Goal: Task Accomplishment & Management: Manage account settings

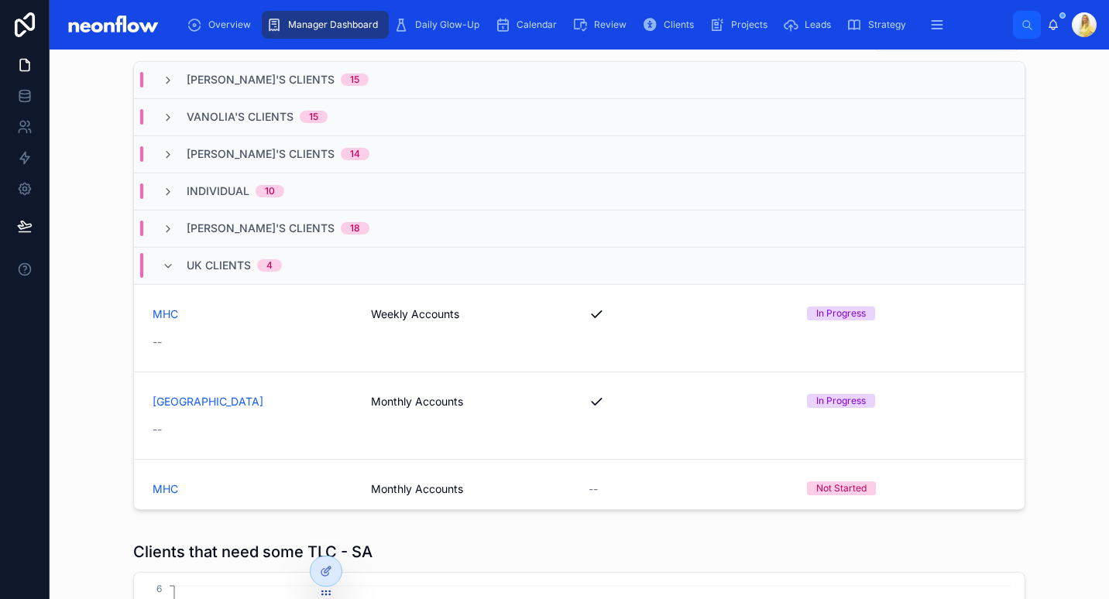
scroll to position [1317, 0]
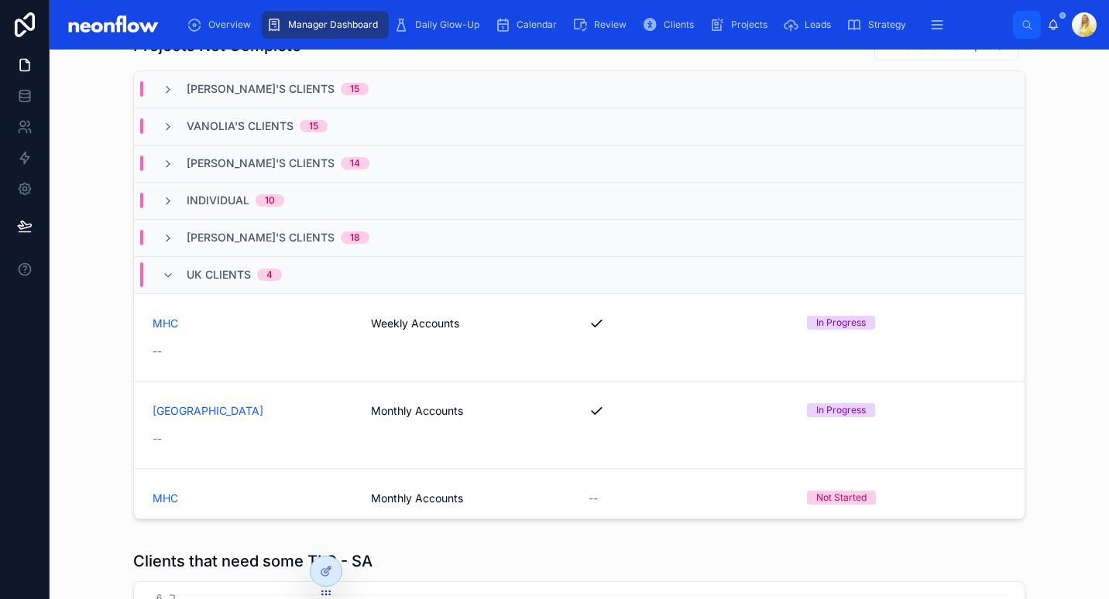
click at [197, 197] on span "Individual" at bounding box center [218, 200] width 63 height 15
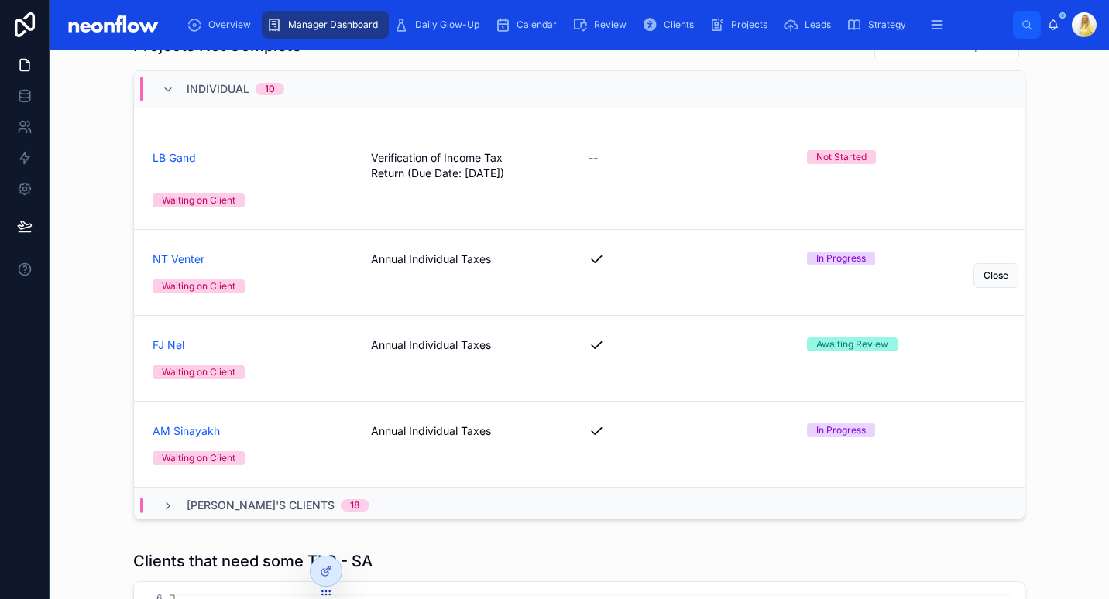
scroll to position [431, 0]
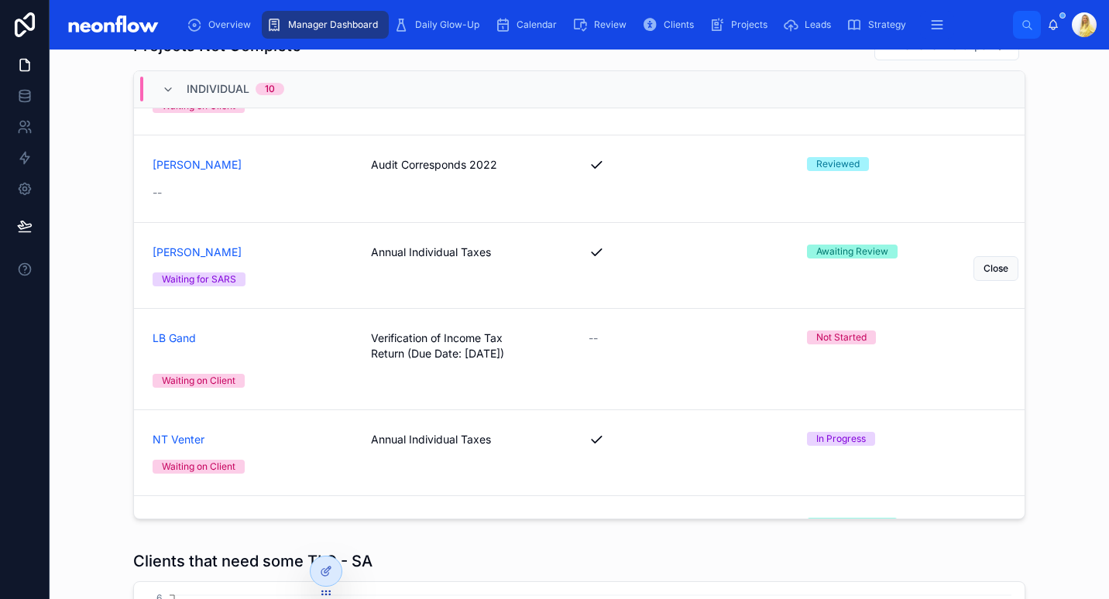
click at [440, 249] on span "Annual Individual Taxes" at bounding box center [471, 252] width 200 height 15
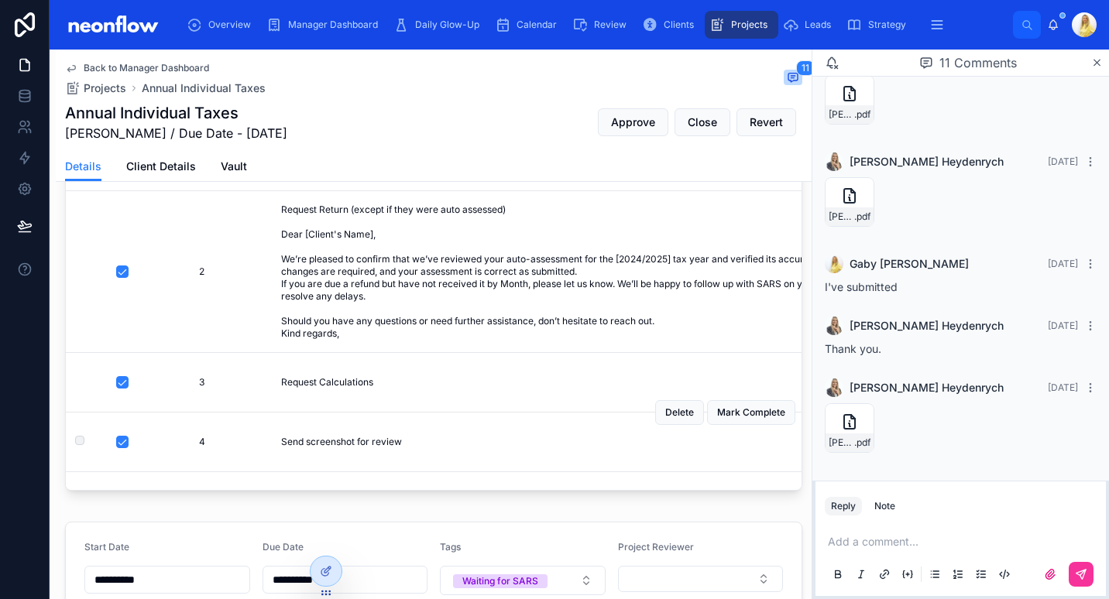
scroll to position [172, 0]
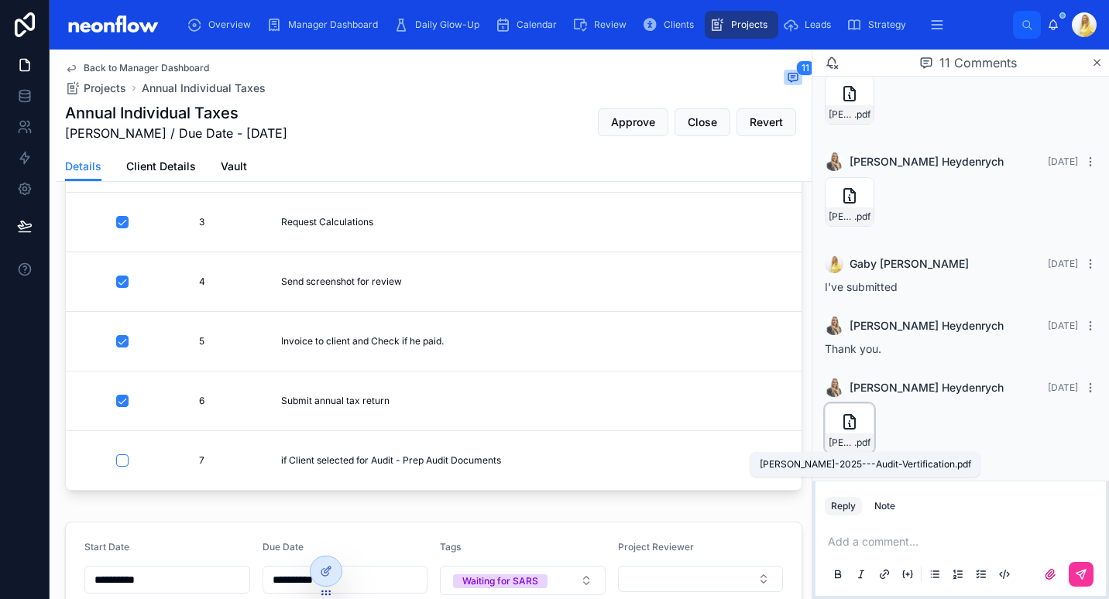
click at [841, 440] on span "JD-Barker-2025---Audit-Vertification" at bounding box center [842, 443] width 26 height 12
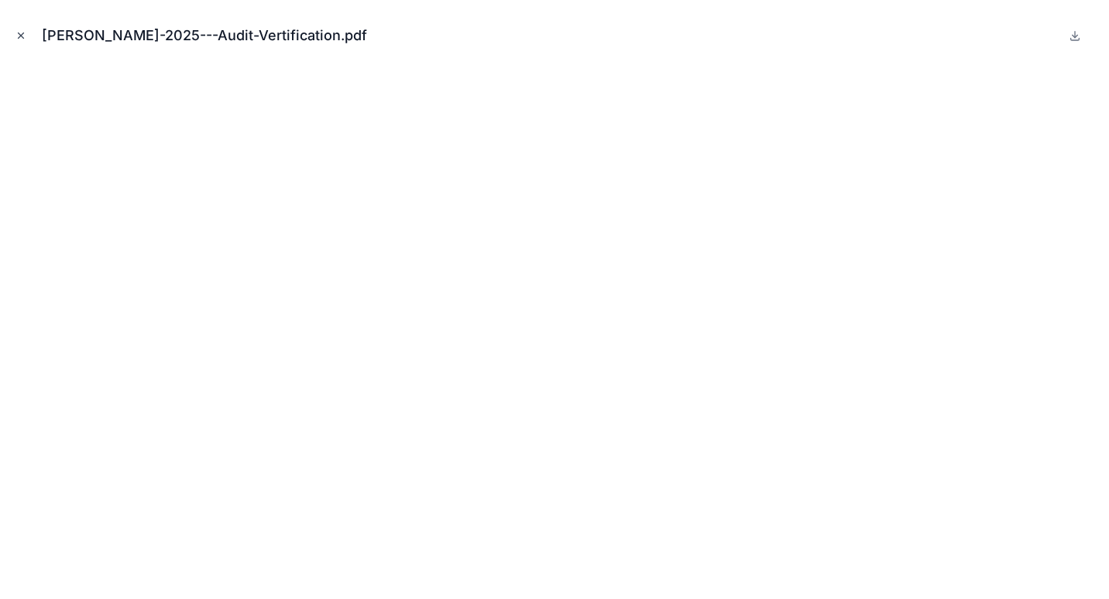
click at [20, 31] on icon "Close modal" at bounding box center [20, 35] width 11 height 11
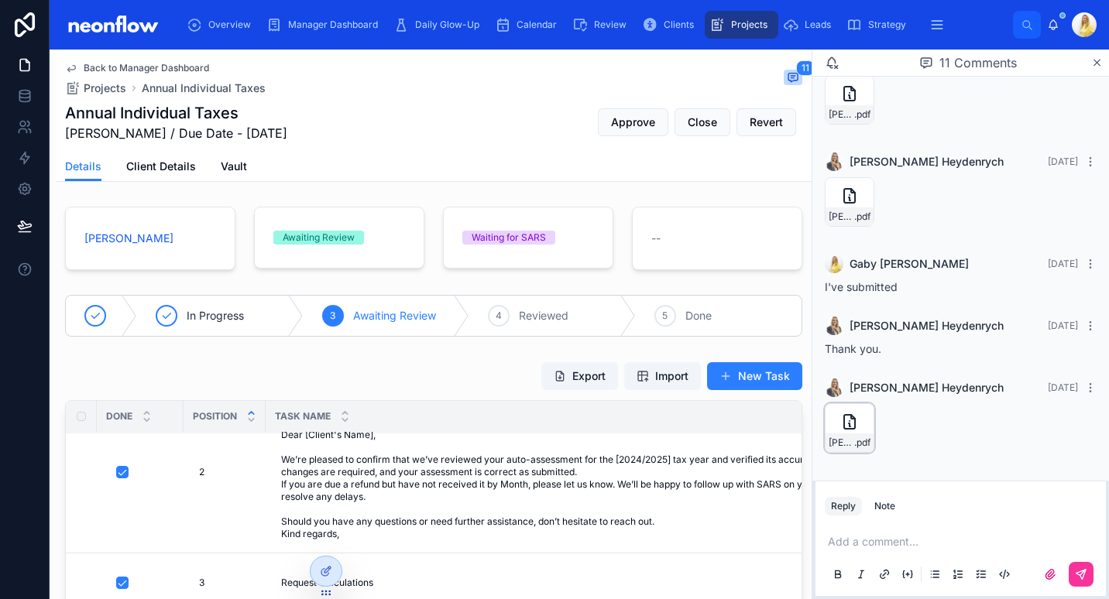
click at [846, 444] on span "JD-Barker-2025---Audit-Vertification" at bounding box center [842, 443] width 26 height 12
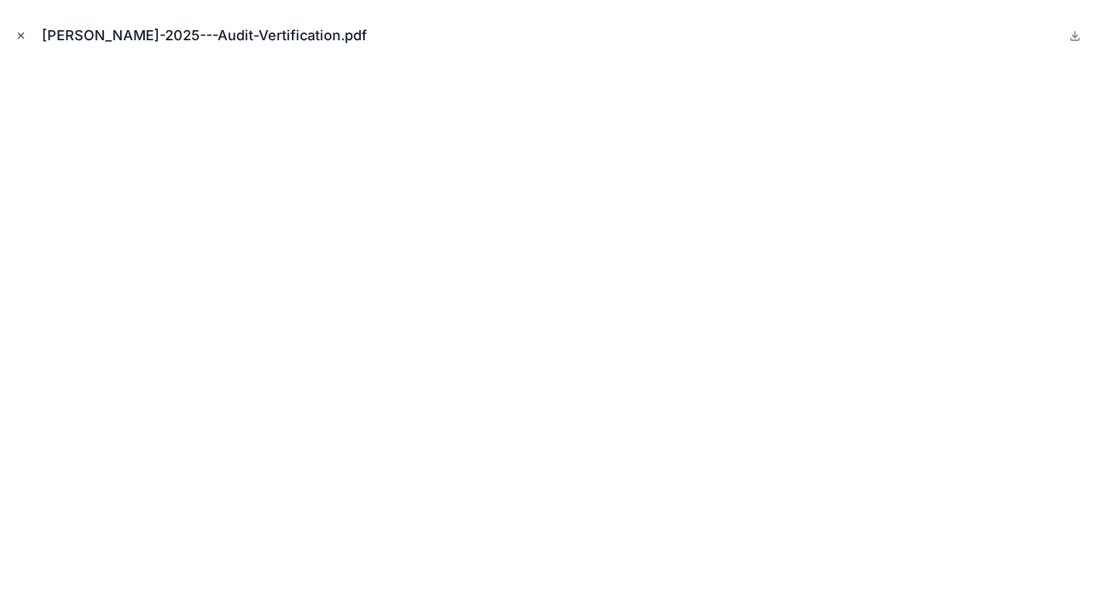
click at [25, 34] on icon "Close modal" at bounding box center [20, 35] width 11 height 11
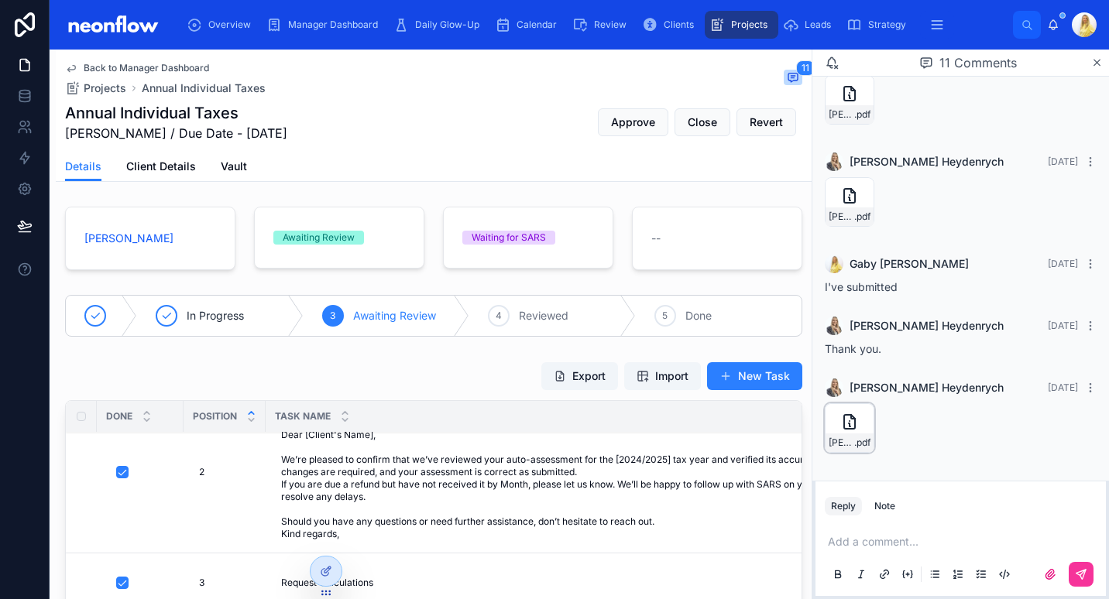
click at [834, 429] on div "JD-Barker-2025---Audit-Vertification .pdf" at bounding box center [850, 428] width 50 height 50
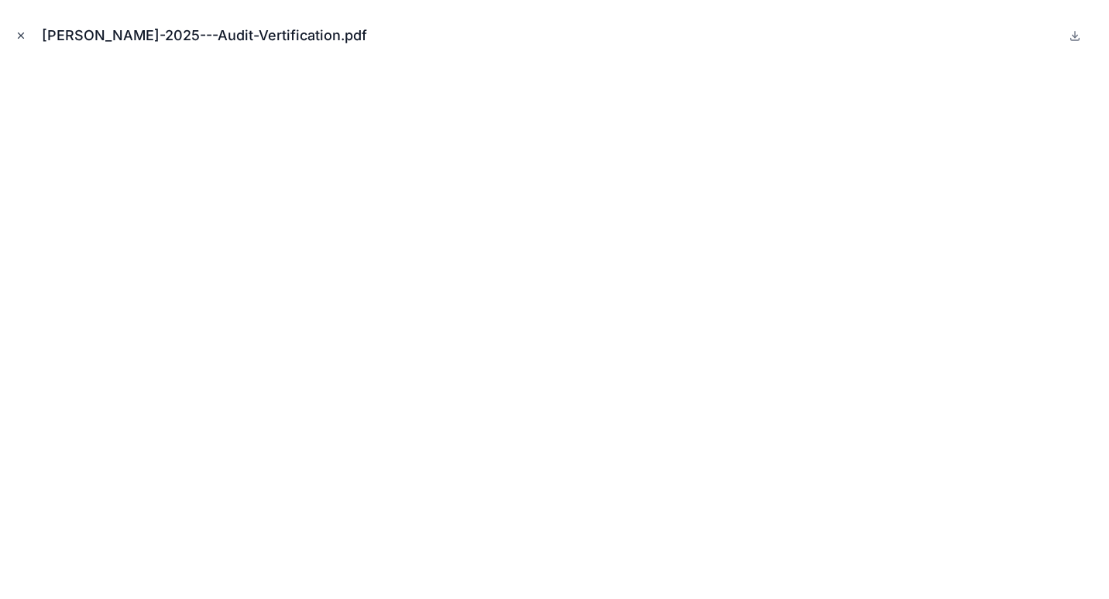
click at [14, 39] on button "Close modal" at bounding box center [20, 35] width 17 height 17
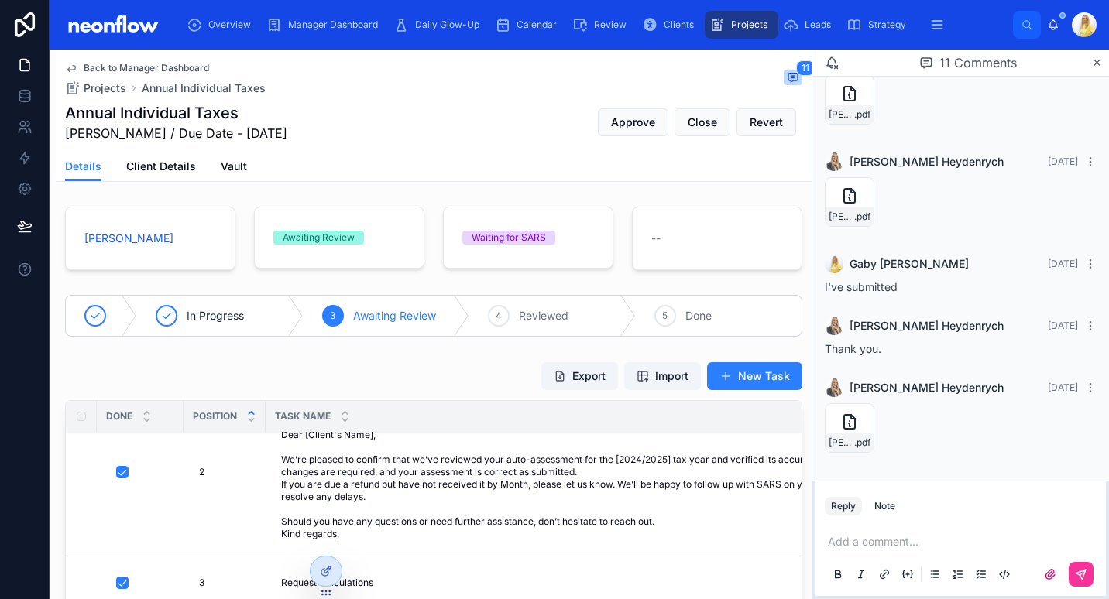
click at [875, 536] on p at bounding box center [964, 541] width 272 height 15
click at [1083, 575] on icon at bounding box center [1080, 574] width 9 height 9
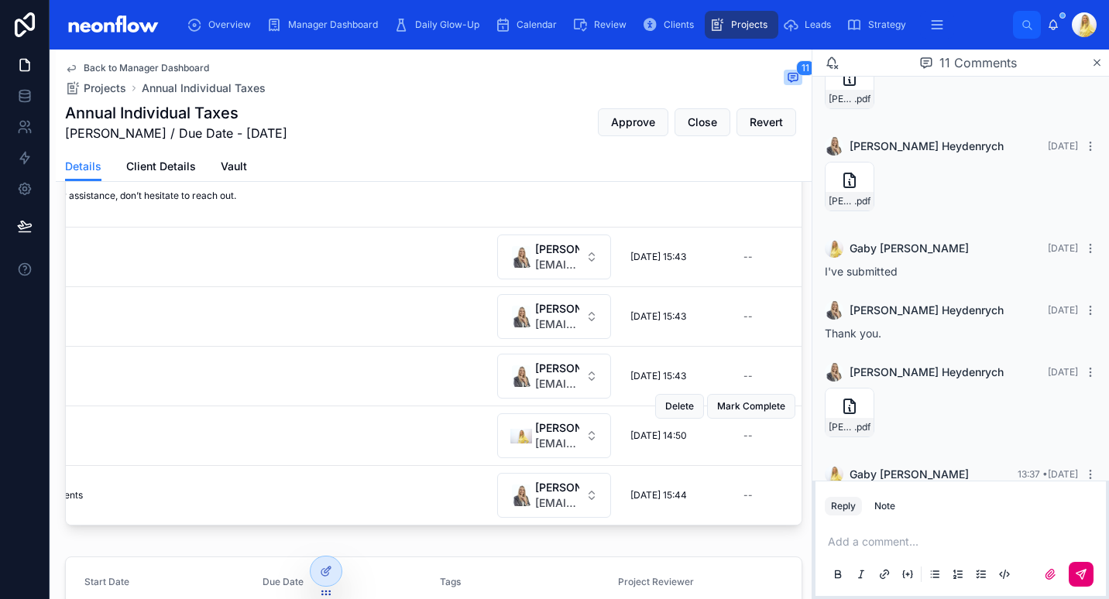
scroll to position [172, 419]
click at [556, 496] on span "sales@neonaccounting.com" at bounding box center [556, 503] width 44 height 15
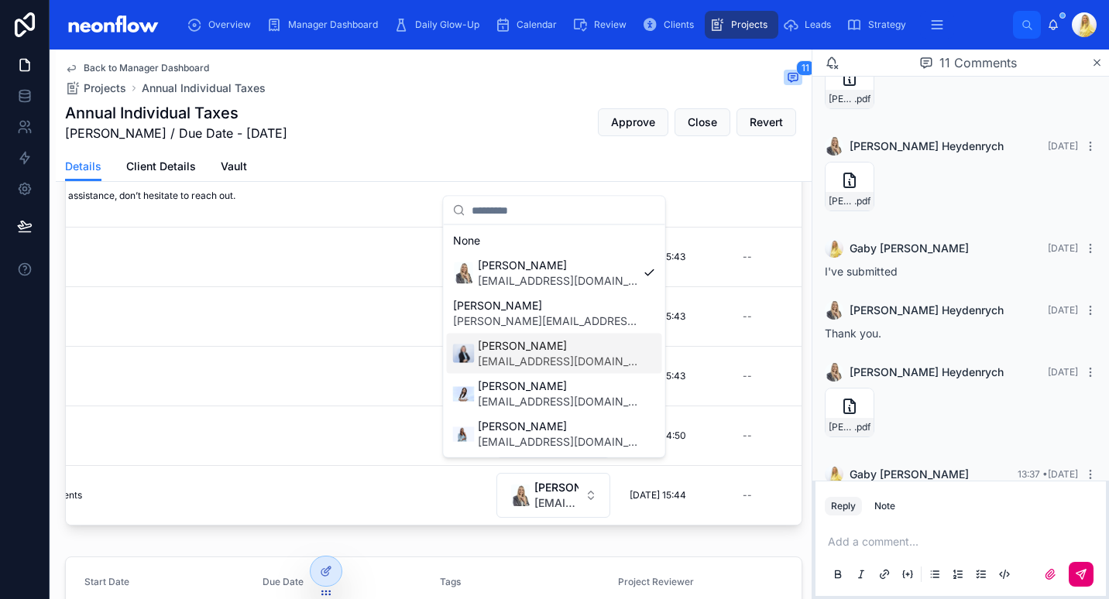
click at [519, 362] on span "[EMAIL_ADDRESS][DOMAIN_NAME]" at bounding box center [558, 361] width 160 height 15
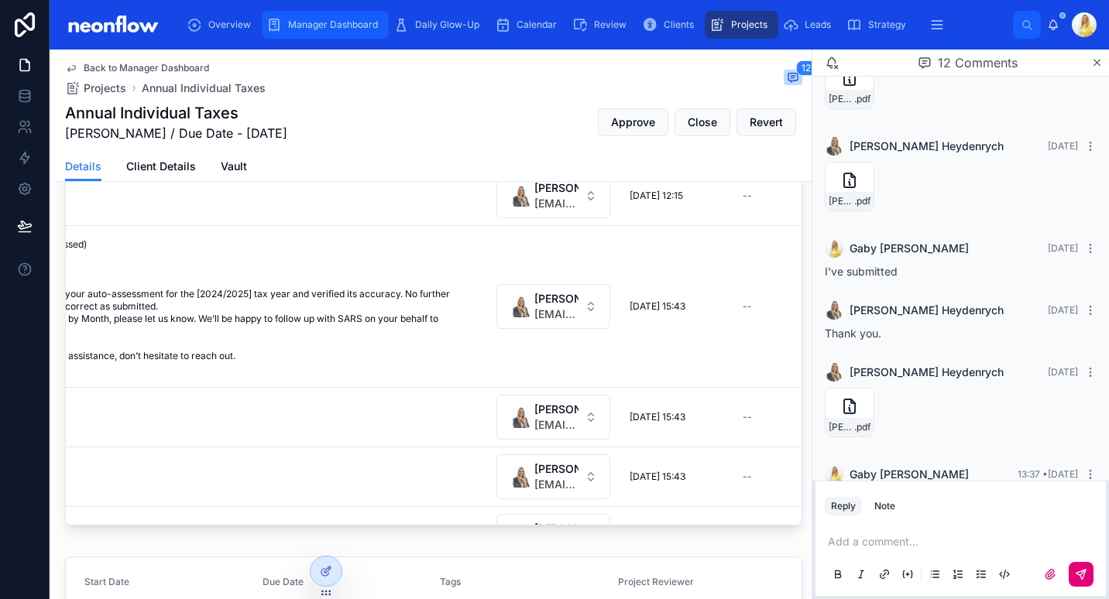
click at [349, 23] on span "Manager Dashboard" at bounding box center [333, 25] width 90 height 12
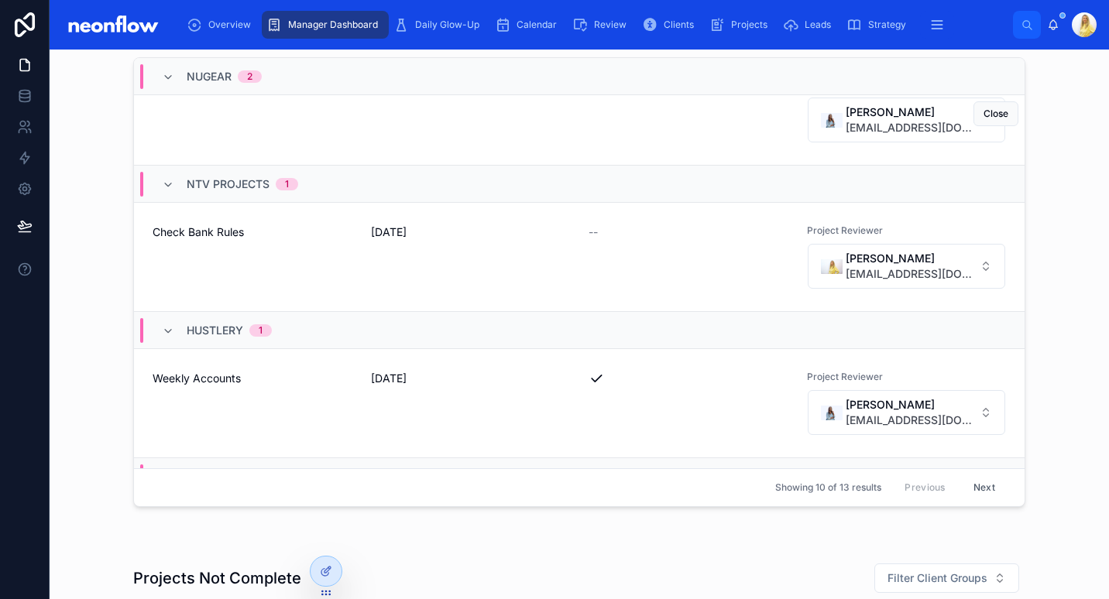
scroll to position [336, 0]
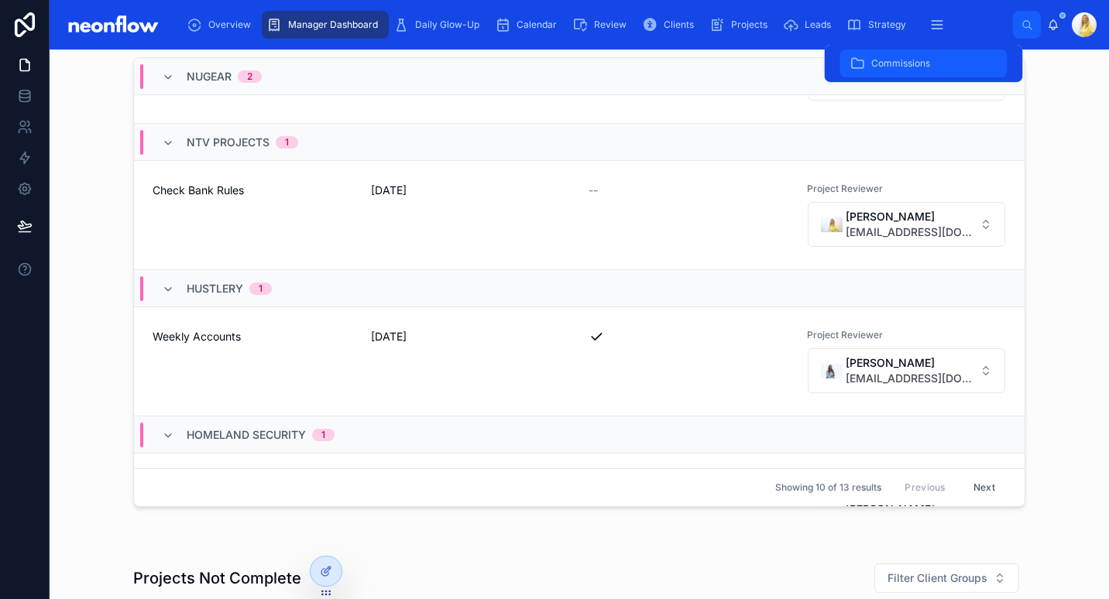
click at [918, 57] on div "Commissions" at bounding box center [923, 63] width 149 height 25
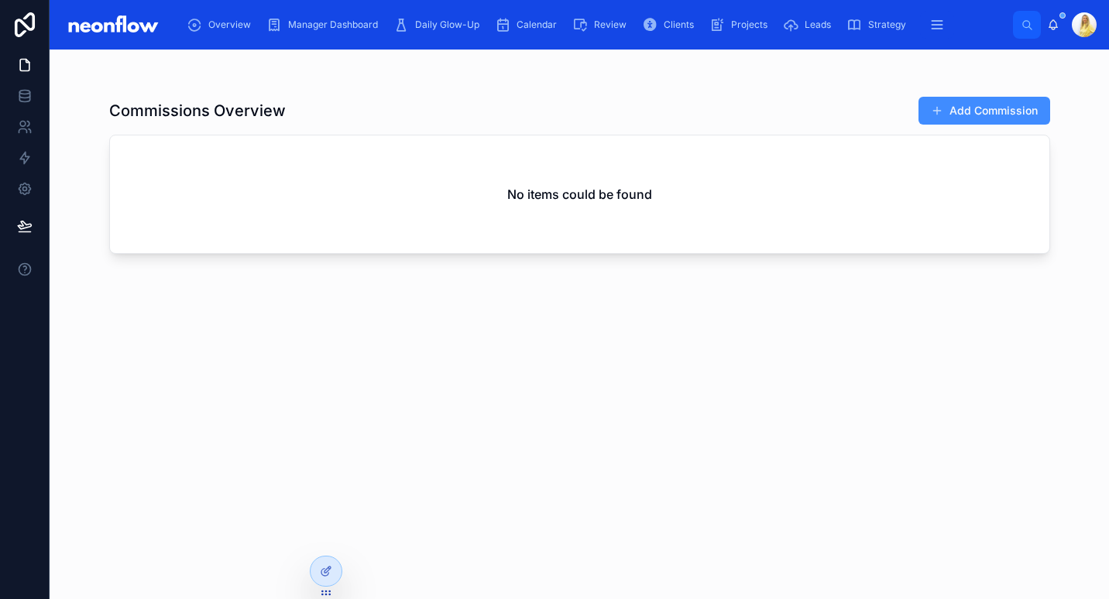
click at [979, 115] on button "Add Commission" at bounding box center [984, 111] width 132 height 28
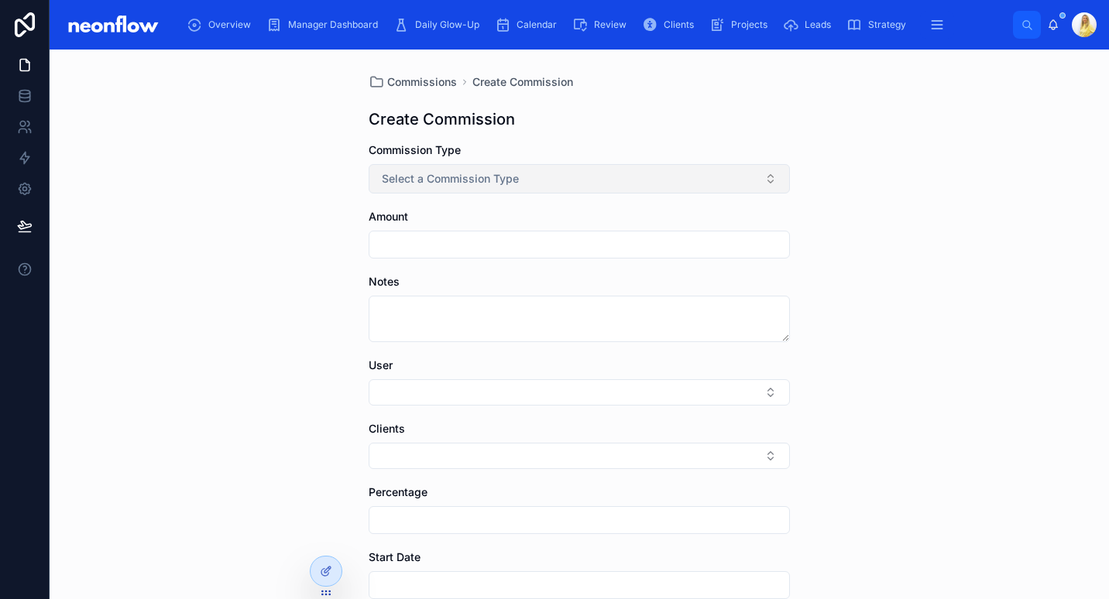
click at [482, 187] on button "Select a Commission Type" at bounding box center [579, 178] width 421 height 29
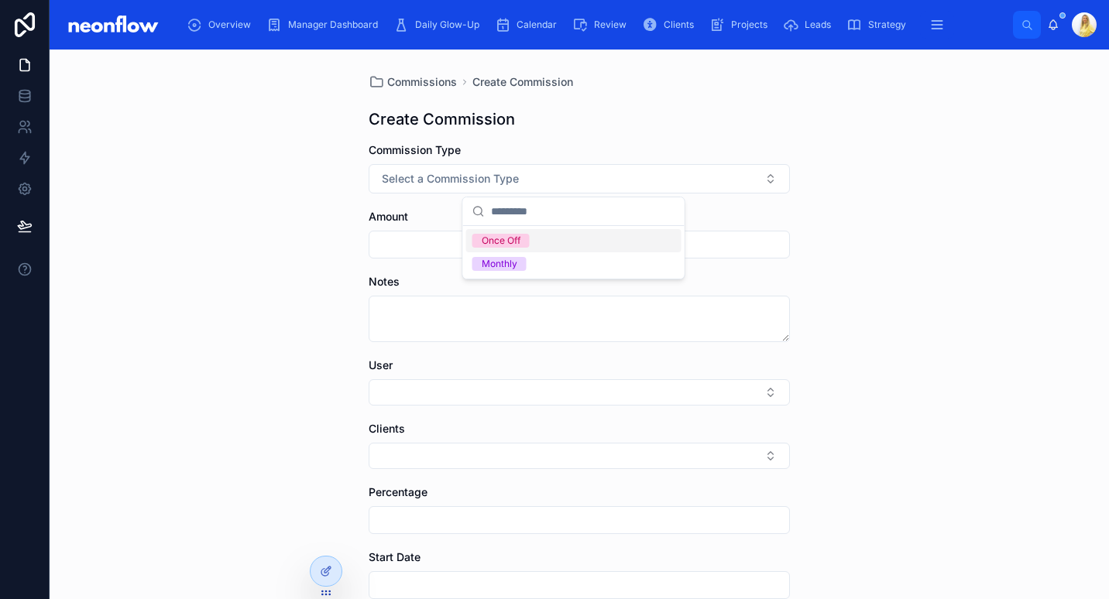
click at [537, 240] on div "Once Off" at bounding box center [573, 240] width 215 height 23
click at [451, 249] on input "text" at bounding box center [579, 245] width 420 height 22
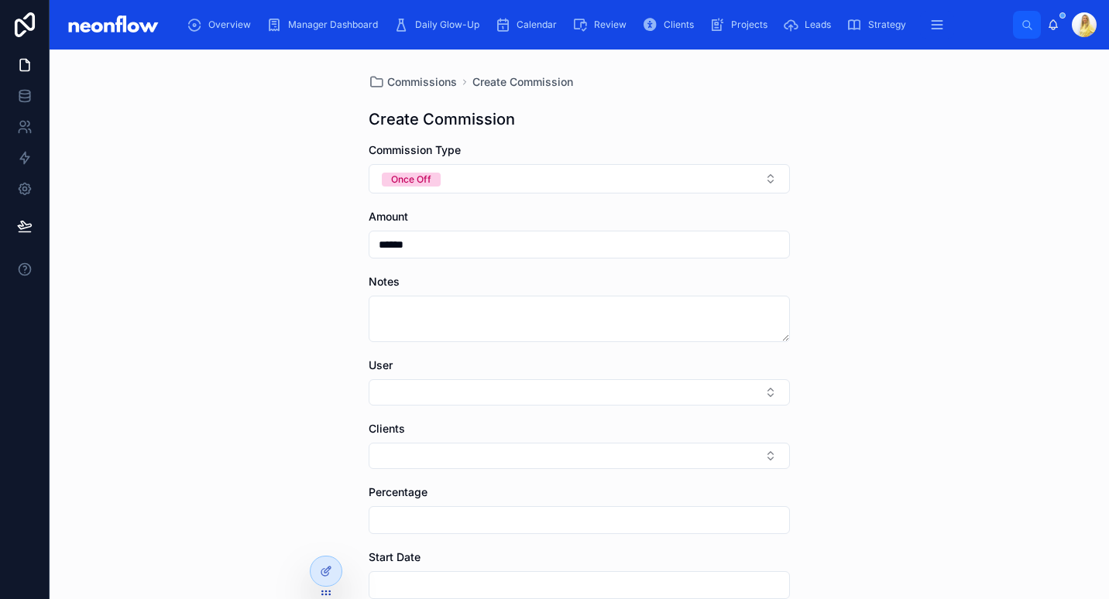
type input "******"
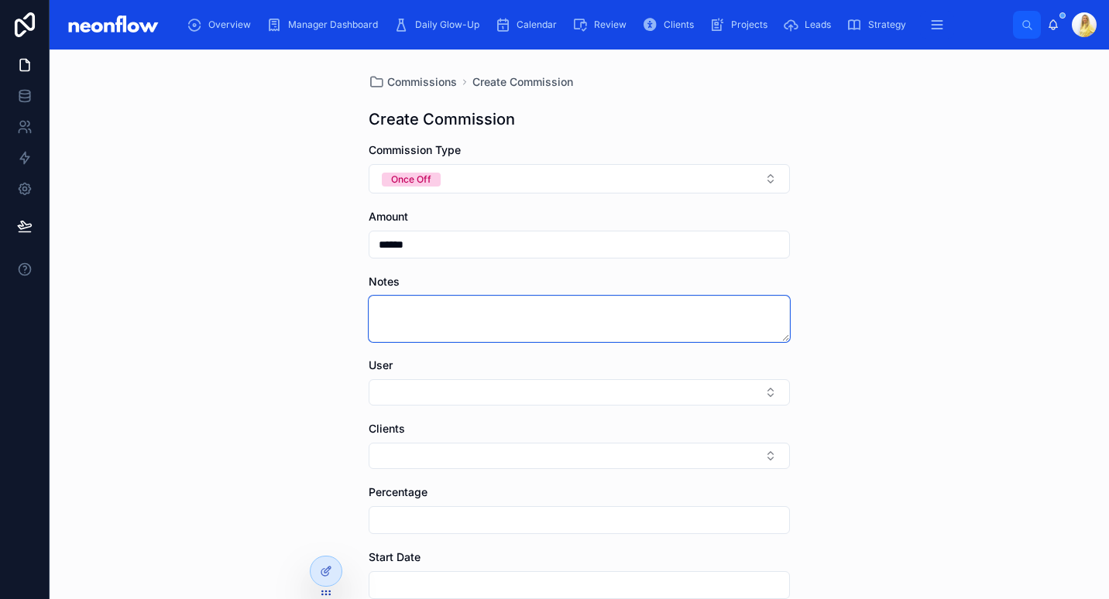
click at [487, 318] on textarea at bounding box center [579, 319] width 421 height 46
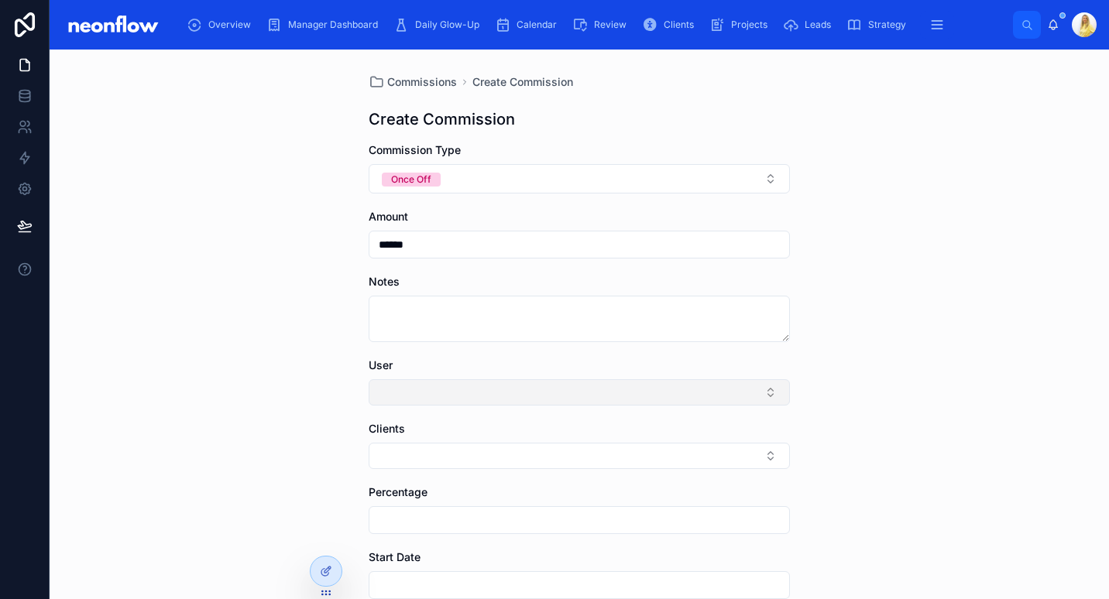
click at [501, 399] on button "Select Button" at bounding box center [579, 392] width 421 height 26
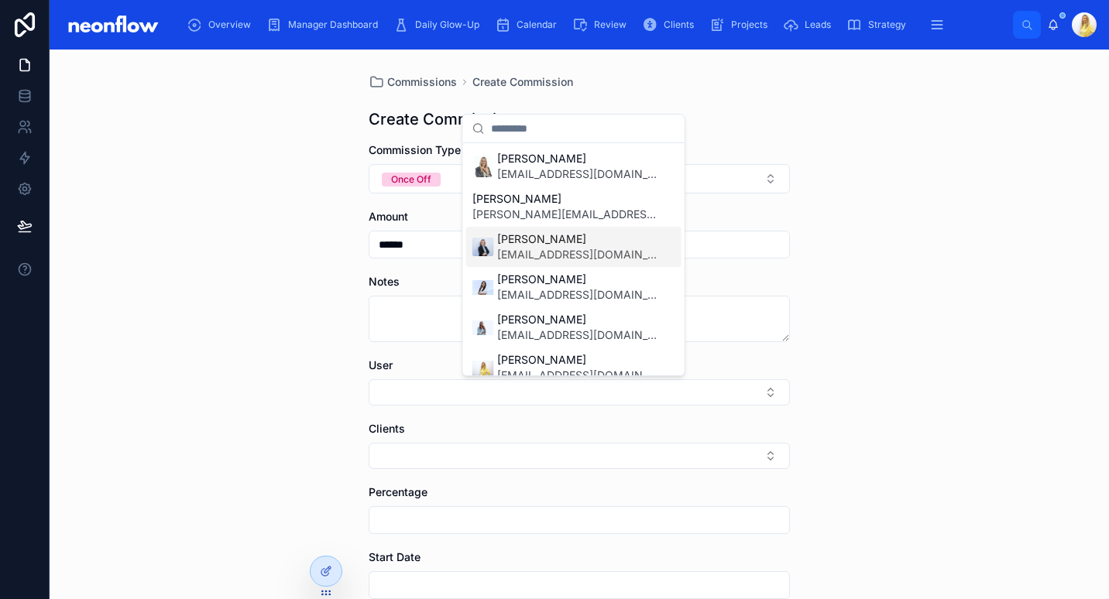
click at [572, 234] on span "Shannen Cochrane" at bounding box center [577, 239] width 160 height 15
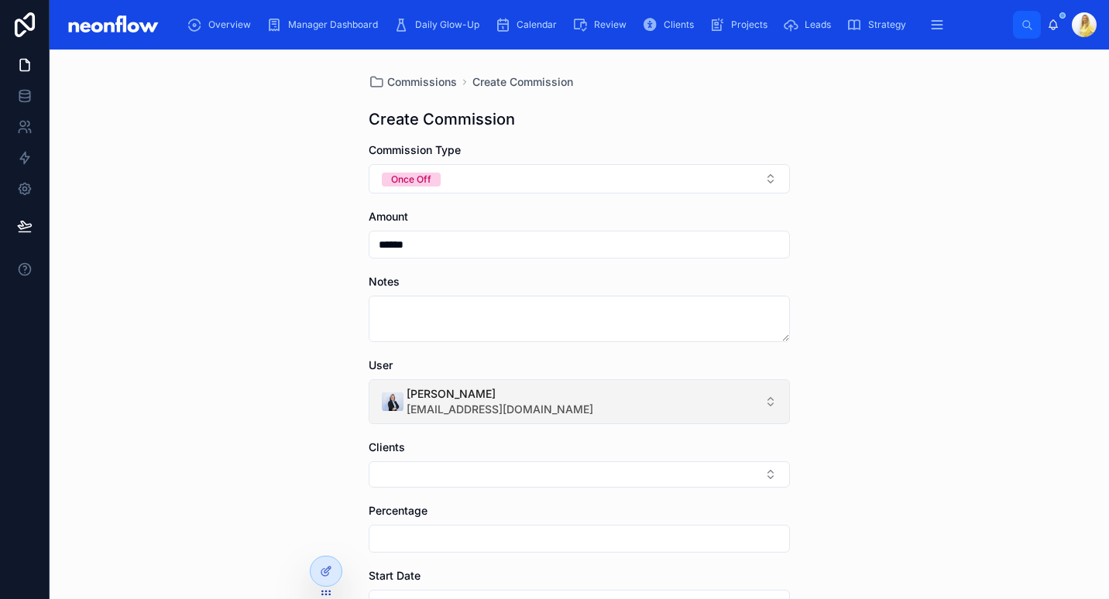
scroll to position [235, 0]
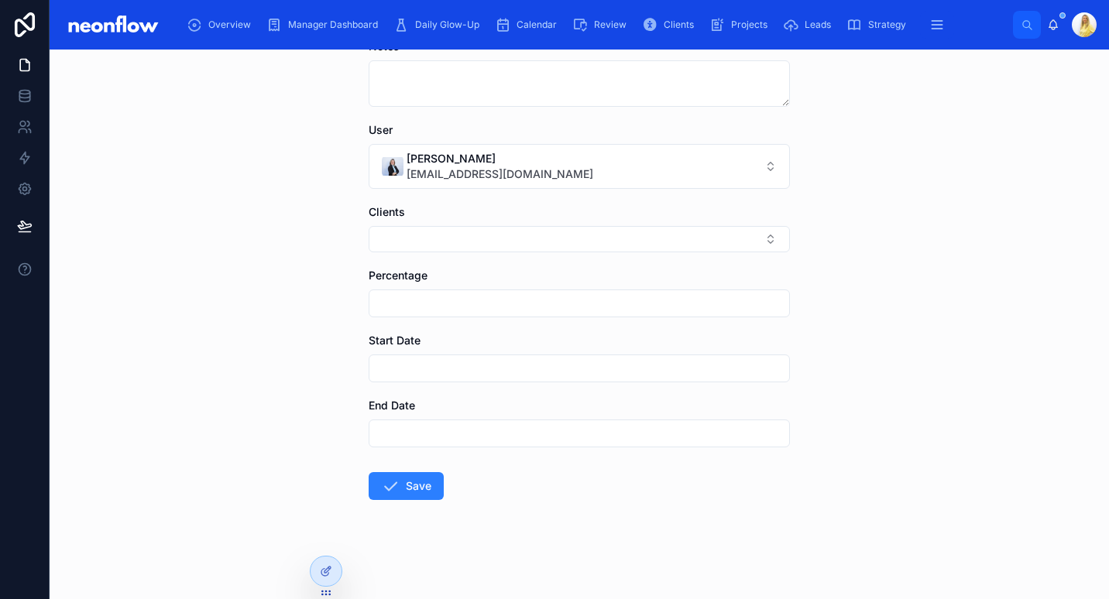
click at [616, 253] on form "Commission Type Once Off Amount ****** Notes User Shannen Cochrane info@neonacc…" at bounding box center [579, 253] width 421 height 692
click at [623, 243] on button "Select Button" at bounding box center [579, 239] width 421 height 26
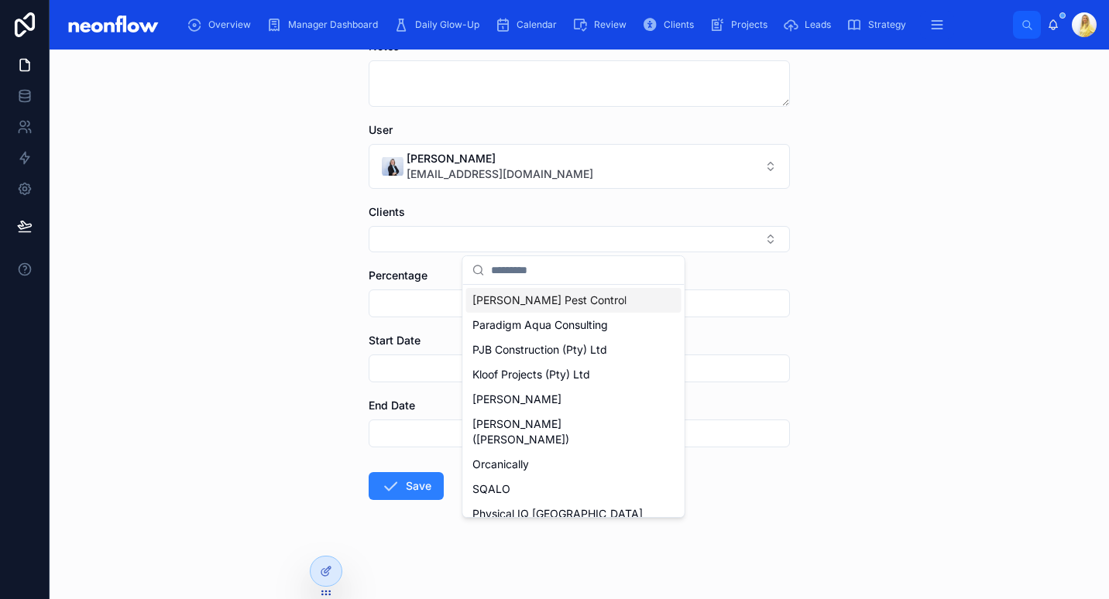
click at [578, 299] on div "Avice Pest Control" at bounding box center [573, 300] width 215 height 25
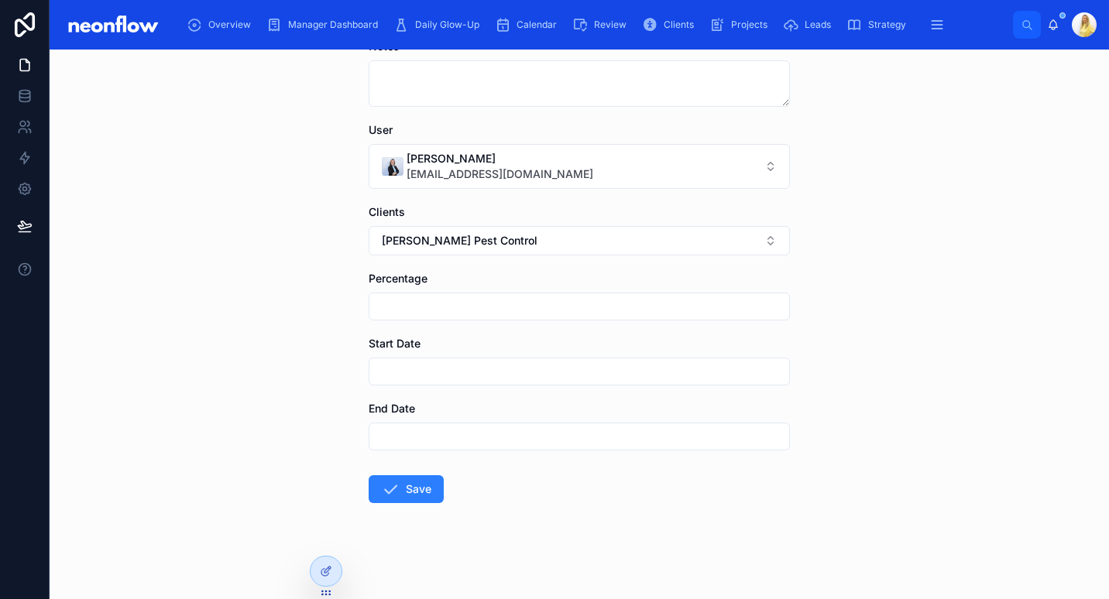
click at [858, 327] on div "Commissions Create Commission Create Commission Commission Type Once Off Amount…" at bounding box center [579, 325] width 1059 height 550
drag, startPoint x: 403, startPoint y: 307, endPoint x: 447, endPoint y: 311, distance: 44.3
click at [403, 307] on input "text" at bounding box center [579, 307] width 420 height 22
drag, startPoint x: 825, startPoint y: 330, endPoint x: 846, endPoint y: 358, distance: 34.4
click at [825, 330] on div "Commissions Create Commission Create Commission Commission Type Once Off Amount…" at bounding box center [579, 325] width 1059 height 550
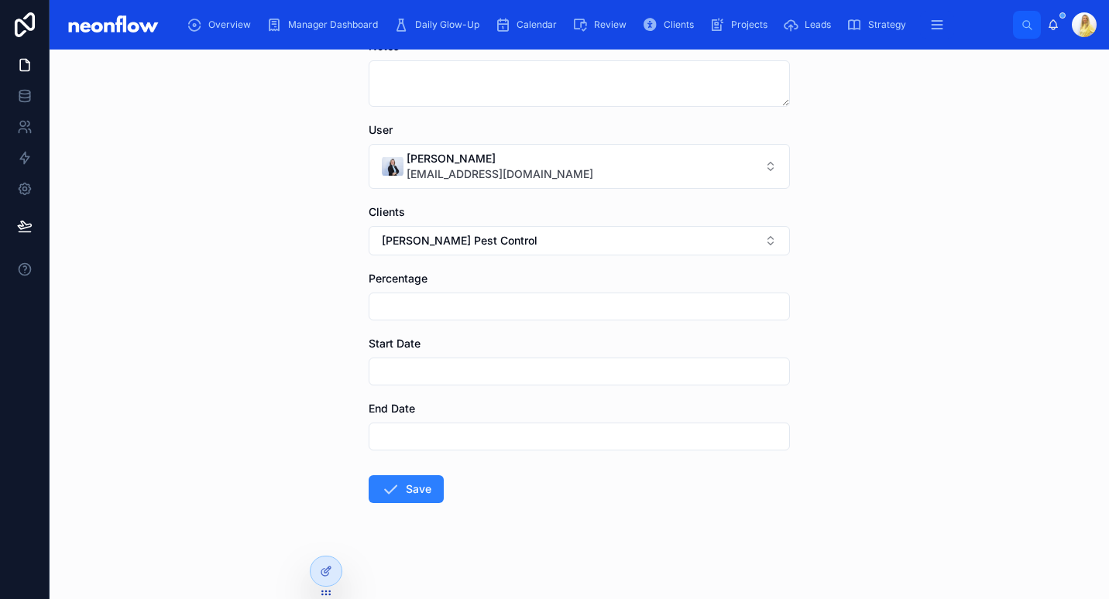
click at [445, 309] on input "text" at bounding box center [579, 307] width 420 height 22
type input "*****"
click at [414, 496] on button "Save" at bounding box center [406, 489] width 75 height 28
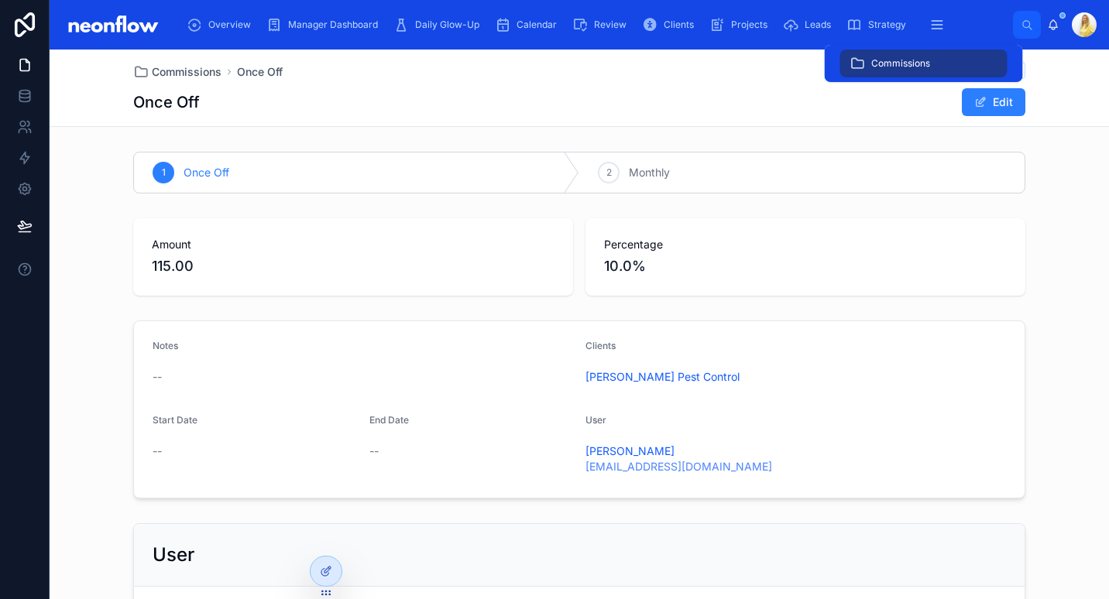
click at [908, 69] on span "Commissions" at bounding box center [900, 63] width 59 height 12
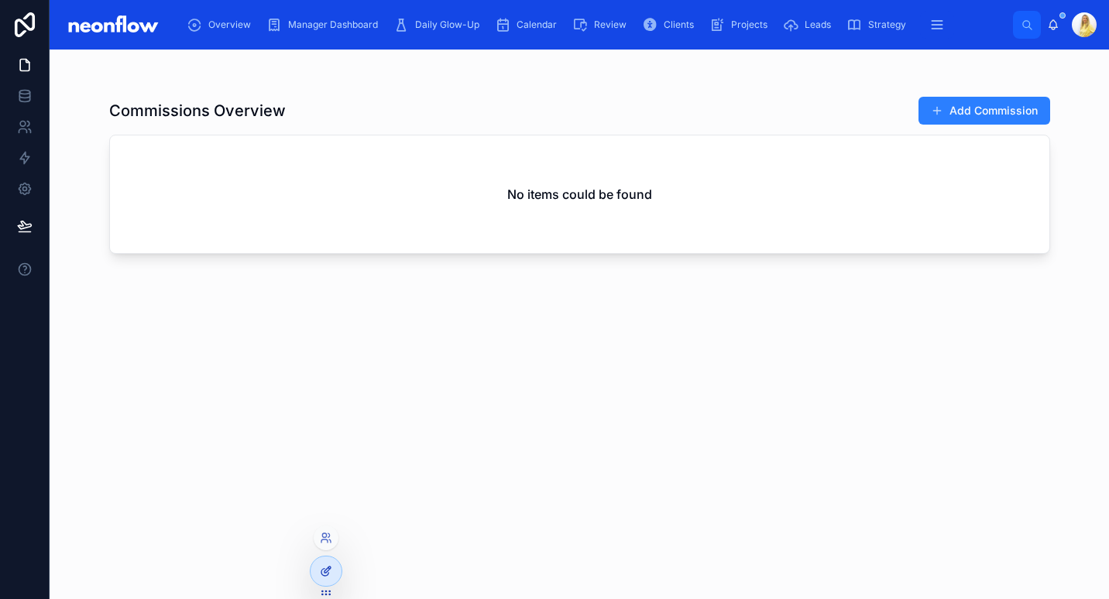
click at [331, 580] on div at bounding box center [326, 571] width 31 height 29
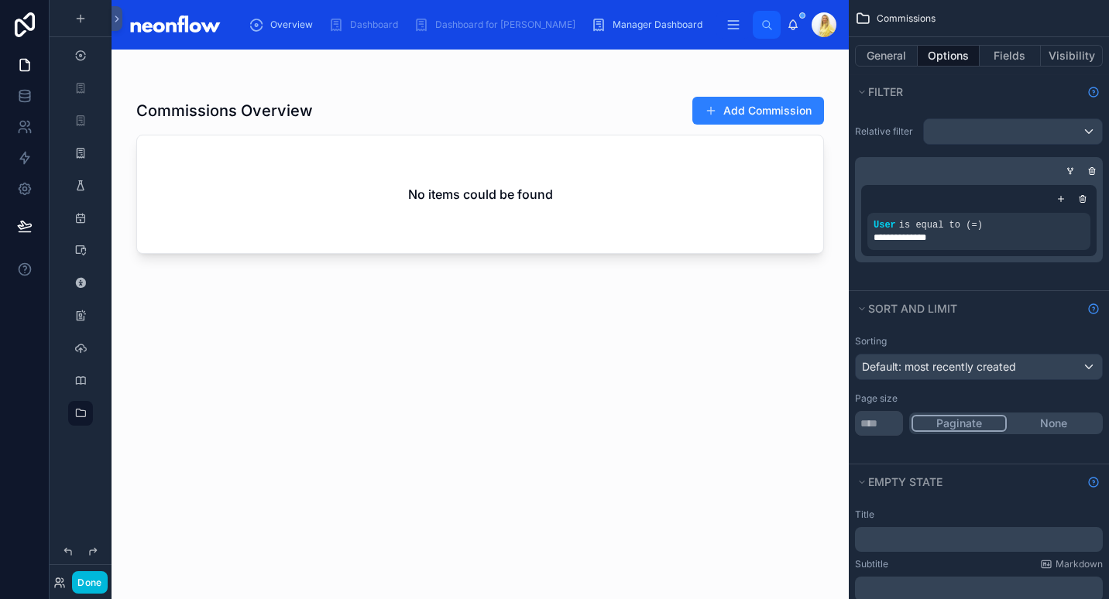
click at [547, 84] on div at bounding box center [480, 315] width 737 height 531
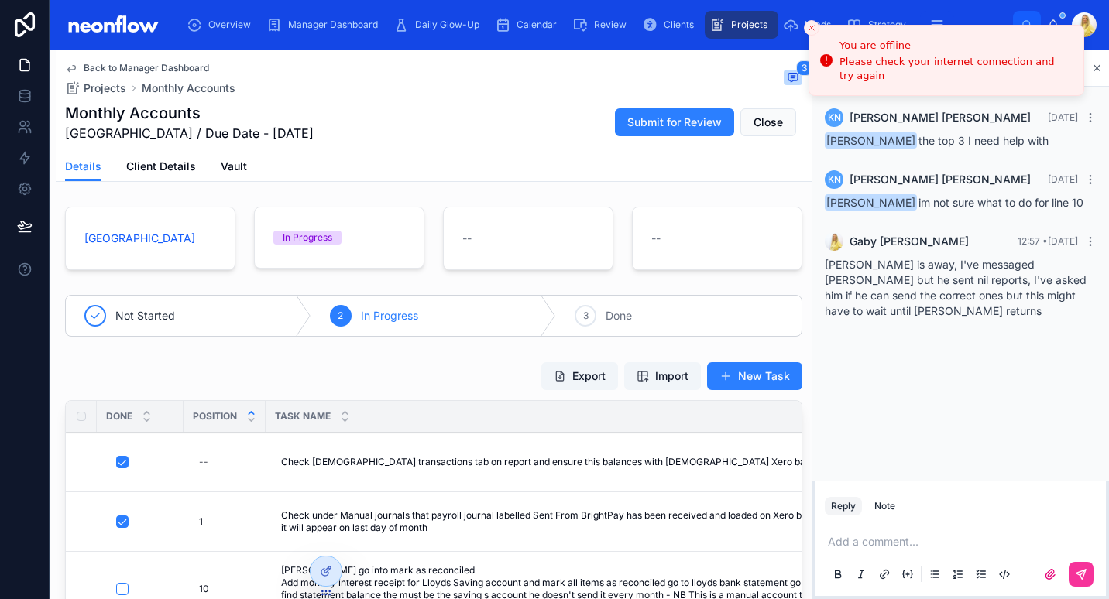
scroll to position [108, 0]
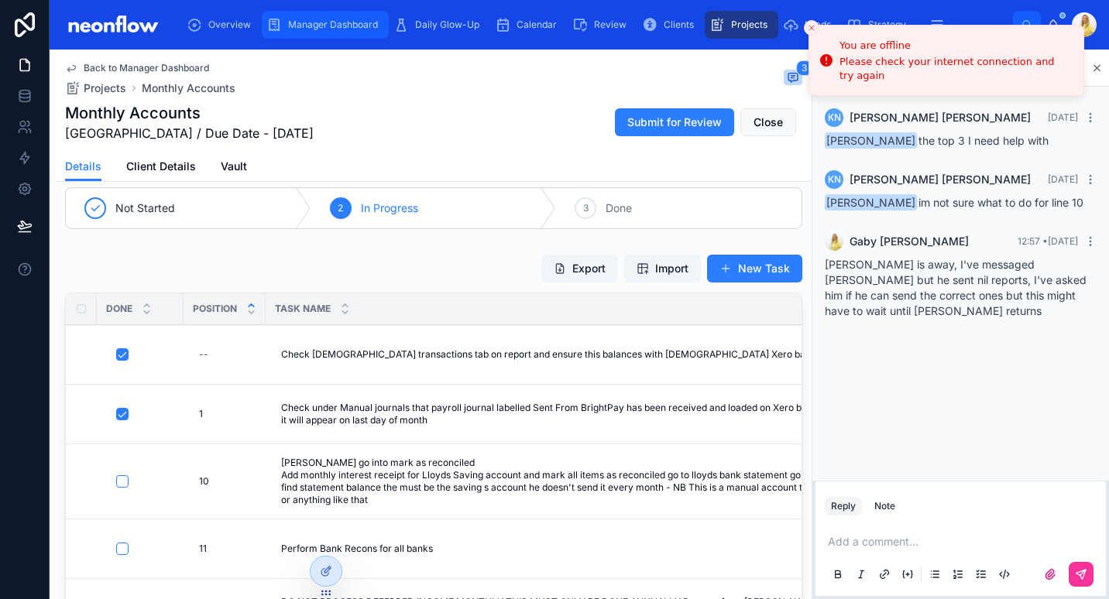
click at [312, 19] on span "Manager Dashboard" at bounding box center [333, 25] width 90 height 12
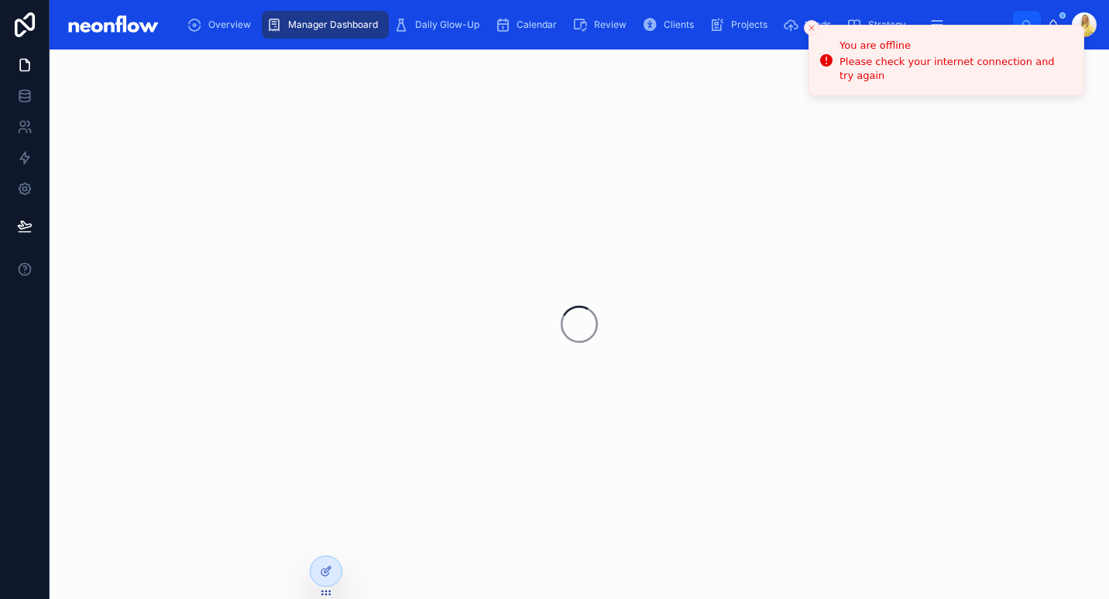
click at [312, 19] on span "Manager Dashboard" at bounding box center [333, 25] width 90 height 12
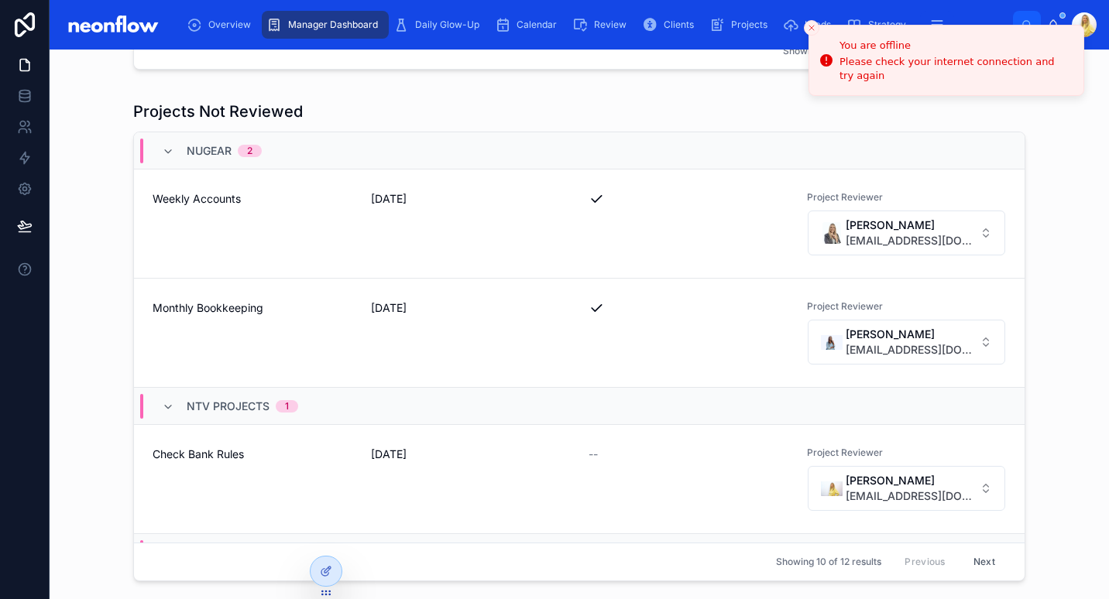
scroll to position [722, 0]
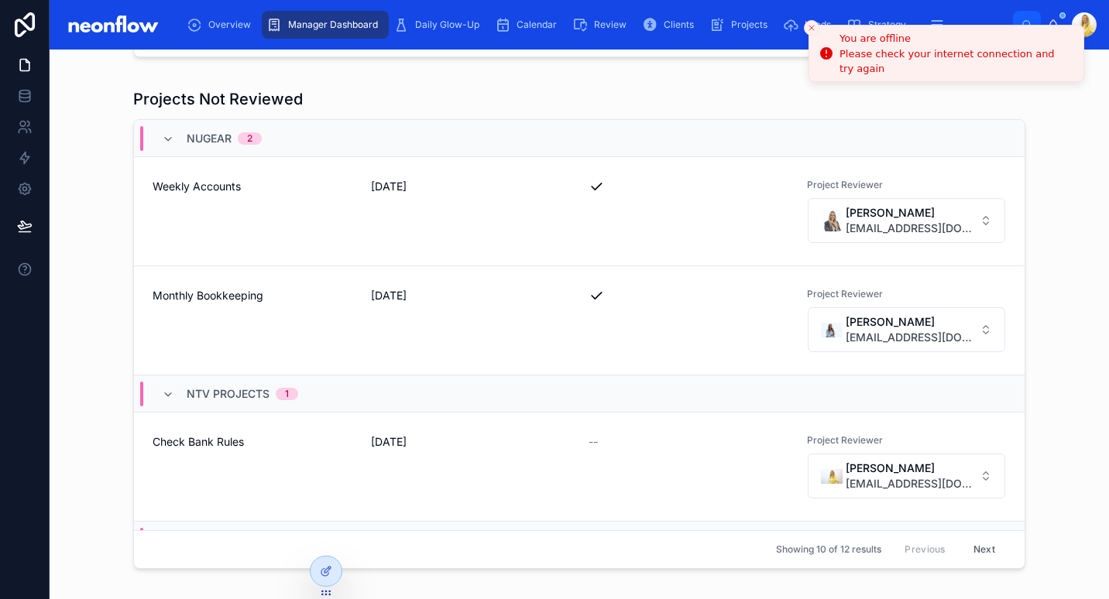
click at [808, 26] on icon "Close toast" at bounding box center [811, 27] width 9 height 9
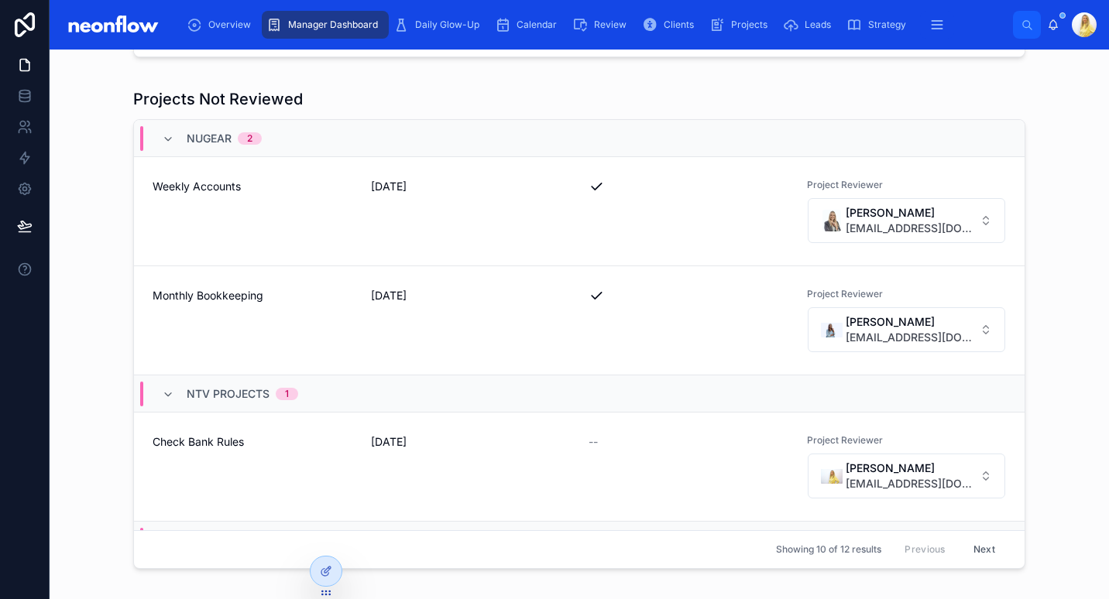
click at [229, 186] on span "Weekly Accounts" at bounding box center [253, 186] width 200 height 15
click at [221, 305] on div "Monthly Bookkeeping" at bounding box center [253, 320] width 200 height 65
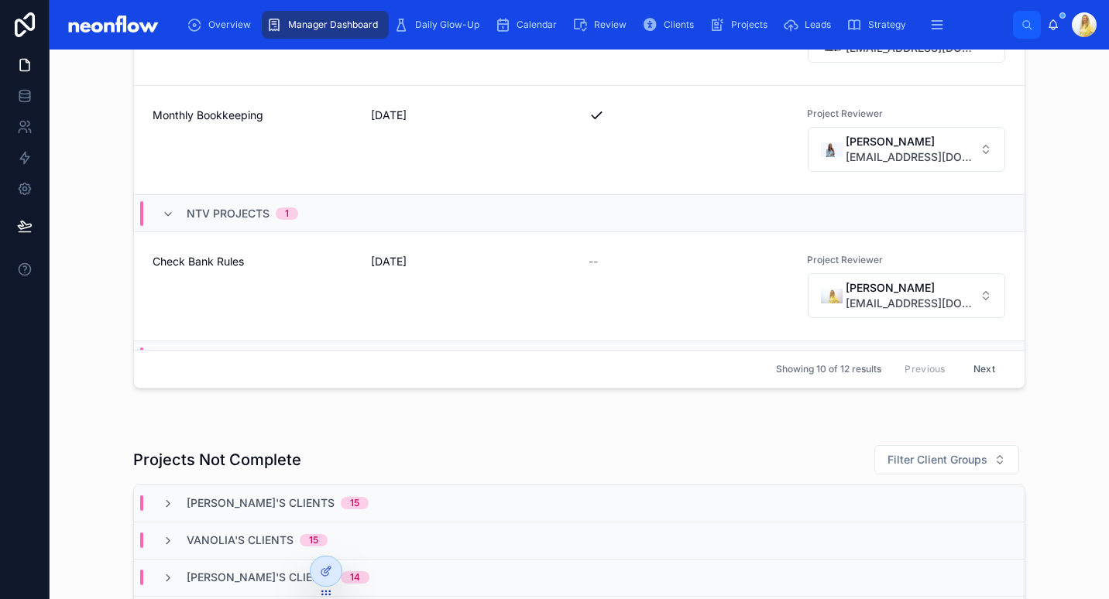
scroll to position [180, 0]
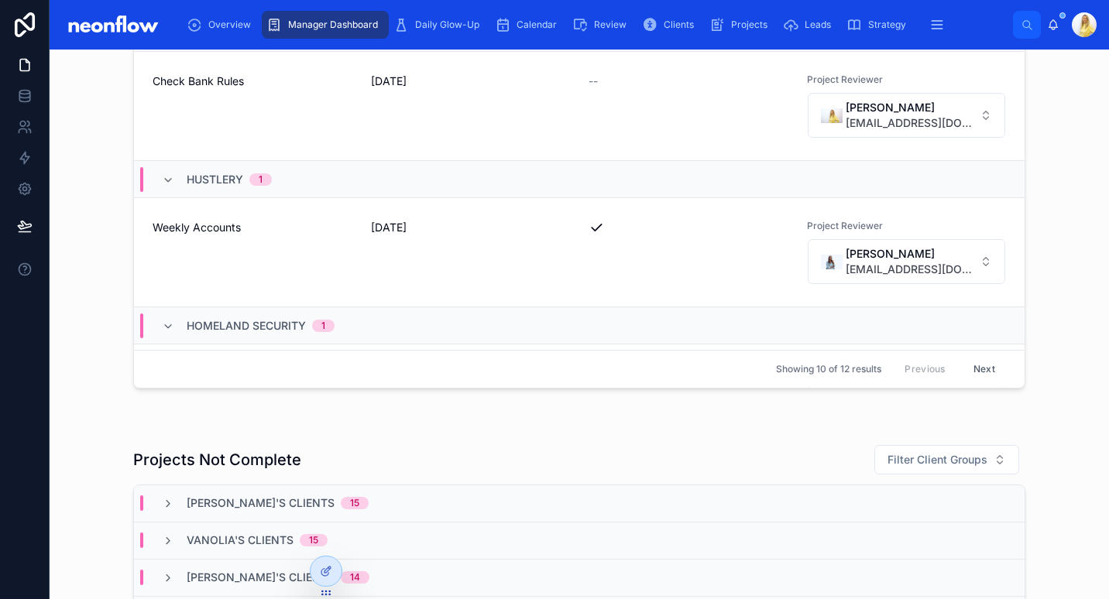
click at [214, 89] on div "Check Bank Rules" at bounding box center [253, 106] width 200 height 65
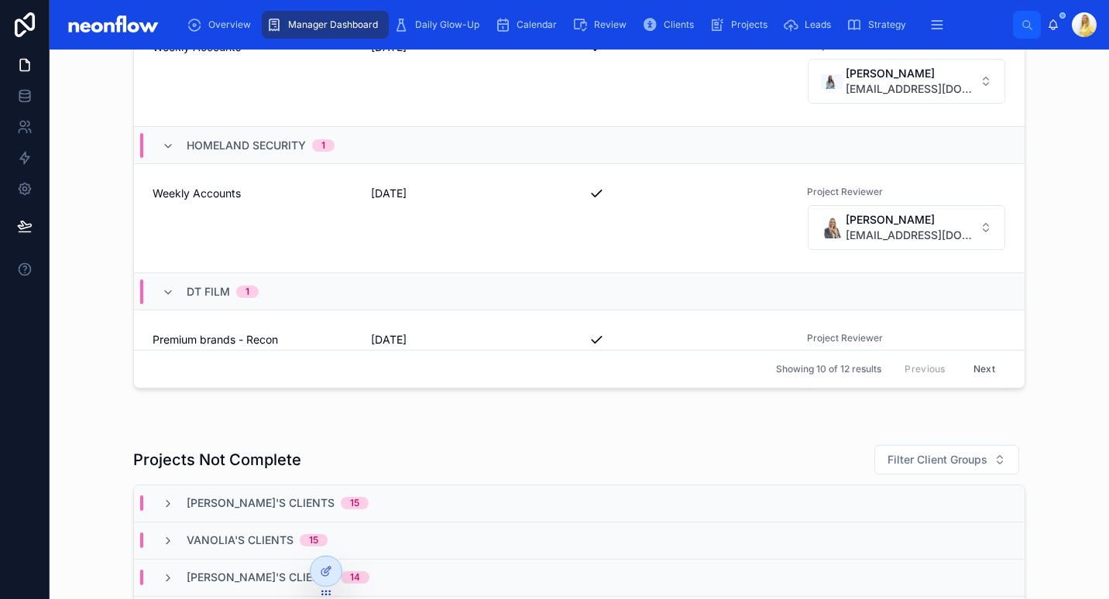
click at [218, 196] on span "Weekly Accounts" at bounding box center [253, 193] width 200 height 15
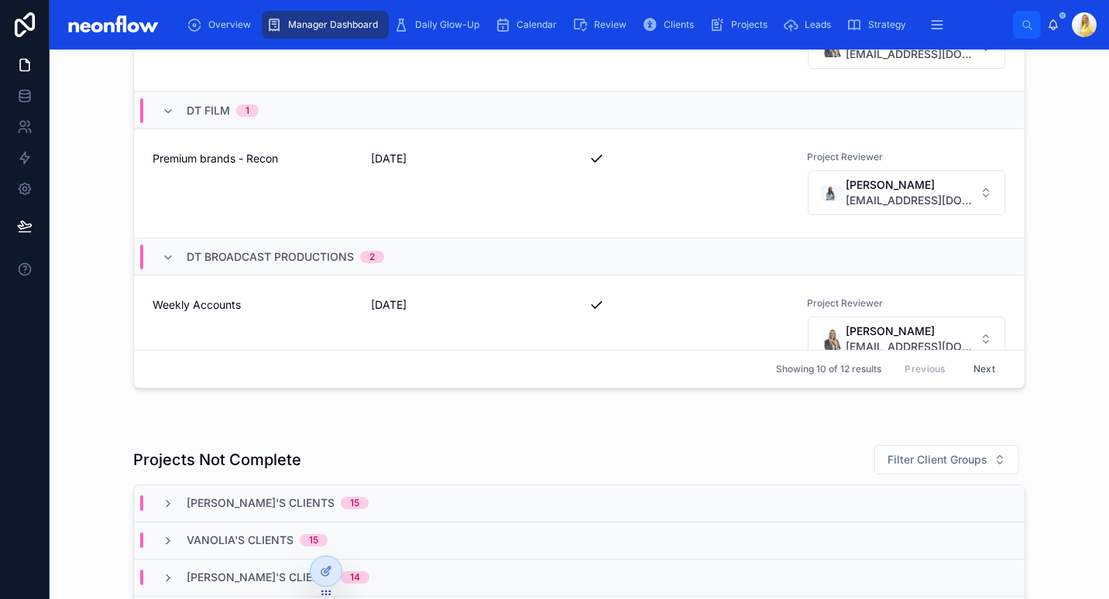
scroll to position [722, 0]
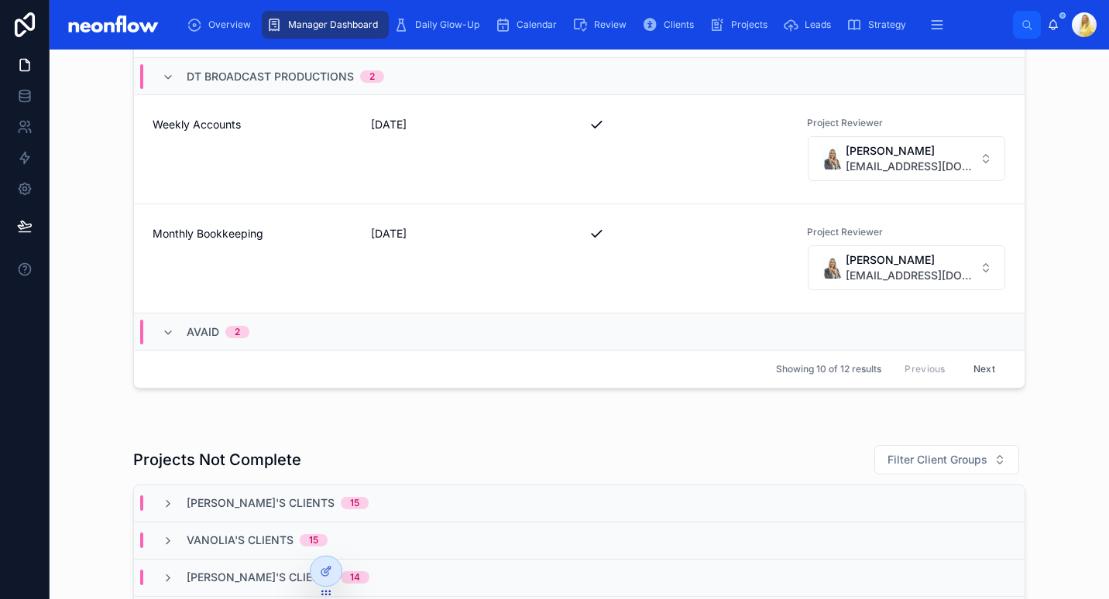
click at [212, 125] on span "Weekly Accounts" at bounding box center [253, 124] width 200 height 15
click at [213, 235] on span "Monthly Bookkeeping" at bounding box center [253, 233] width 200 height 15
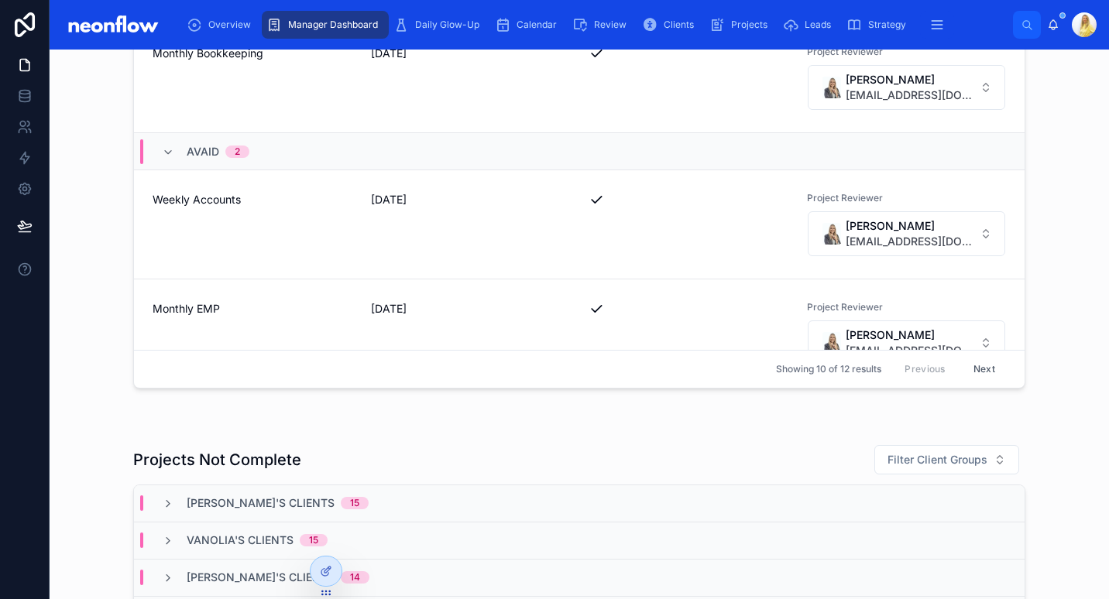
click at [214, 197] on span "Weekly Accounts" at bounding box center [253, 199] width 200 height 15
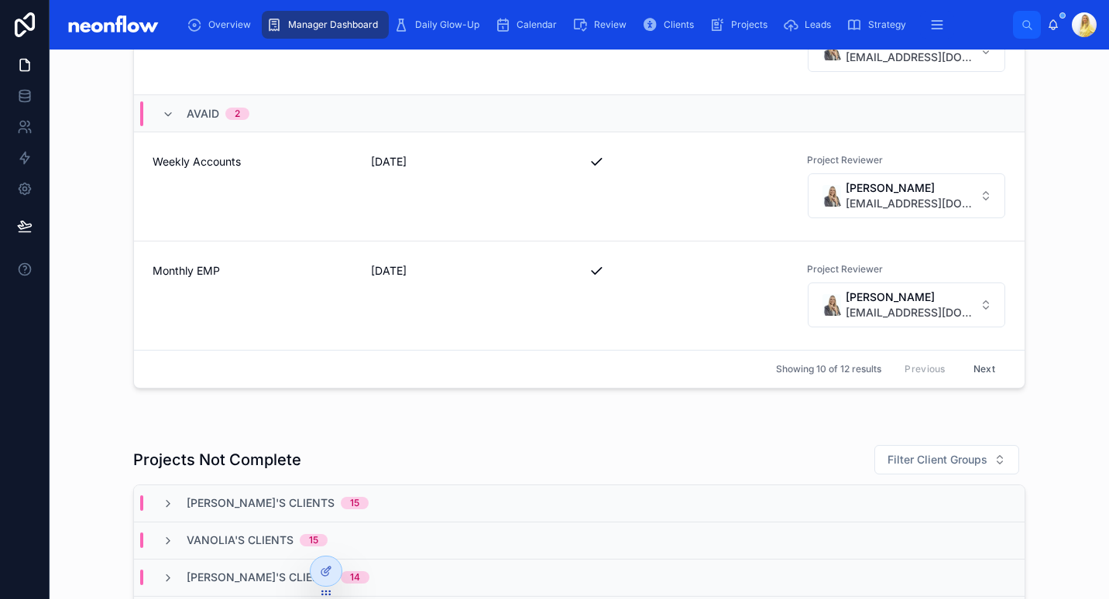
click at [197, 277] on span "Monthly EMP" at bounding box center [253, 270] width 200 height 15
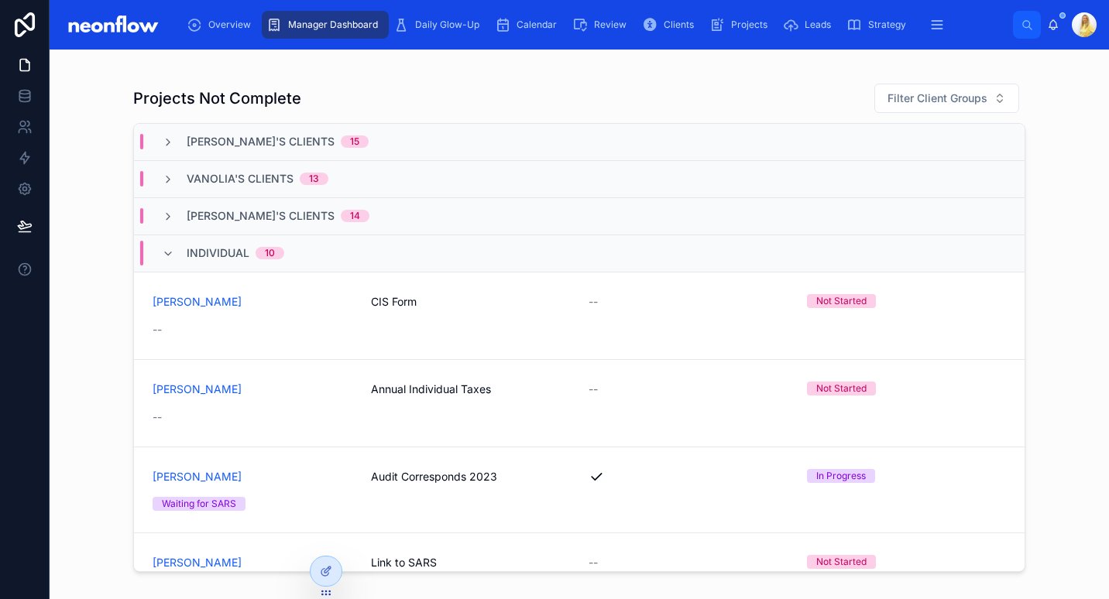
scroll to position [361, 0]
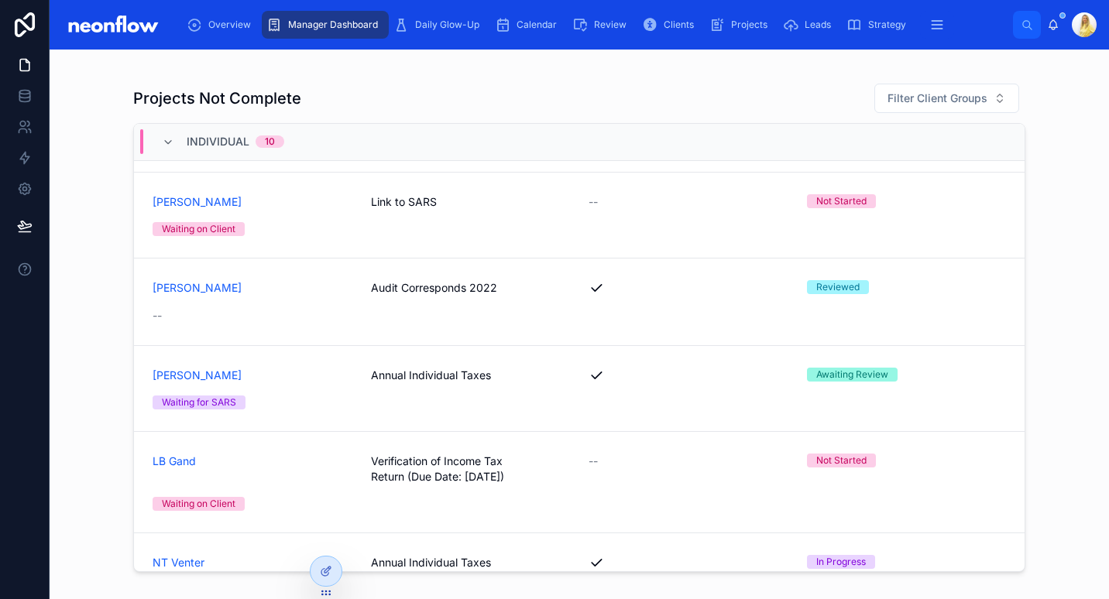
drag, startPoint x: 427, startPoint y: 296, endPoint x: 76, endPoint y: 307, distance: 351.7
click at [76, 307] on div "Projects Not Complete Filter Client Groups Marissa's Clients 15 Vanolia's Clien…" at bounding box center [579, 331] width 1035 height 509
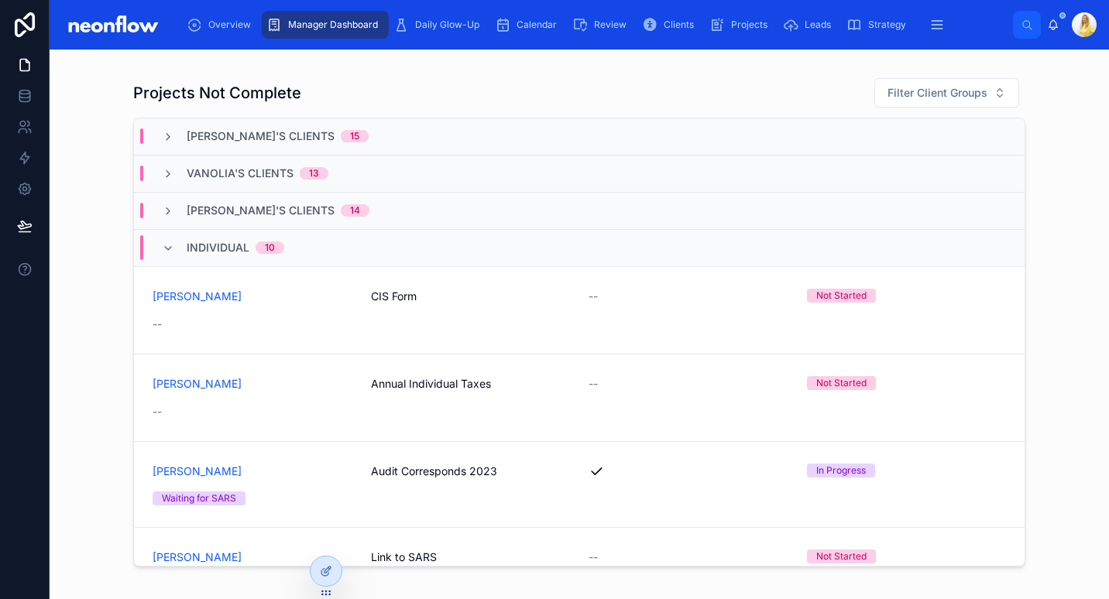
scroll to position [1000, 0]
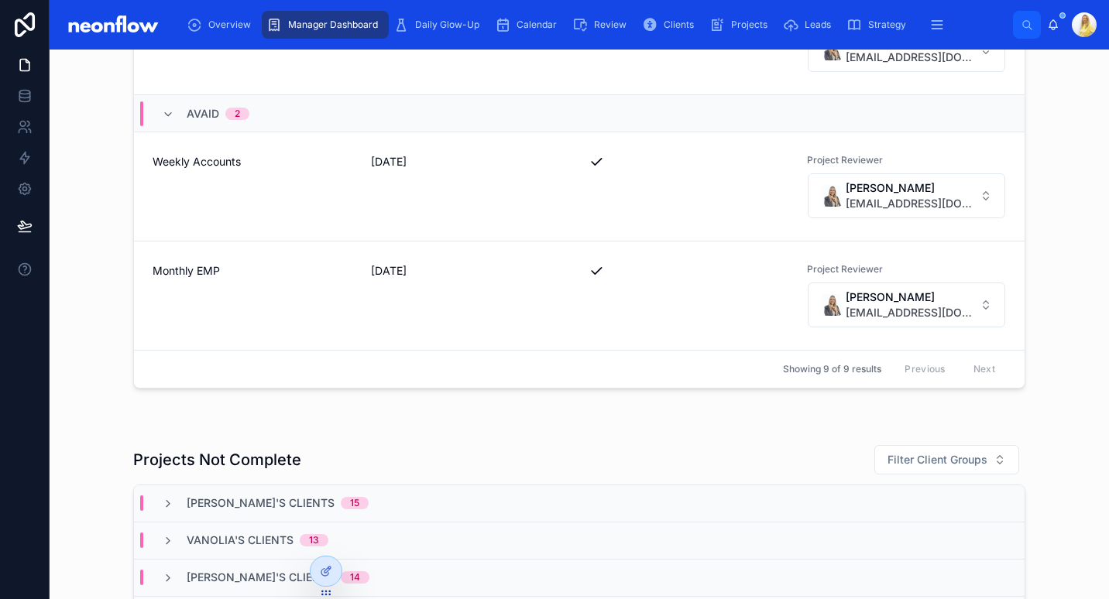
click at [92, 362] on div "Projects Not Reviewed Nugear 1 Monthly Bookkeeping 07/10/2025 Project Reviewer …" at bounding box center [579, 151] width 1035 height 499
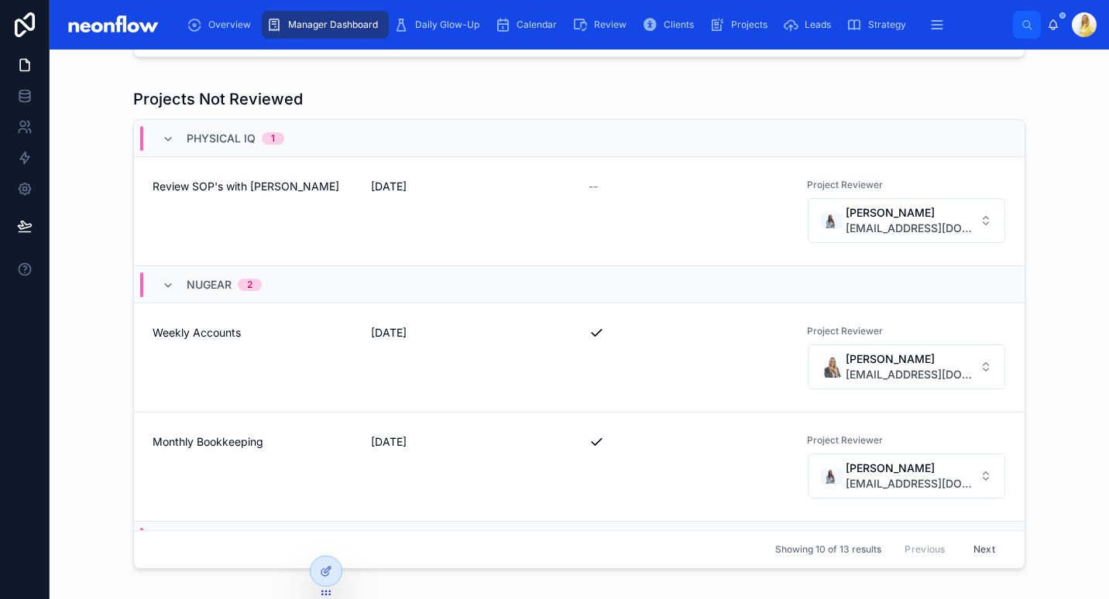
scroll to position [722, 0]
click at [396, 182] on span "30/09/2025" at bounding box center [471, 186] width 200 height 15
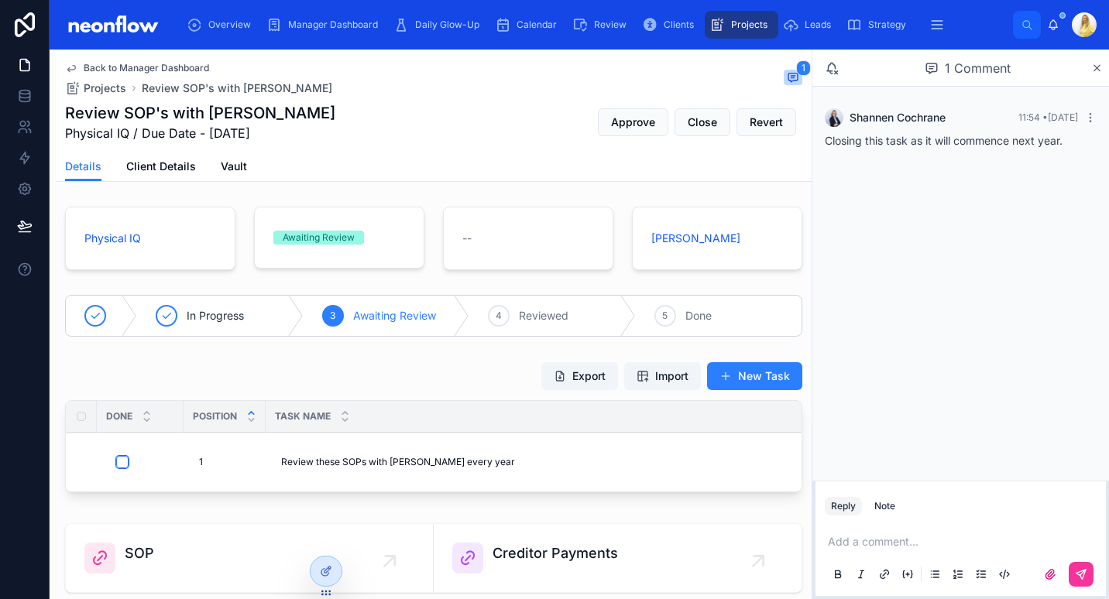
click at [125, 464] on button "button" at bounding box center [122, 462] width 12 height 12
click at [692, 129] on span "Close" at bounding box center [702, 122] width 29 height 15
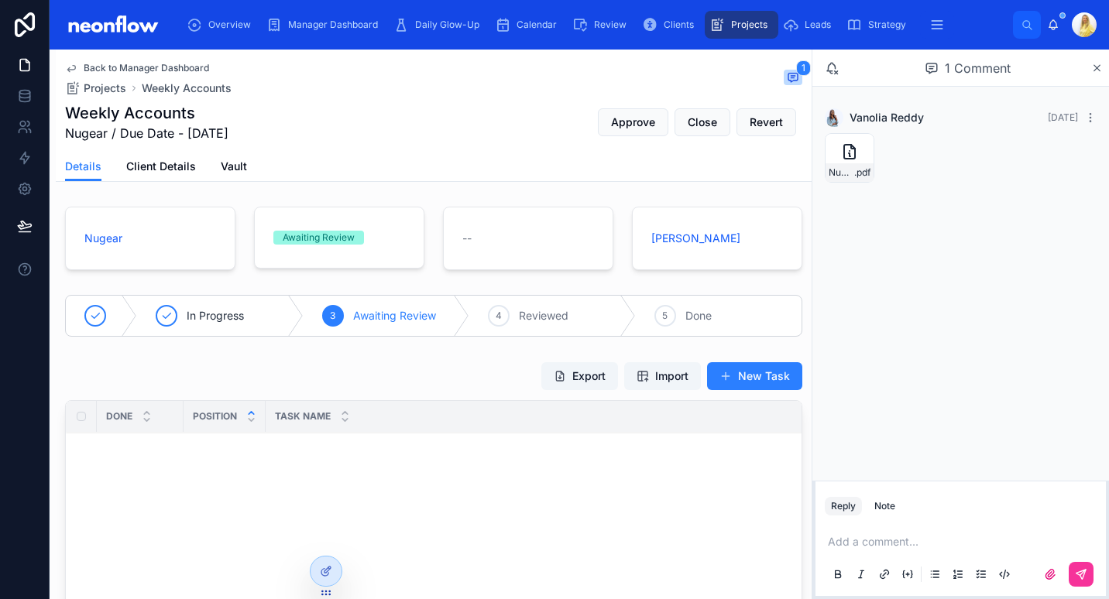
click at [492, 379] on div "Export Import New Task" at bounding box center [433, 376] width 737 height 29
click at [839, 157] on div "NuGear_-_Bank_Reconciliation-(8) .pdf" at bounding box center [850, 158] width 50 height 50
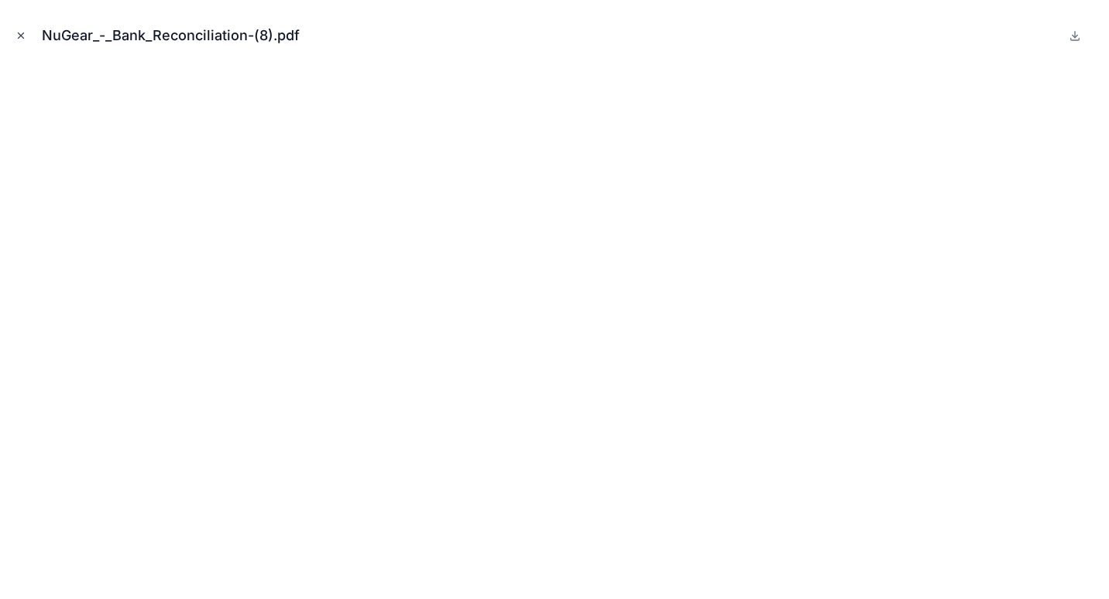
click at [27, 39] on button "Close modal" at bounding box center [20, 35] width 17 height 17
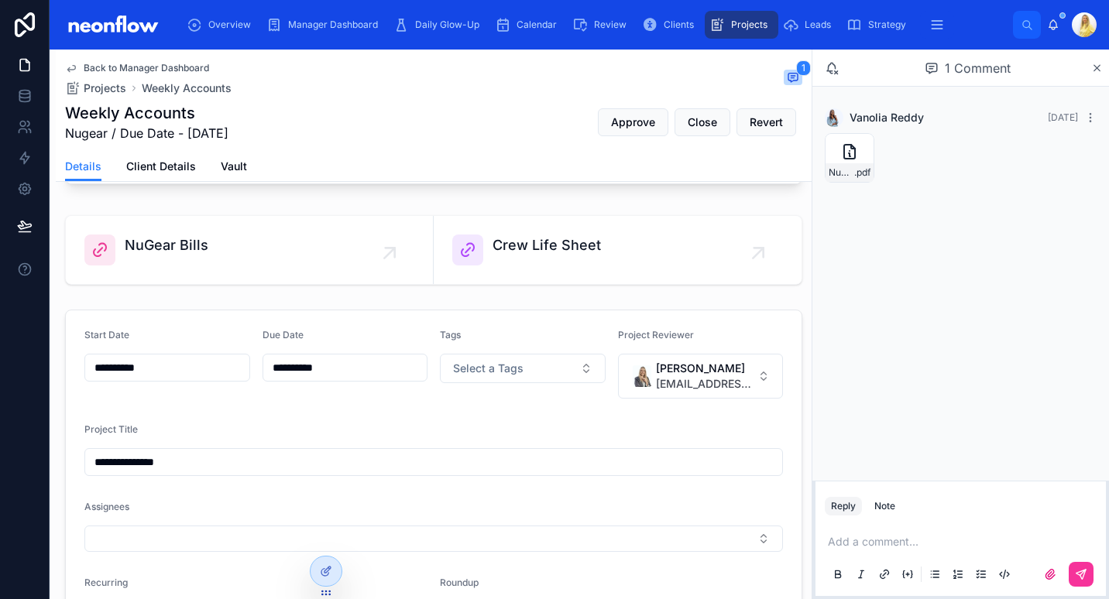
scroll to position [125, 0]
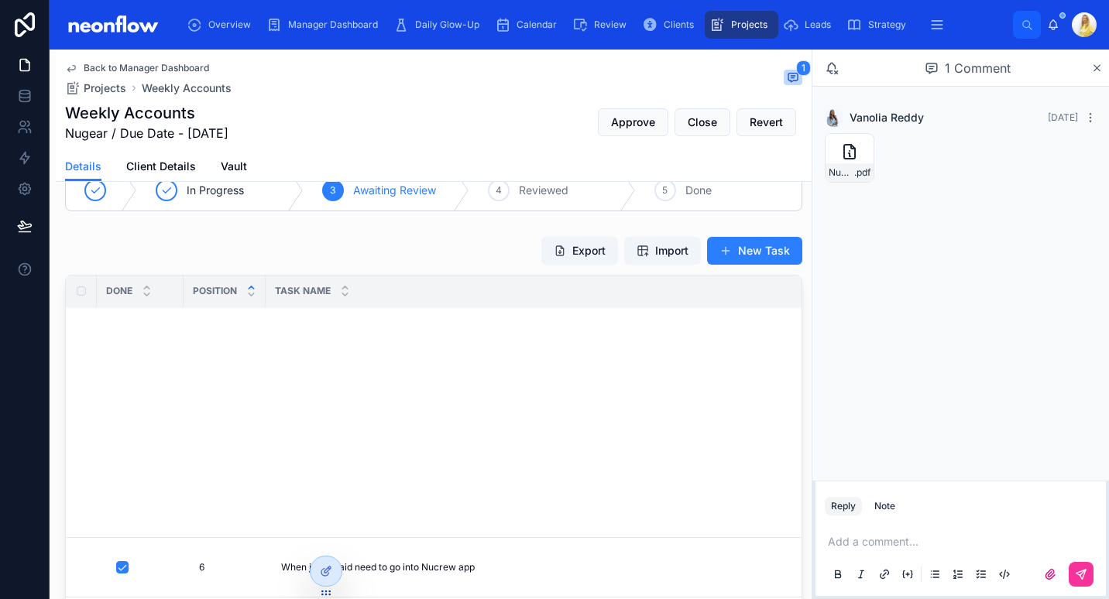
click at [865, 537] on p at bounding box center [964, 541] width 272 height 15
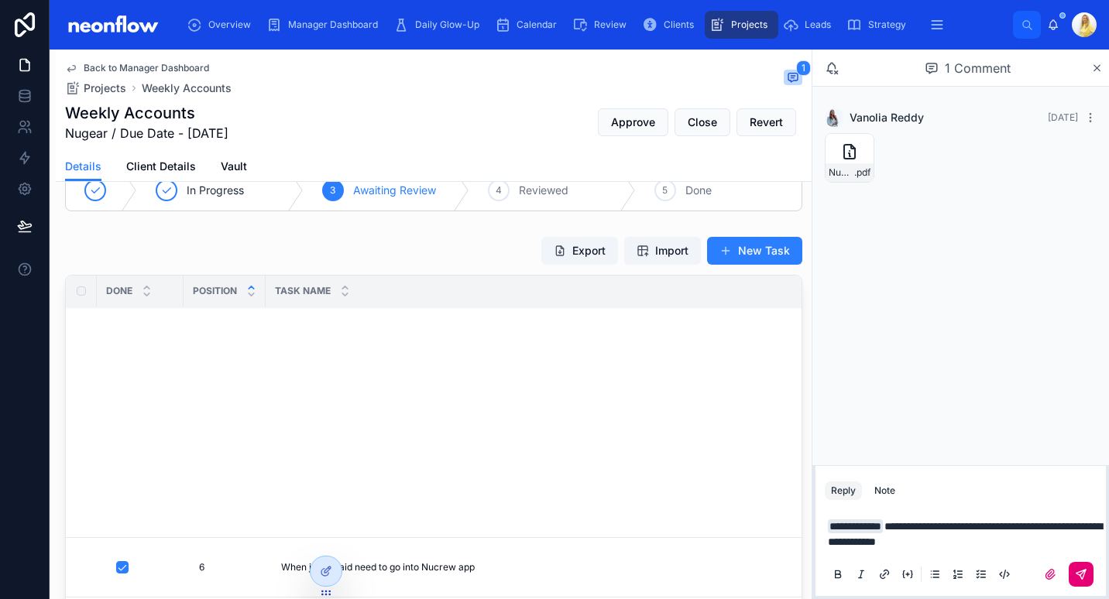
click at [1083, 581] on button at bounding box center [1081, 574] width 25 height 25
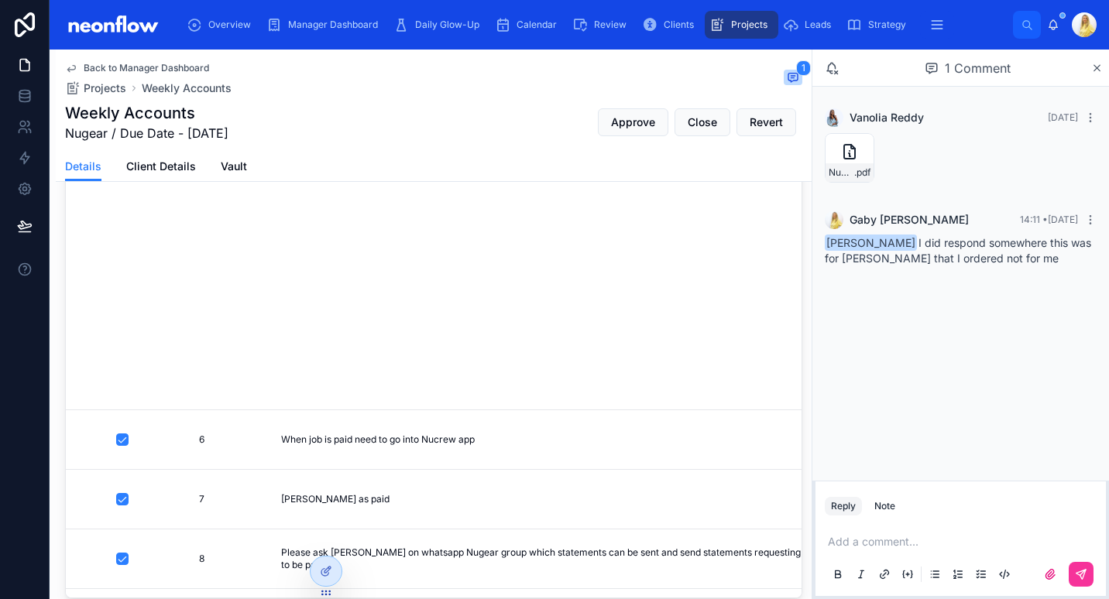
scroll to position [0, 0]
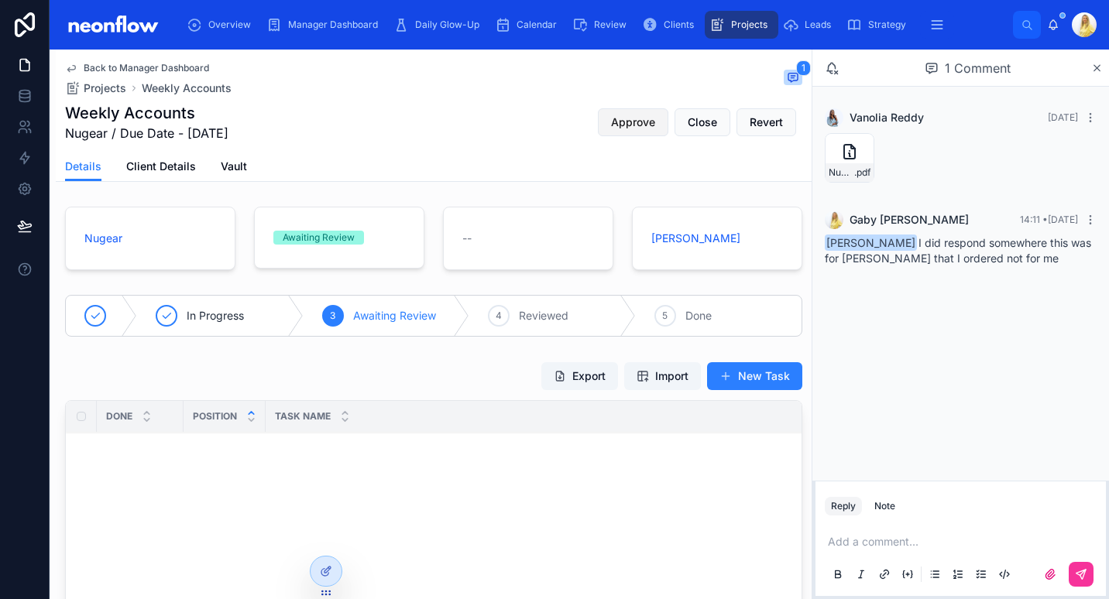
click at [622, 125] on span "Approve" at bounding box center [633, 122] width 44 height 15
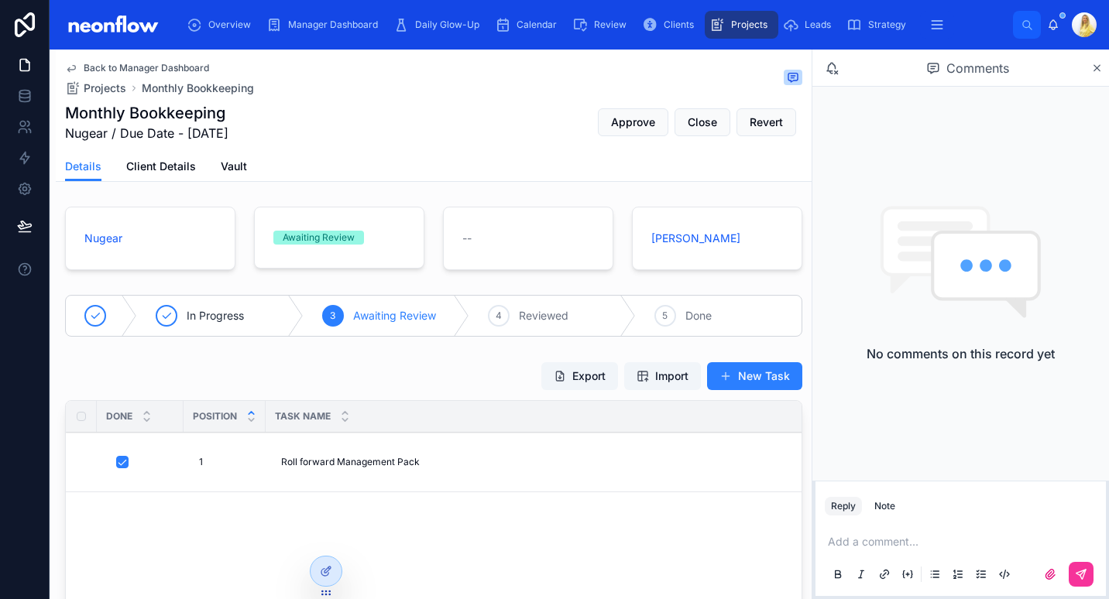
click at [438, 202] on div "--" at bounding box center [528, 239] width 189 height 76
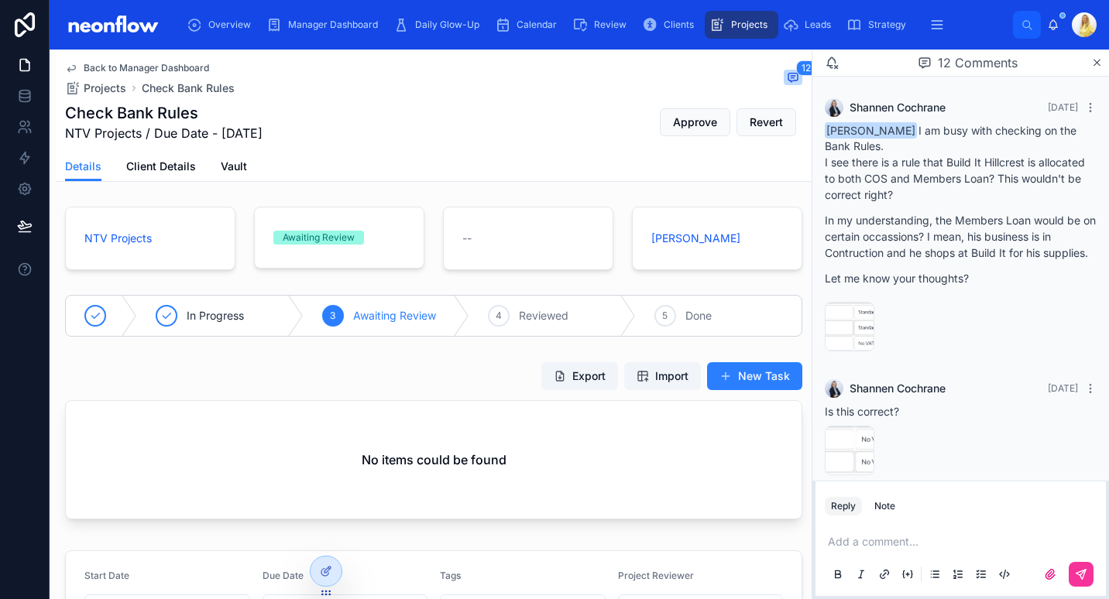
scroll to position [906, 0]
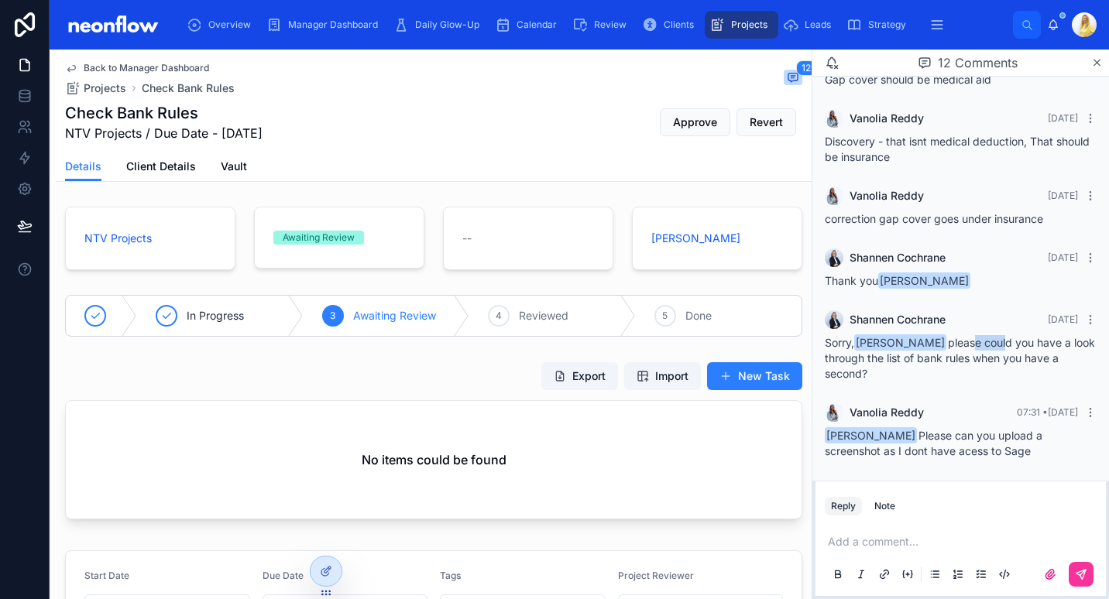
drag, startPoint x: 996, startPoint y: 341, endPoint x: 959, endPoint y: 348, distance: 37.8
click at [959, 348] on span "Sorry, [PERSON_NAME] please could you have a look through the list of bank rule…" at bounding box center [960, 358] width 270 height 44
drag, startPoint x: 959, startPoint y: 348, endPoint x: 980, endPoint y: 383, distance: 40.6
click at [980, 383] on div "[PERSON_NAME] [DATE] Sorry, [PERSON_NAME] please could you have a look through …" at bounding box center [960, 346] width 290 height 90
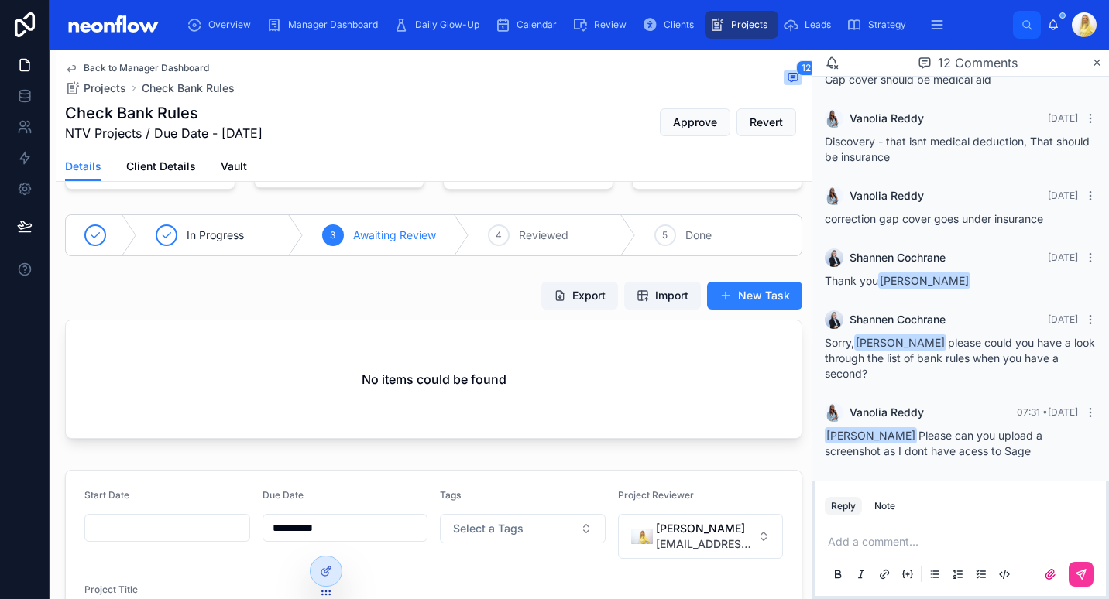
scroll to position [0, 0]
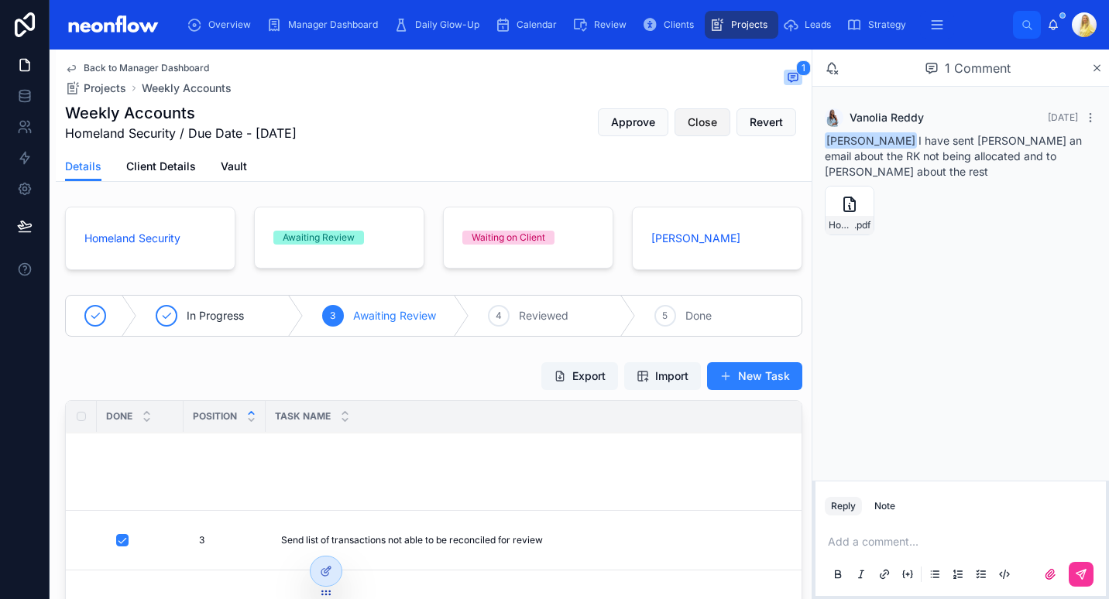
click at [688, 129] on span "Close" at bounding box center [702, 122] width 29 height 15
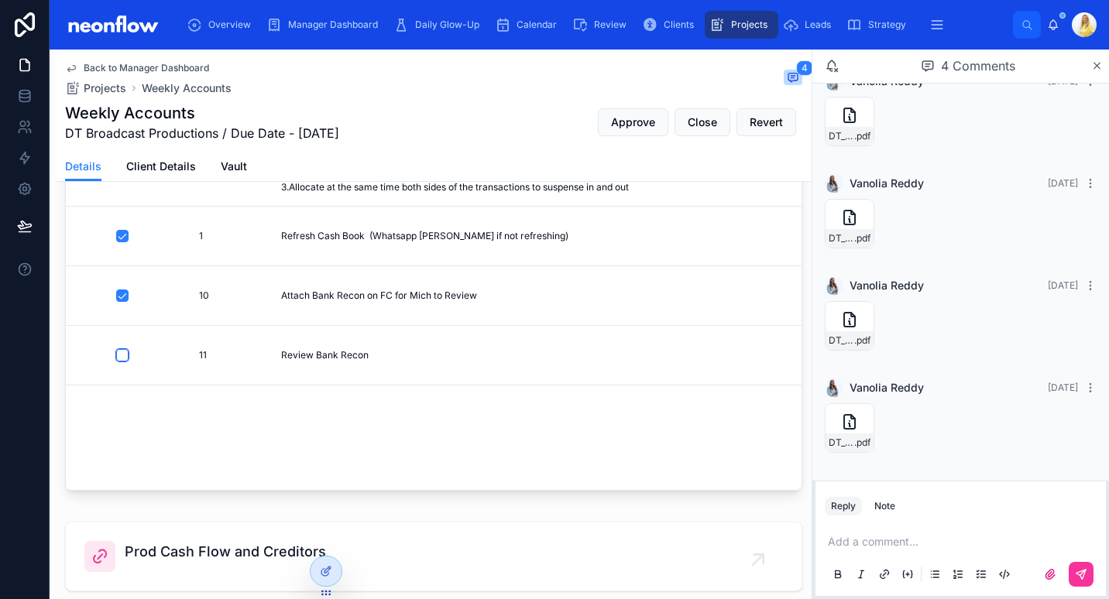
click at [125, 355] on button "button" at bounding box center [122, 355] width 12 height 12
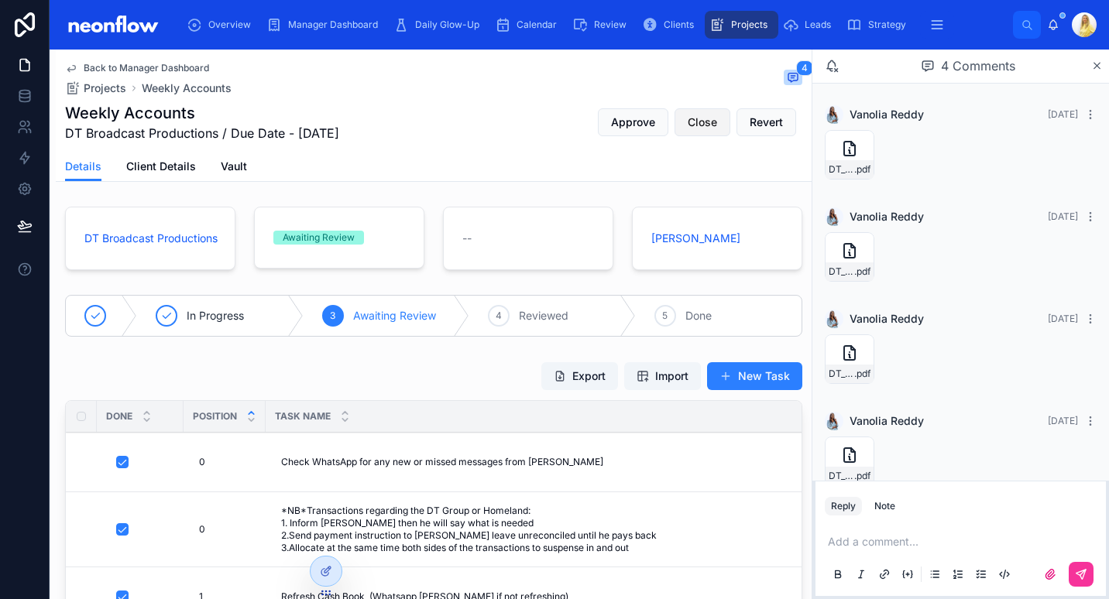
click at [689, 123] on span "Close" at bounding box center [702, 122] width 29 height 15
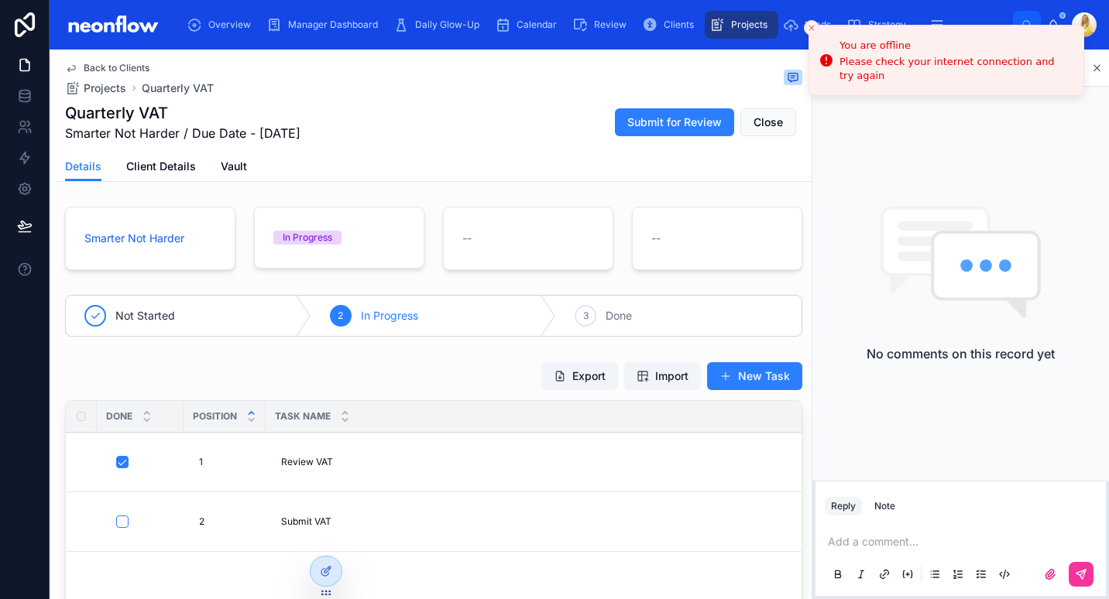
scroll to position [180, 0]
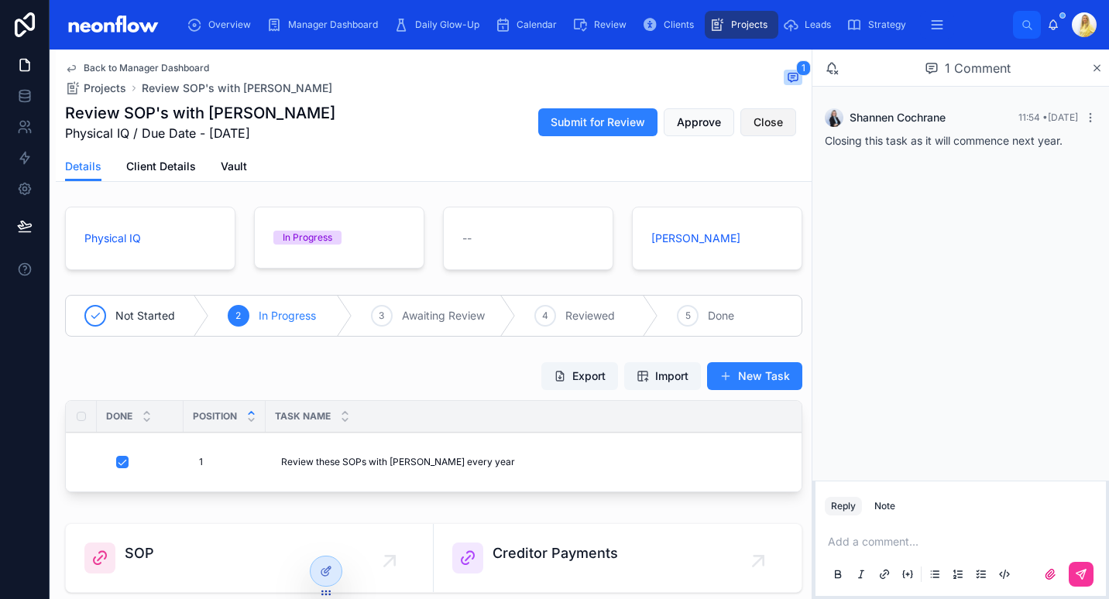
click at [764, 118] on span "Close" at bounding box center [767, 122] width 29 height 15
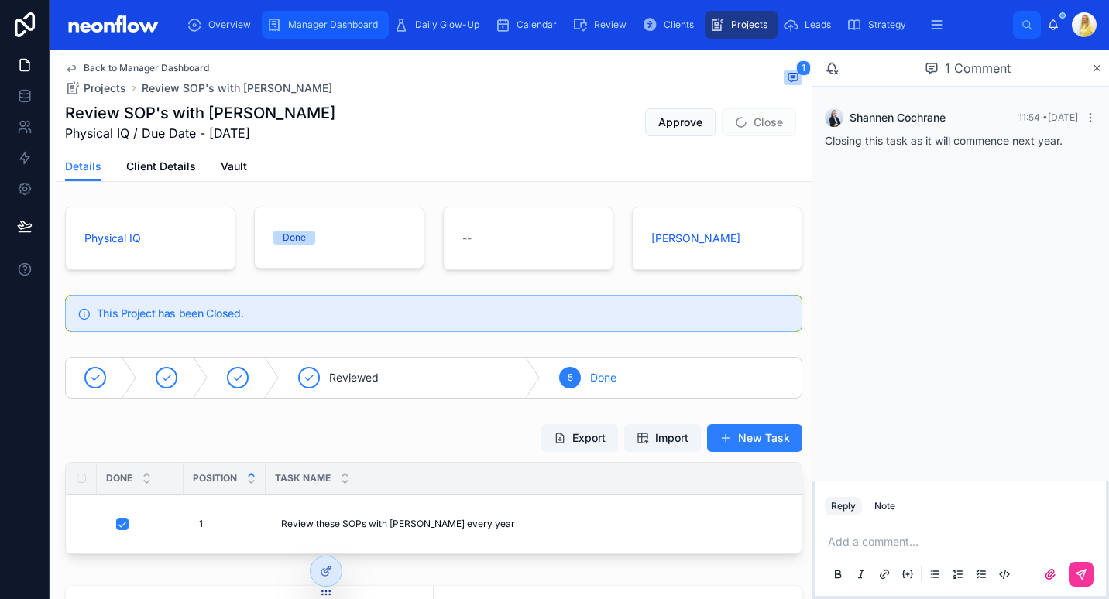
click at [317, 34] on div "Manager Dashboard" at bounding box center [325, 24] width 118 height 25
click at [23, 11] on link at bounding box center [25, 25] width 50 height 50
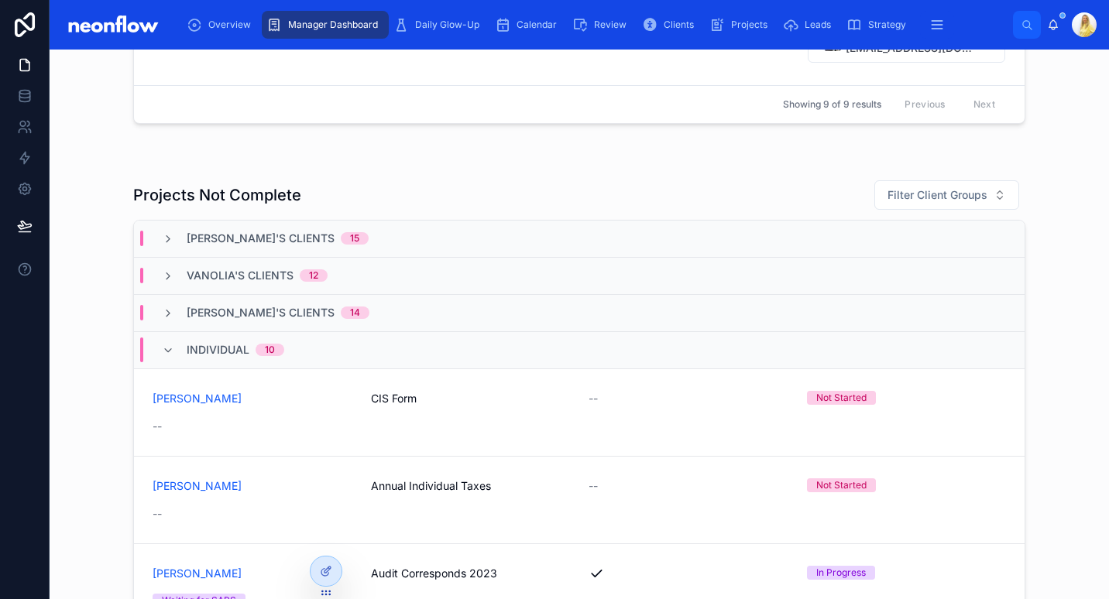
scroll to position [1445, 0]
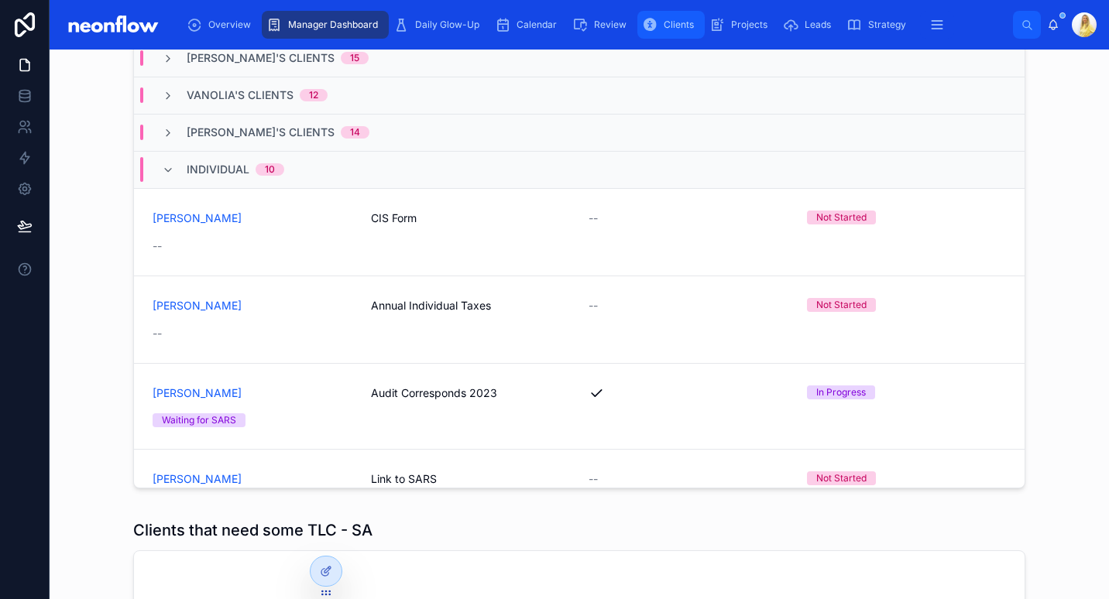
click at [665, 19] on span "Clients" at bounding box center [679, 25] width 30 height 12
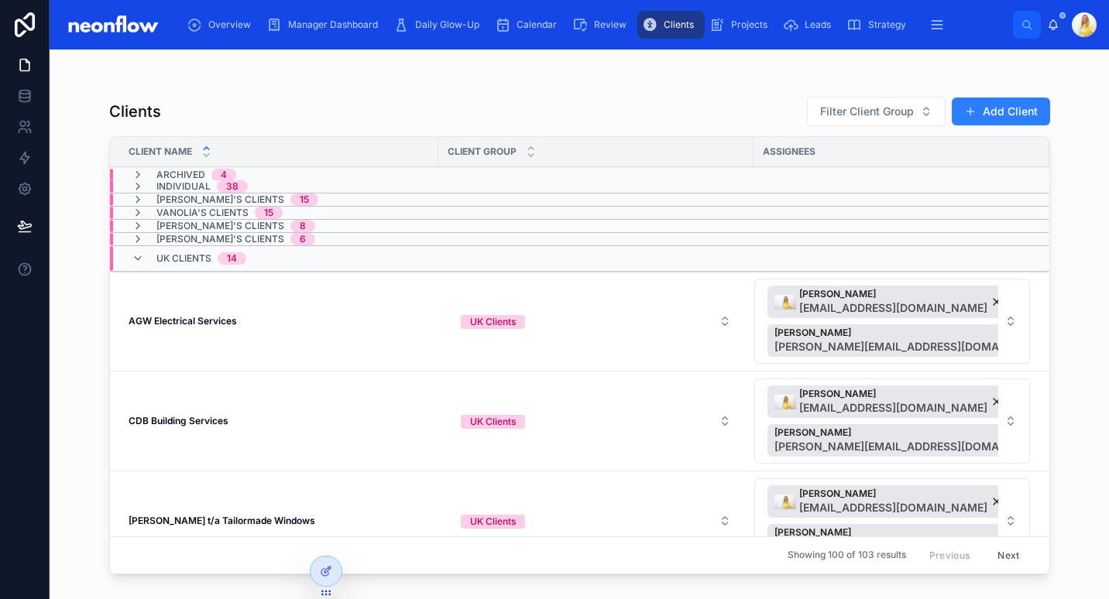
click at [149, 259] on div "UK Clients 14" at bounding box center [189, 258] width 115 height 25
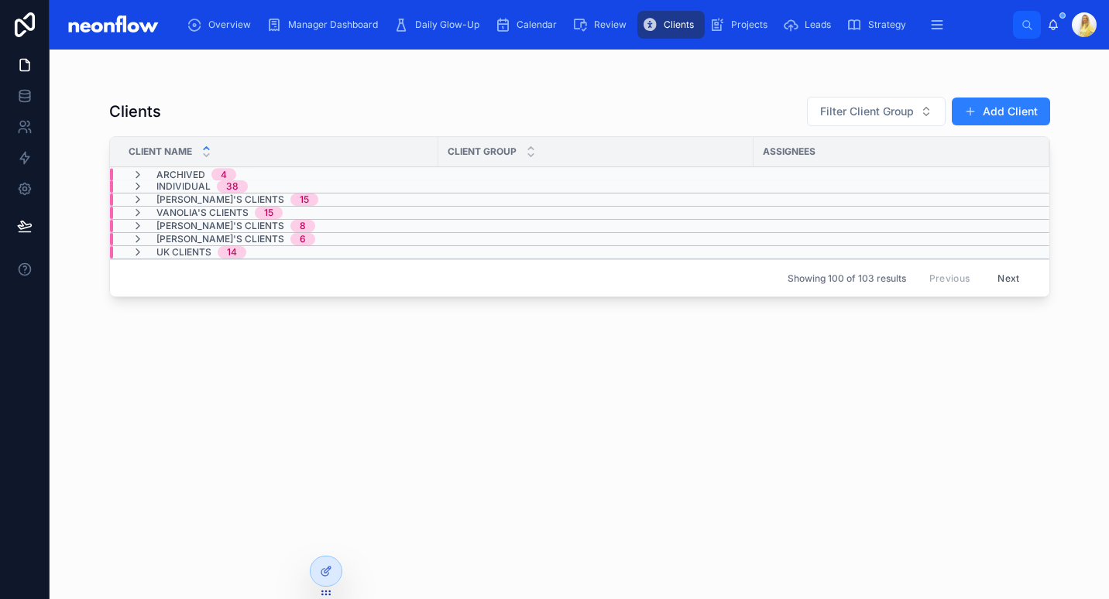
click at [206, 202] on span "[PERSON_NAME]'s Clients" at bounding box center [220, 200] width 128 height 12
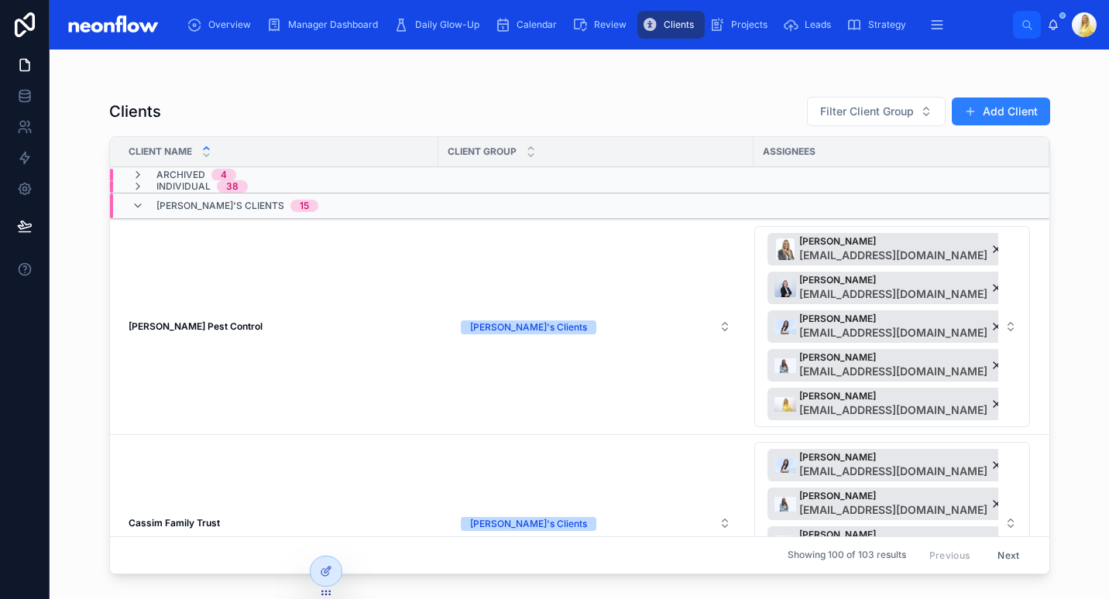
click at [206, 202] on span "[PERSON_NAME]'s Clients" at bounding box center [220, 206] width 128 height 12
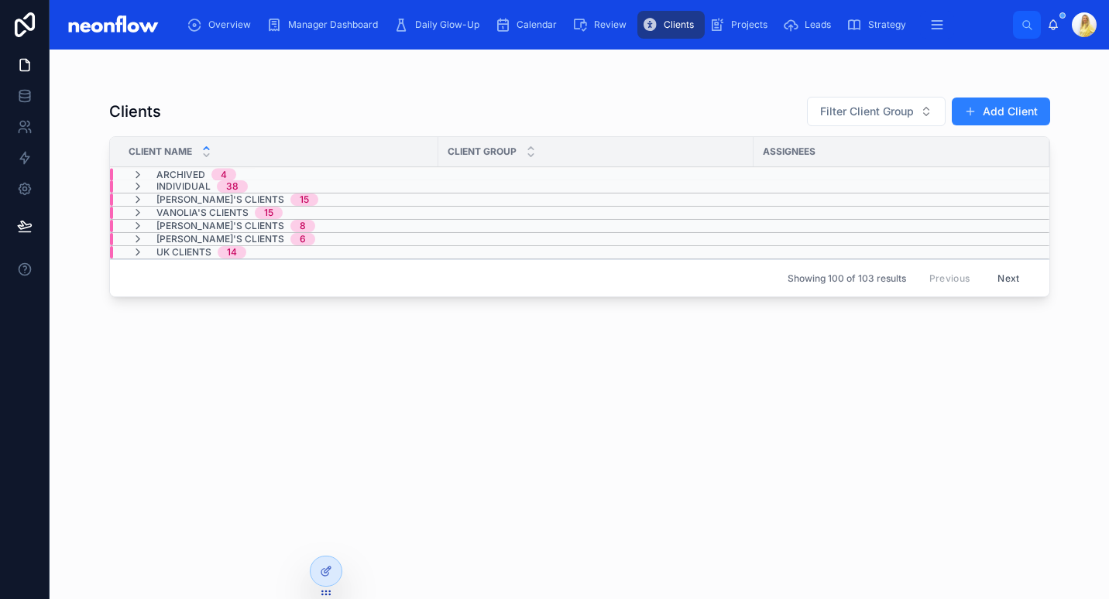
click at [206, 201] on span "[PERSON_NAME]'s Clients" at bounding box center [220, 200] width 128 height 12
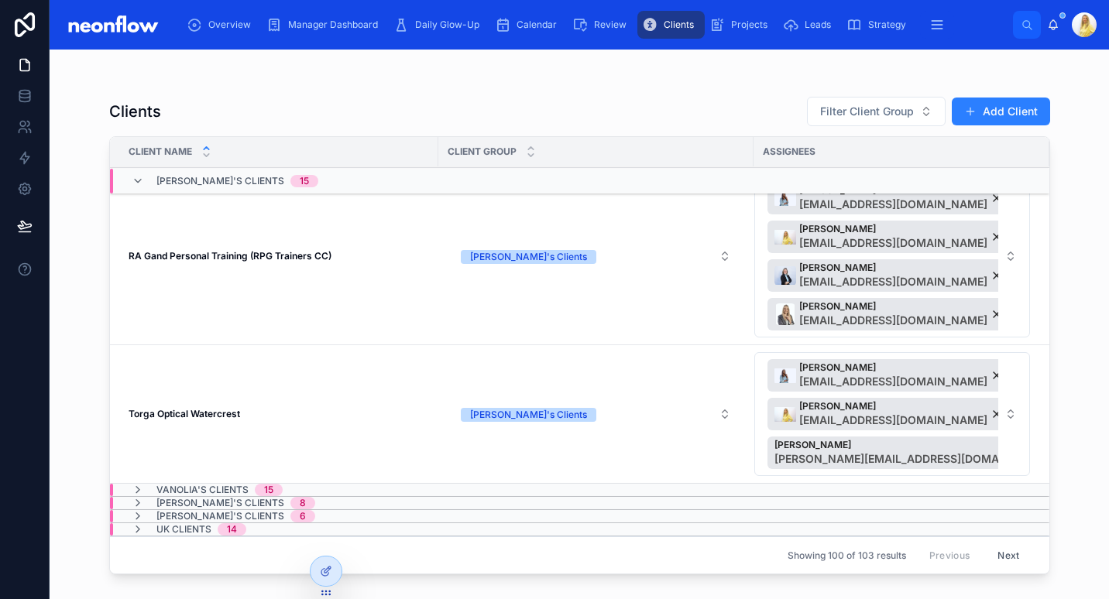
scroll to position [2949, 0]
click at [228, 484] on span "Vanolia's Clients" at bounding box center [202, 490] width 92 height 12
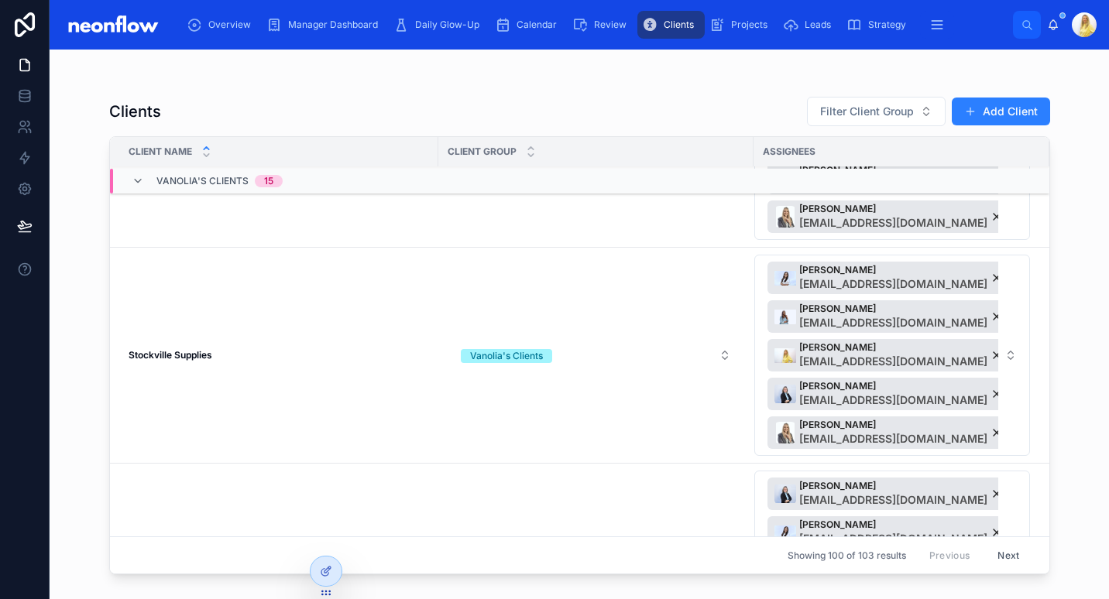
scroll to position [5928, 0]
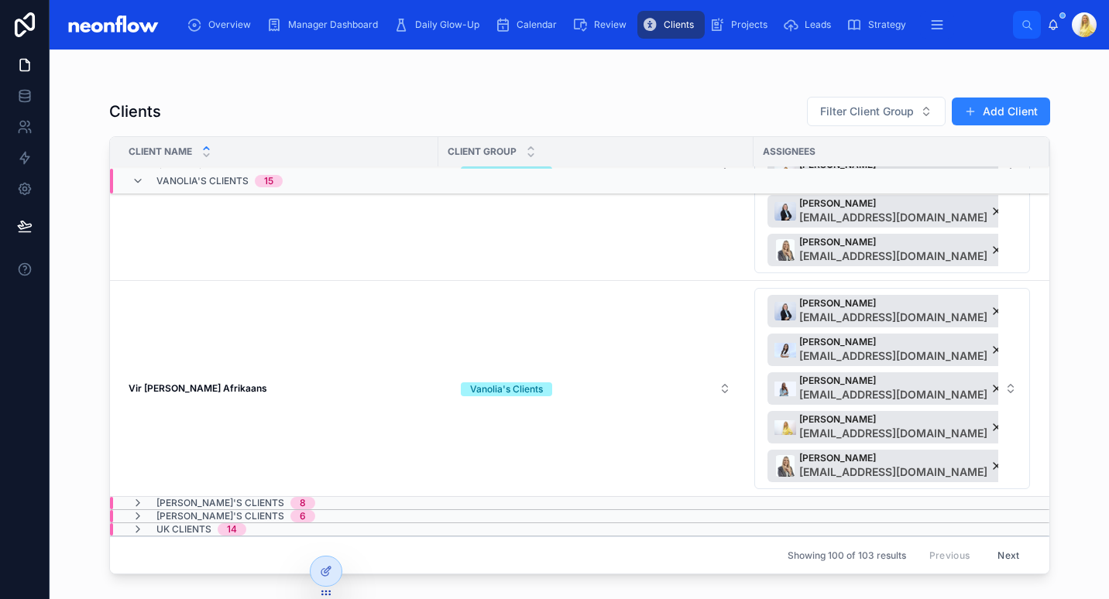
click at [244, 497] on span "[PERSON_NAME]'s Clients" at bounding box center [220, 503] width 128 height 12
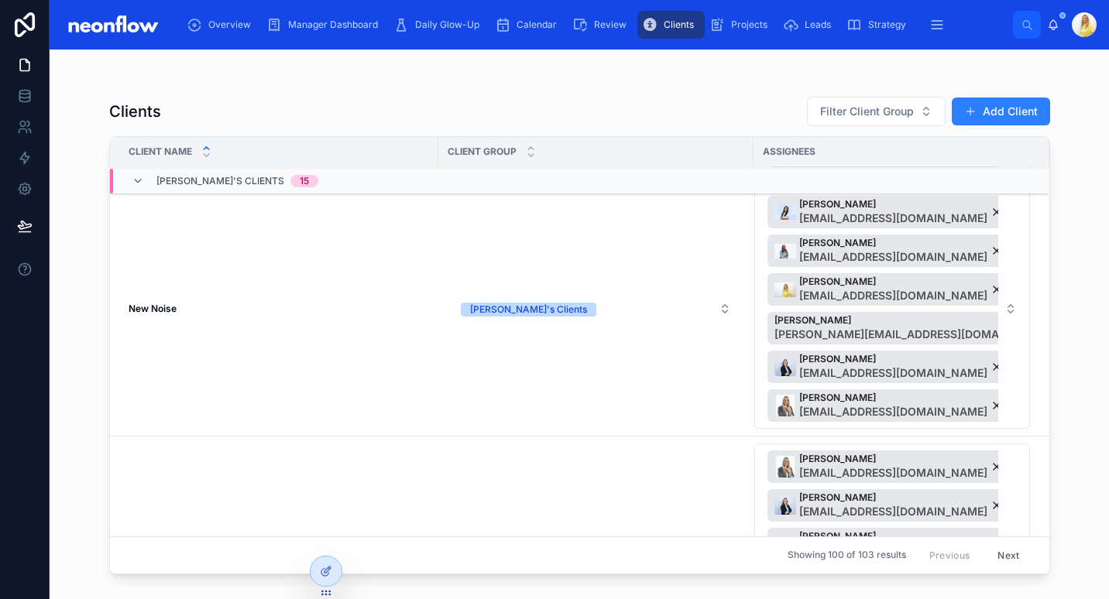
scroll to position [2394, 0]
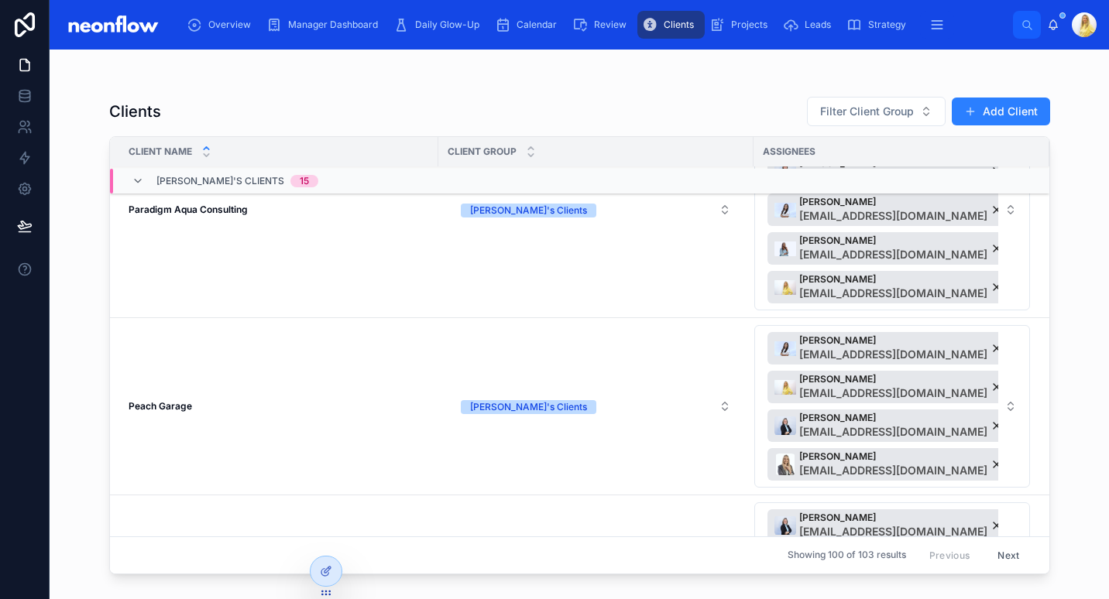
click at [222, 207] on strong "Paradigm Aqua Consulting" at bounding box center [188, 210] width 119 height 12
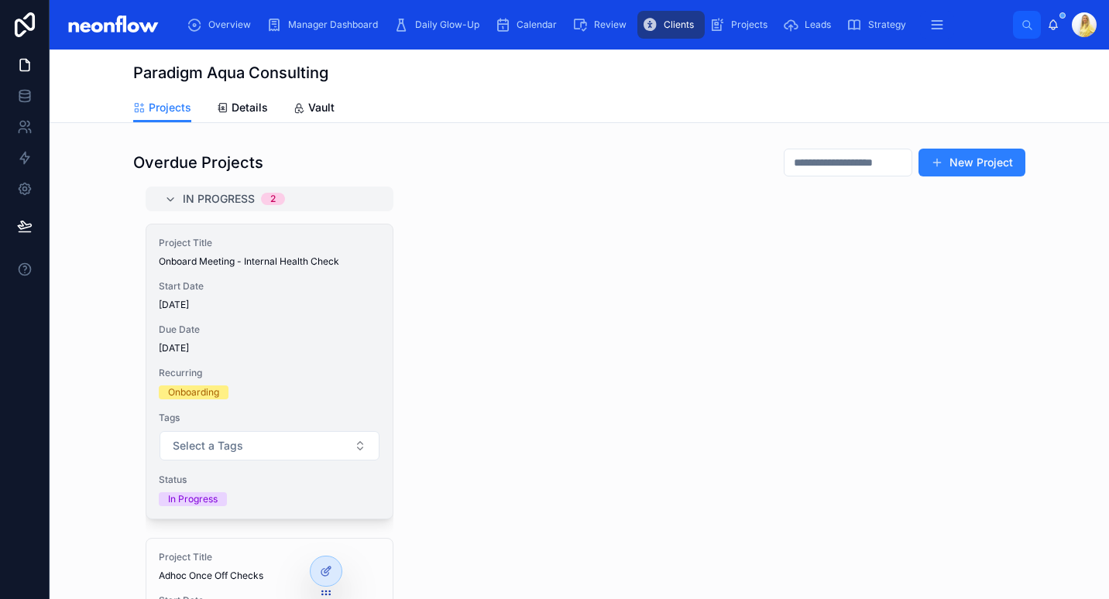
click at [273, 323] on div "Project Title Onboard Meeting - Internal Health Check Start Date 08/10/2025 Due…" at bounding box center [269, 372] width 246 height 294
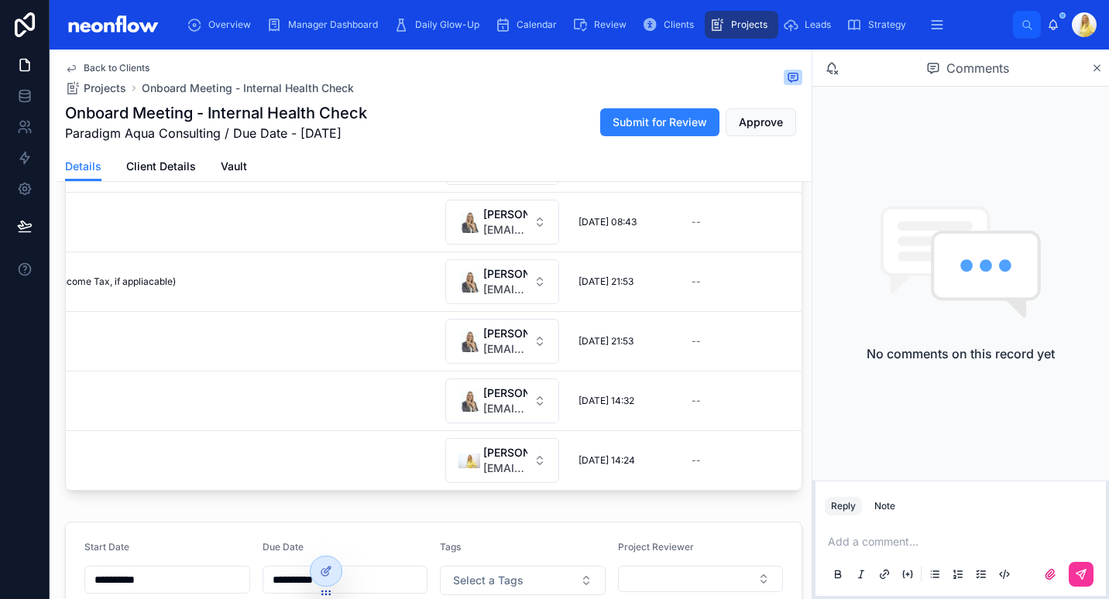
scroll to position [189, 0]
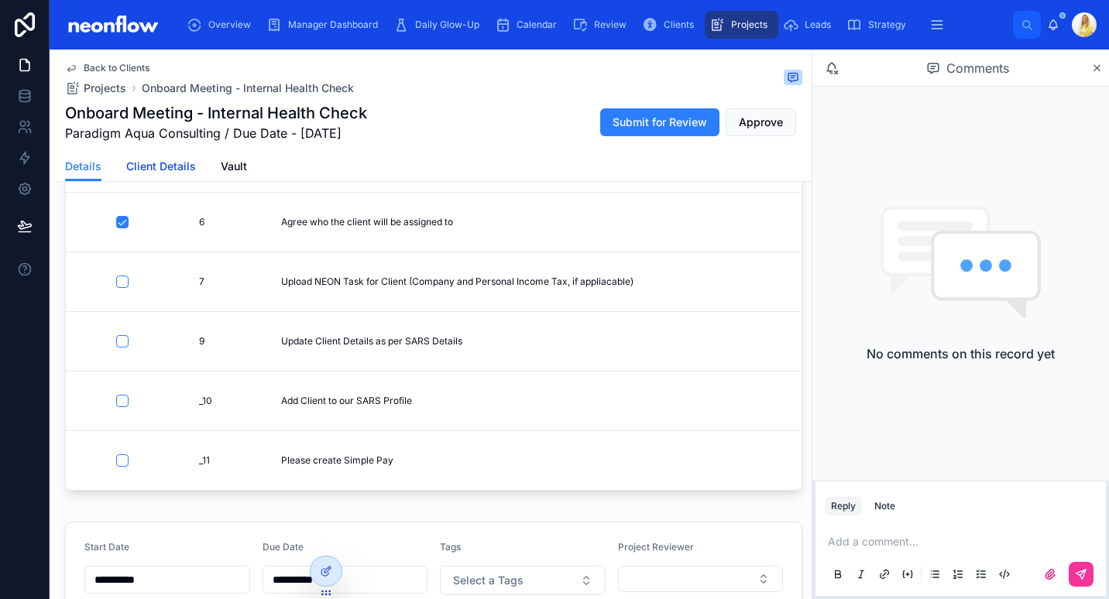
click at [162, 176] on link "Client Details" at bounding box center [161, 168] width 70 height 31
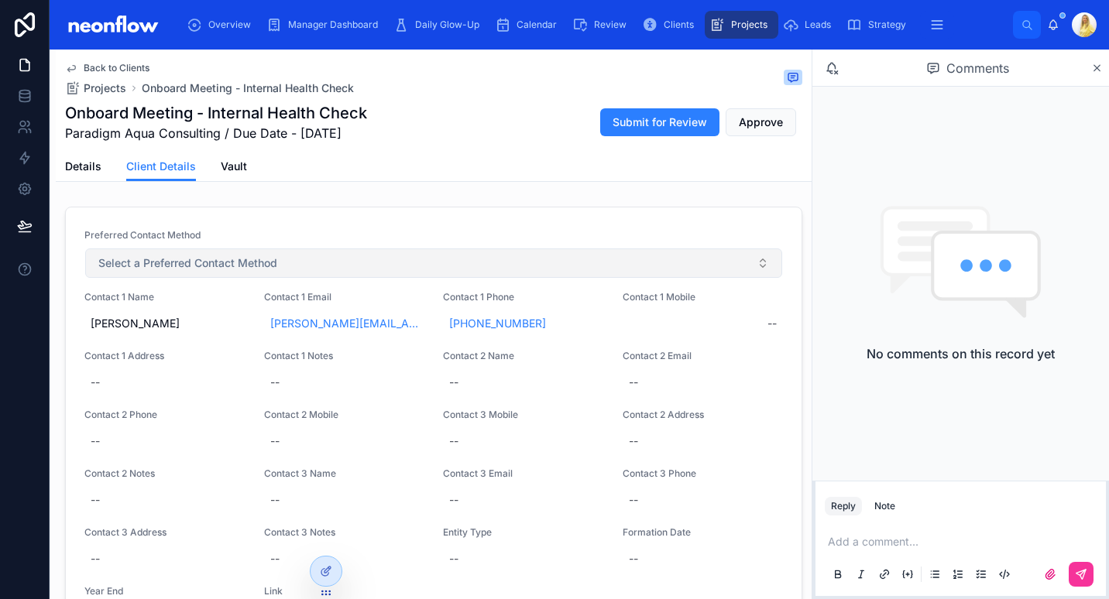
click at [186, 260] on span "Select a Preferred Contact Method" at bounding box center [187, 263] width 179 height 15
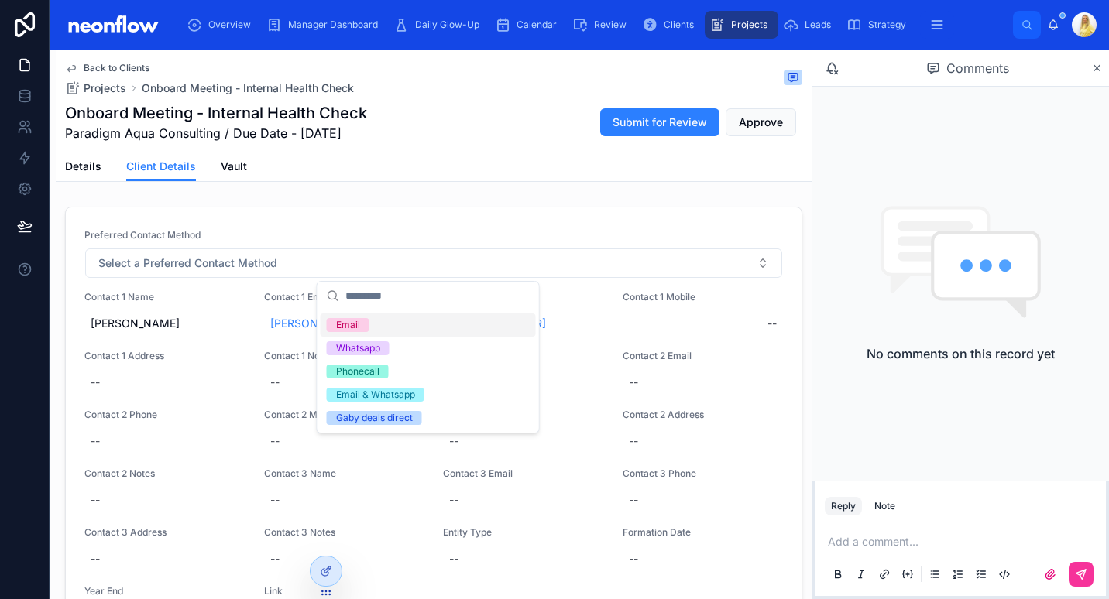
click at [360, 152] on div "Details Client Details Vault" at bounding box center [433, 166] width 737 height 29
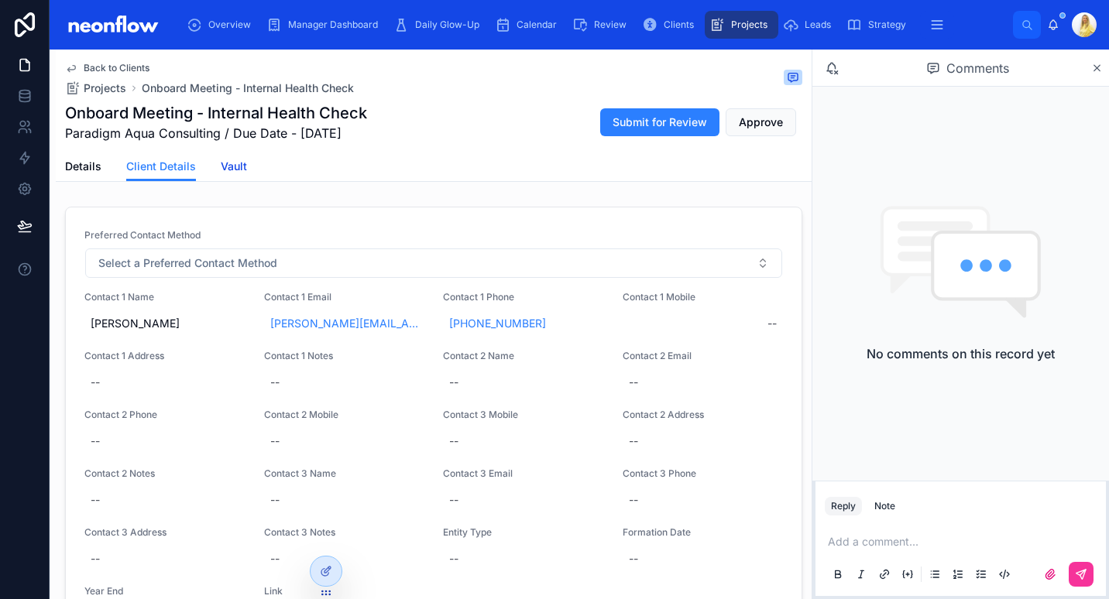
click at [237, 170] on span "Vault" at bounding box center [234, 166] width 26 height 15
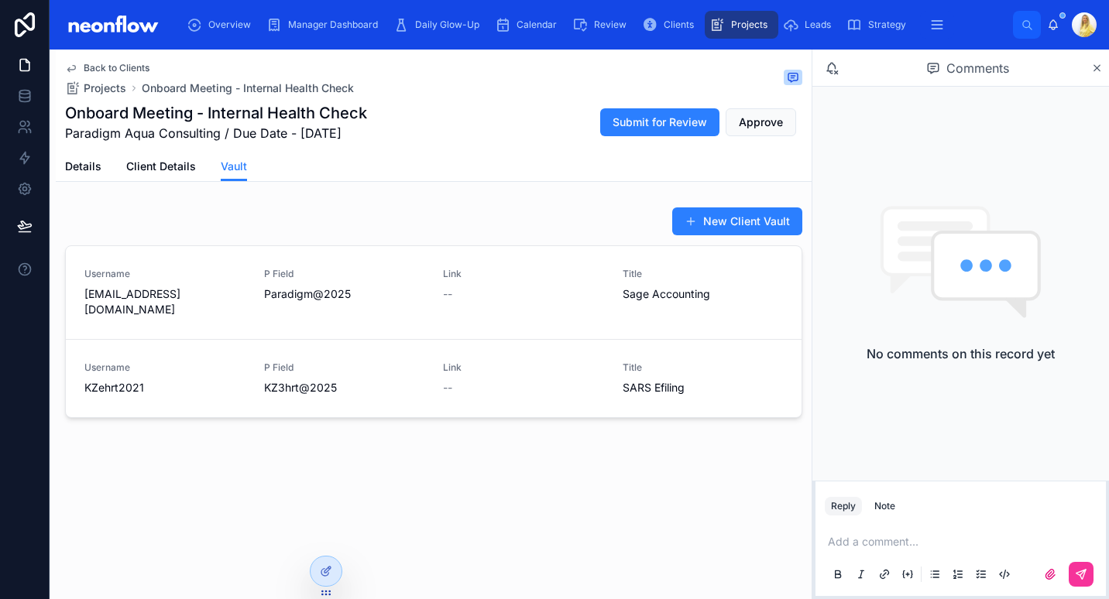
drag, startPoint x: 84, startPoint y: 290, endPoint x: 245, endPoint y: 290, distance: 160.3
click at [245, 290] on div "Username admin@paradigmaqua.com P Field Paradigm@2025 Link -- Title Sage Accoun…" at bounding box center [433, 293] width 698 height 50
click at [160, 175] on link "Client Details" at bounding box center [161, 168] width 70 height 31
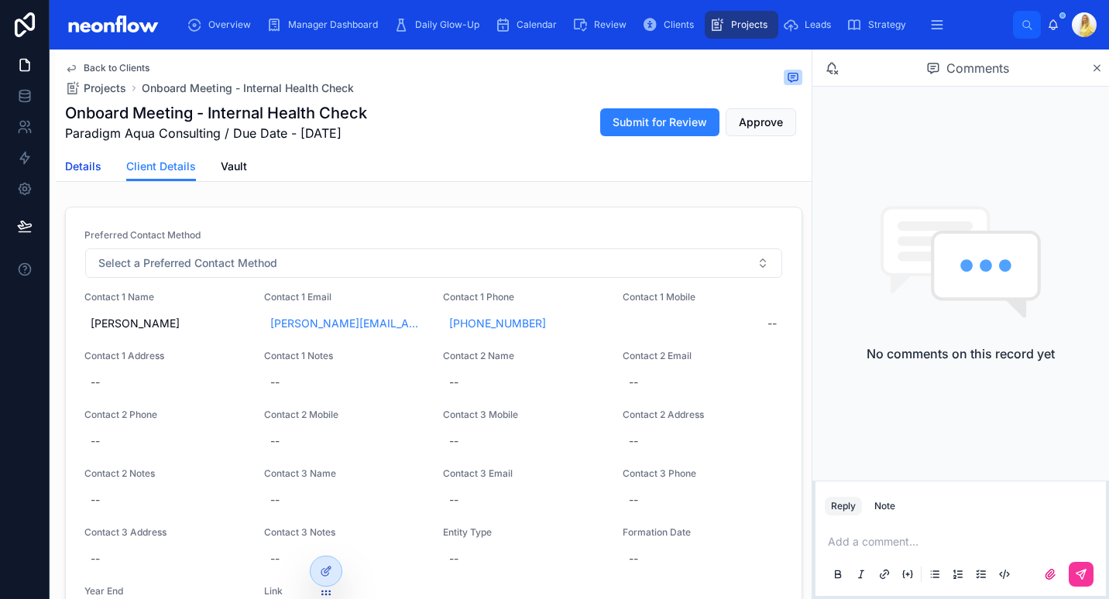
click at [91, 173] on span "Details" at bounding box center [83, 166] width 36 height 15
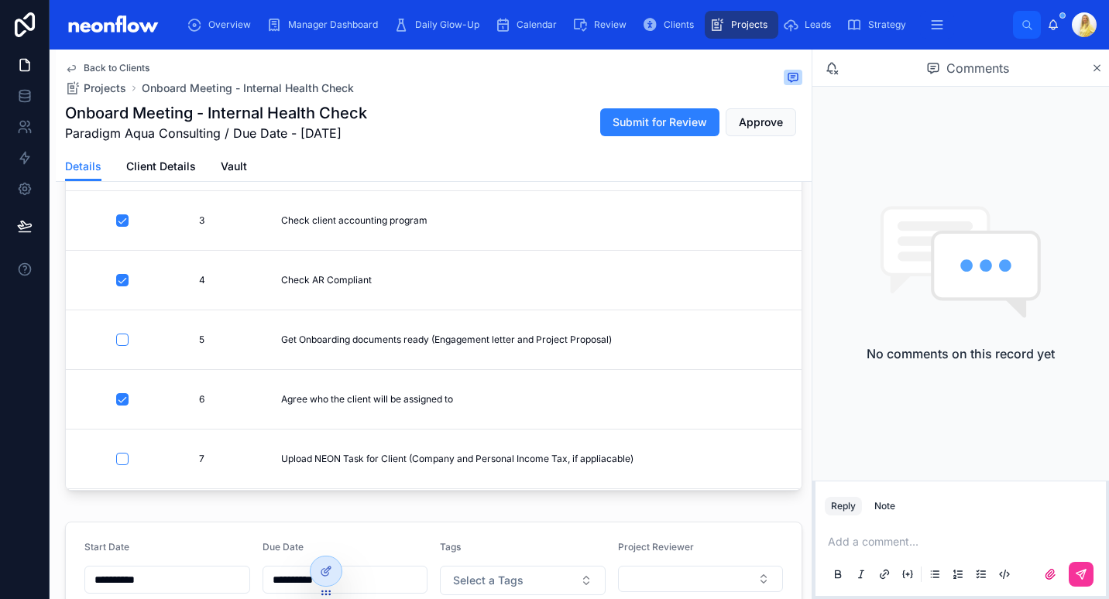
scroll to position [189, 0]
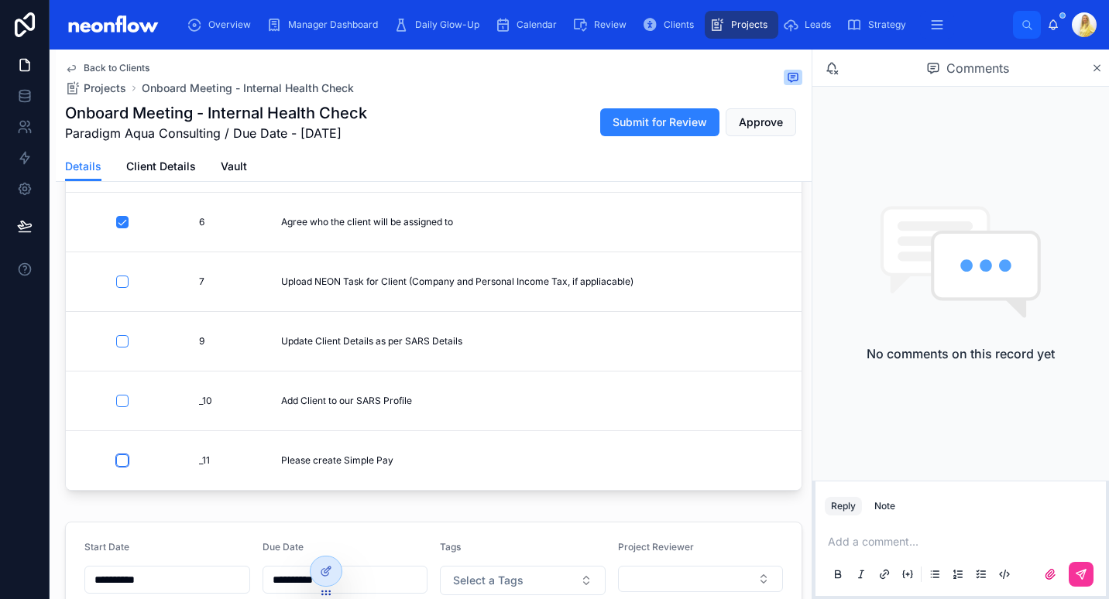
click at [120, 455] on button "button" at bounding box center [122, 461] width 12 height 12
click at [915, 540] on p at bounding box center [964, 541] width 272 height 15
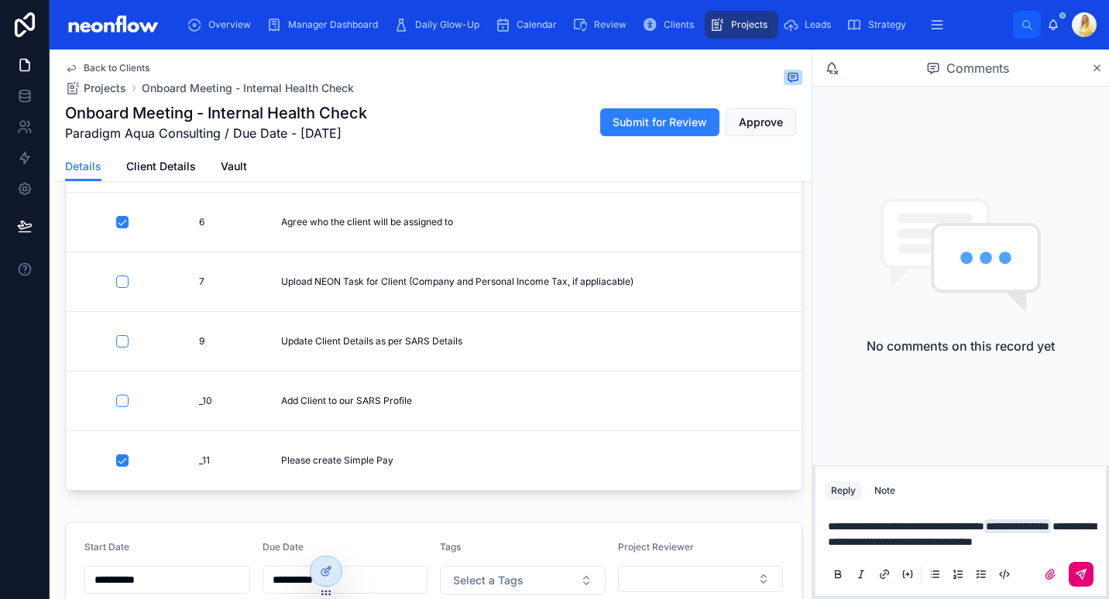
click at [1087, 573] on button at bounding box center [1081, 574] width 25 height 25
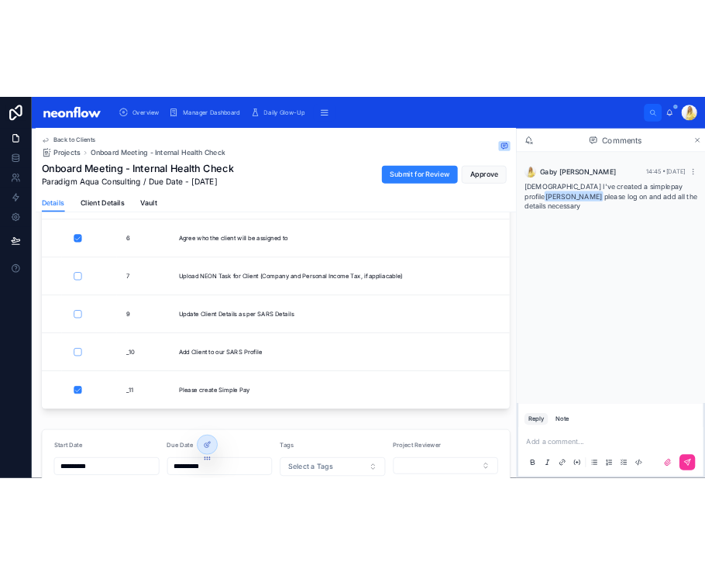
scroll to position [349, 0]
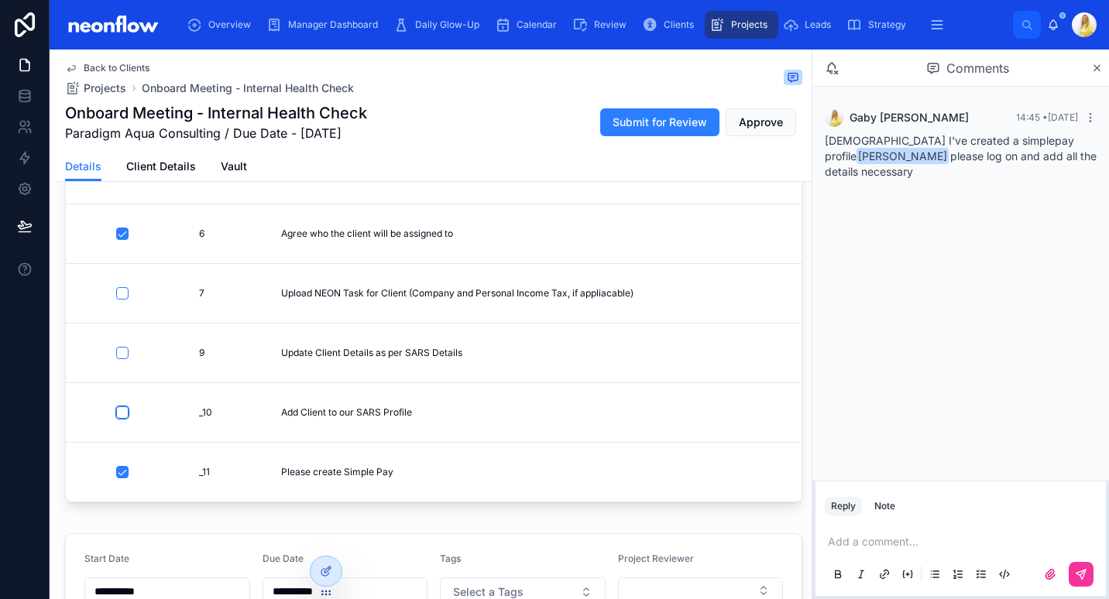
click at [125, 407] on button "button" at bounding box center [122, 413] width 12 height 12
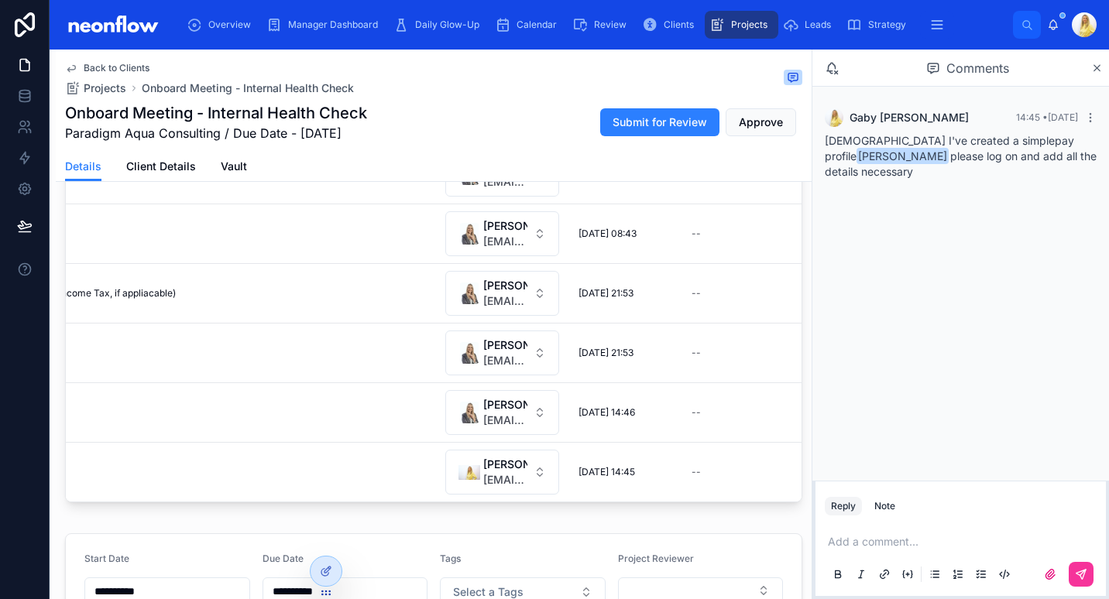
scroll to position [189, 0]
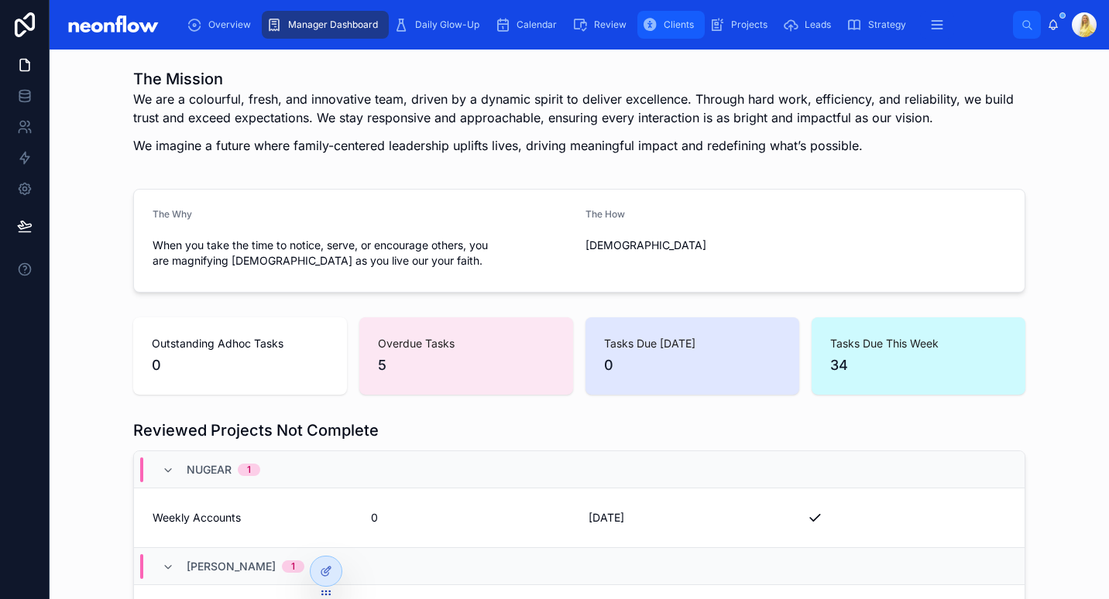
click at [654, 33] on div "Clients" at bounding box center [671, 24] width 58 height 25
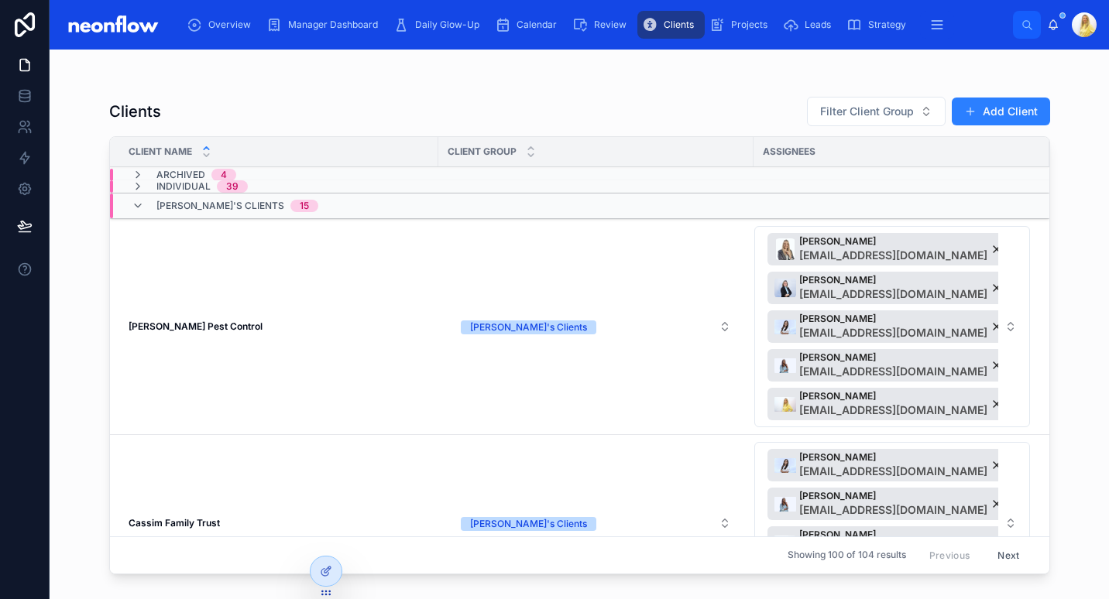
click at [152, 297] on td "Avice Pest Control Avice Pest Control" at bounding box center [274, 327] width 328 height 216
click at [156, 328] on strong "[PERSON_NAME] Pest Control" at bounding box center [196, 327] width 134 height 12
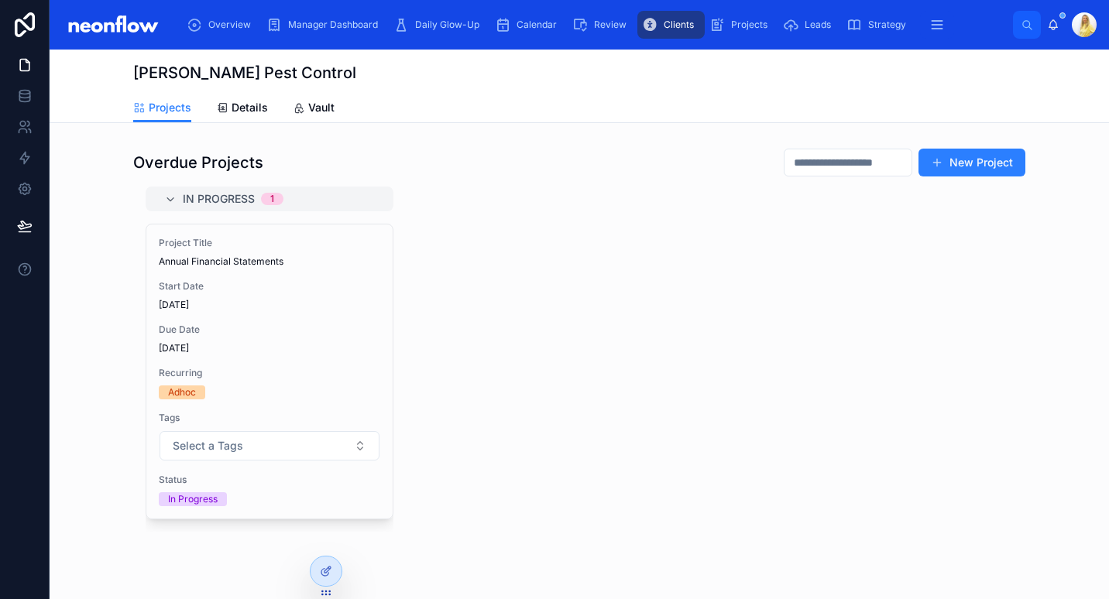
click at [575, 158] on div "Overdue Projects New Project" at bounding box center [579, 162] width 892 height 29
click at [973, 170] on button "New Project" at bounding box center [971, 163] width 107 height 28
click at [324, 578] on div at bounding box center [326, 571] width 31 height 29
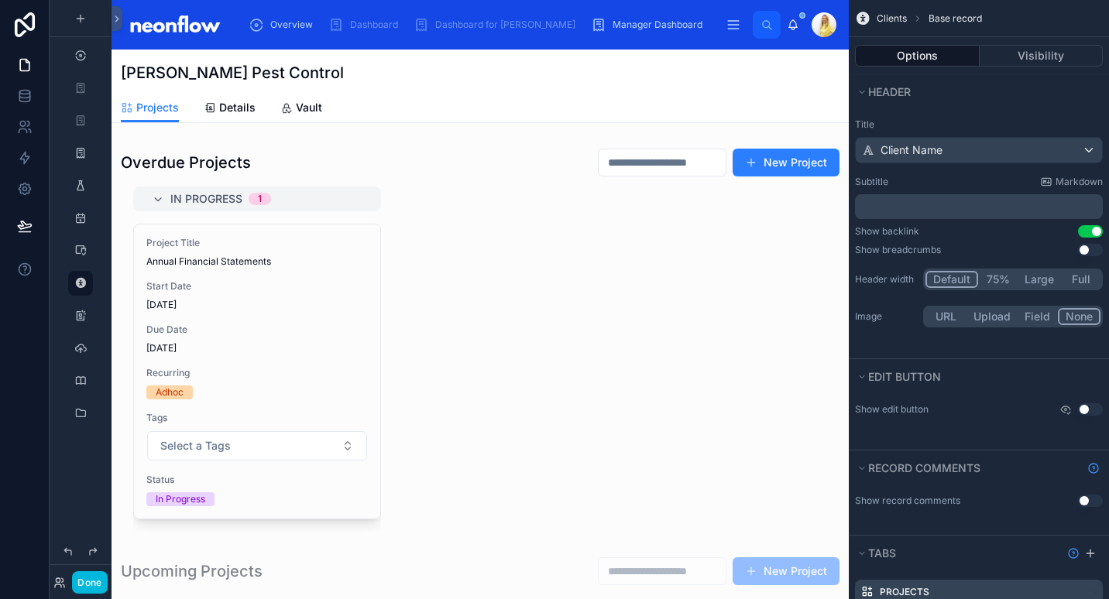
scroll to position [361, 0]
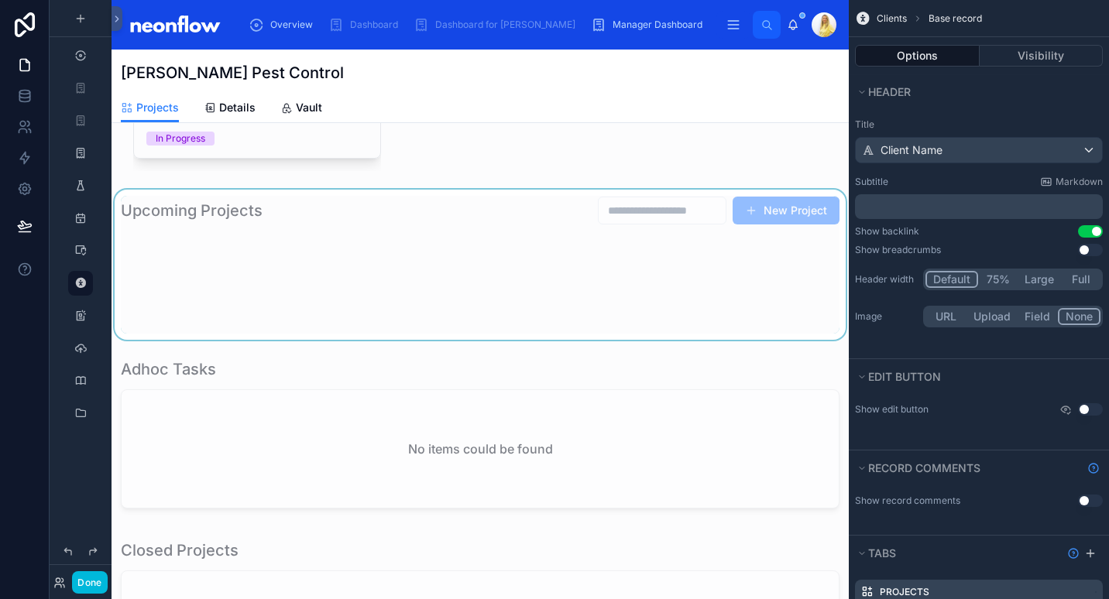
click at [476, 242] on div at bounding box center [480, 265] width 737 height 150
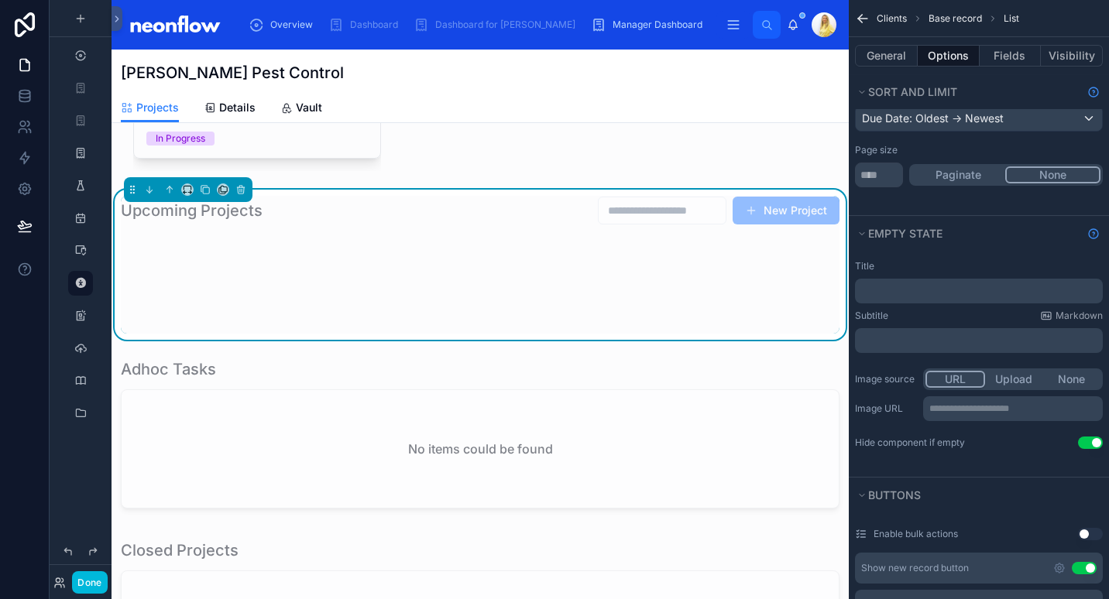
click at [1093, 438] on button "Use setting" at bounding box center [1090, 443] width 25 height 12
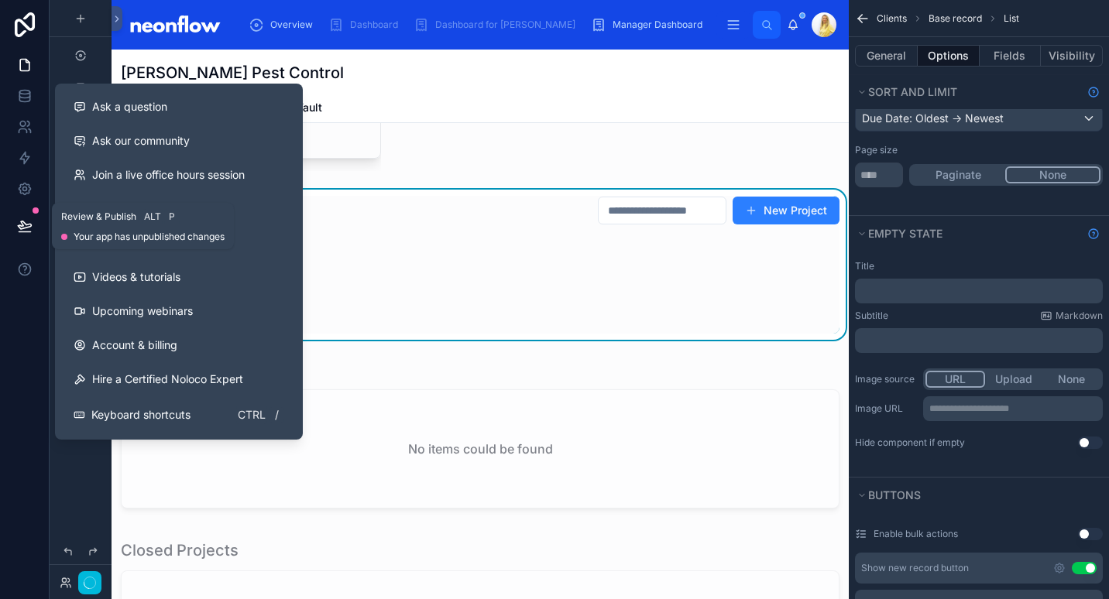
click at [22, 231] on icon at bounding box center [24, 225] width 15 height 15
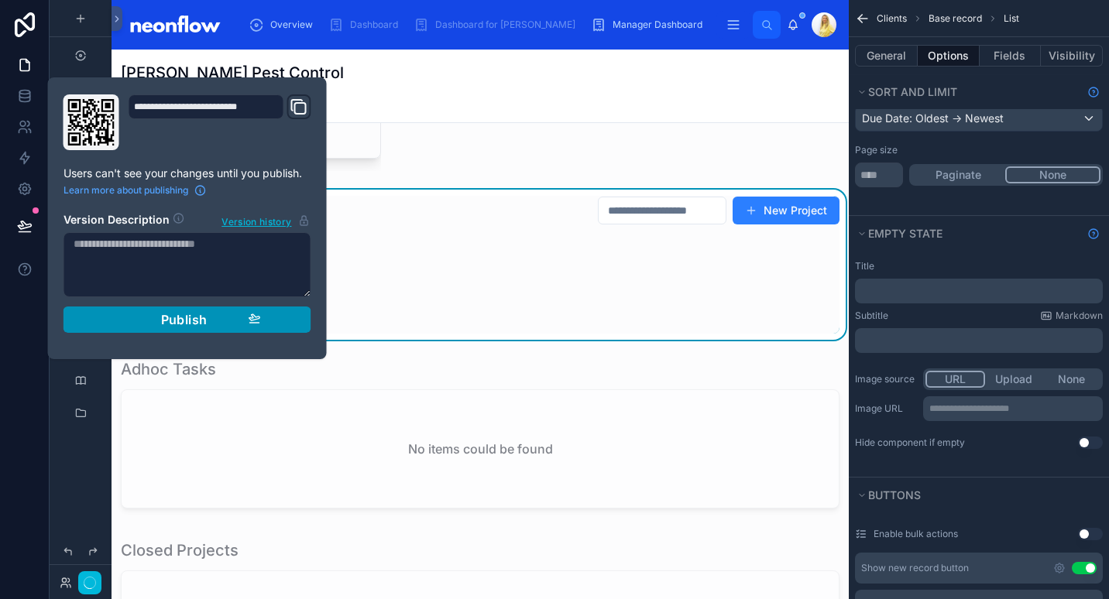
click at [174, 311] on button "Publish" at bounding box center [187, 320] width 248 height 26
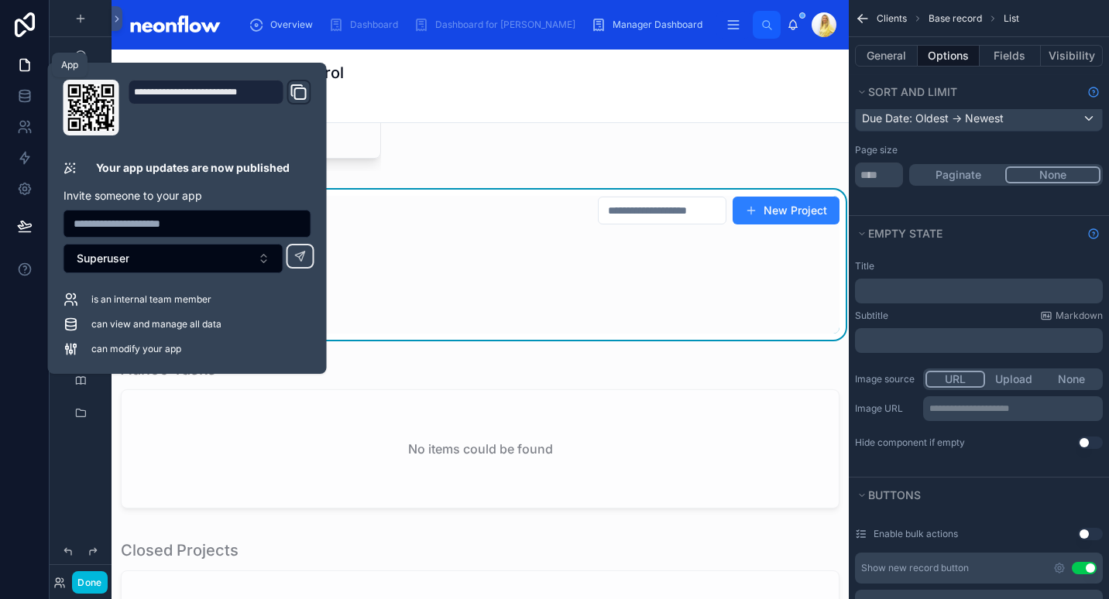
click at [22, 62] on icon at bounding box center [24, 64] width 15 height 15
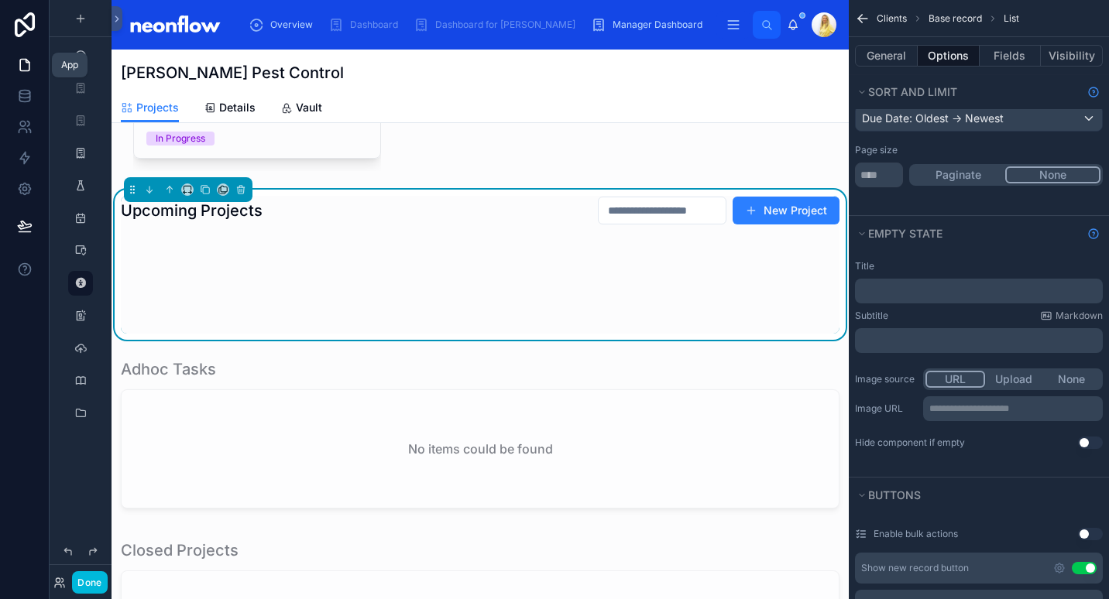
click at [22, 62] on icon at bounding box center [24, 64] width 15 height 15
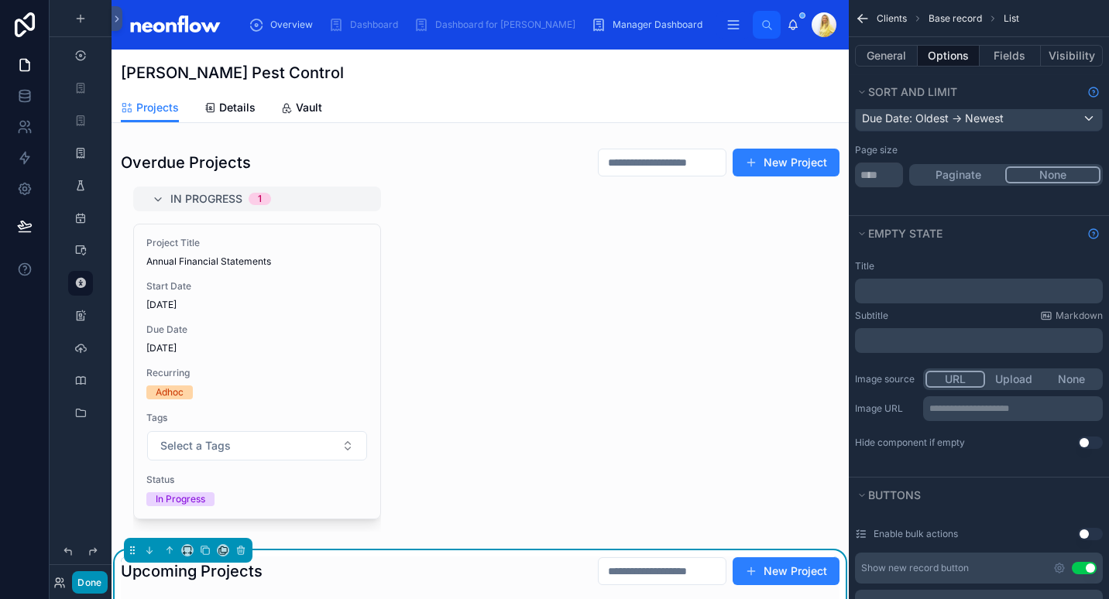
click at [81, 580] on button "Done" at bounding box center [89, 582] width 35 height 22
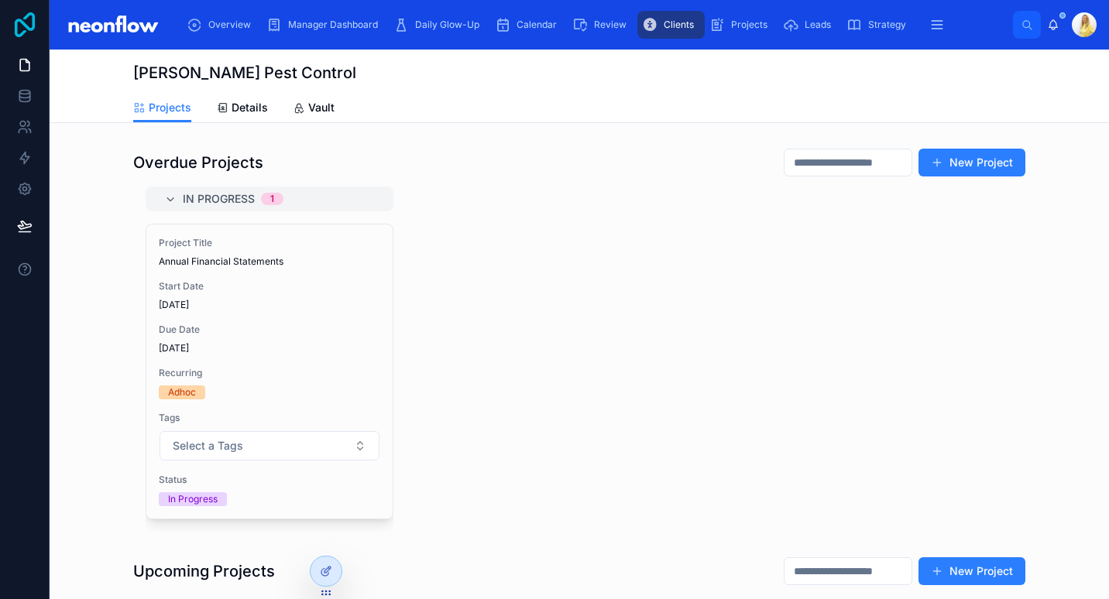
click at [25, 27] on icon at bounding box center [25, 24] width 20 height 25
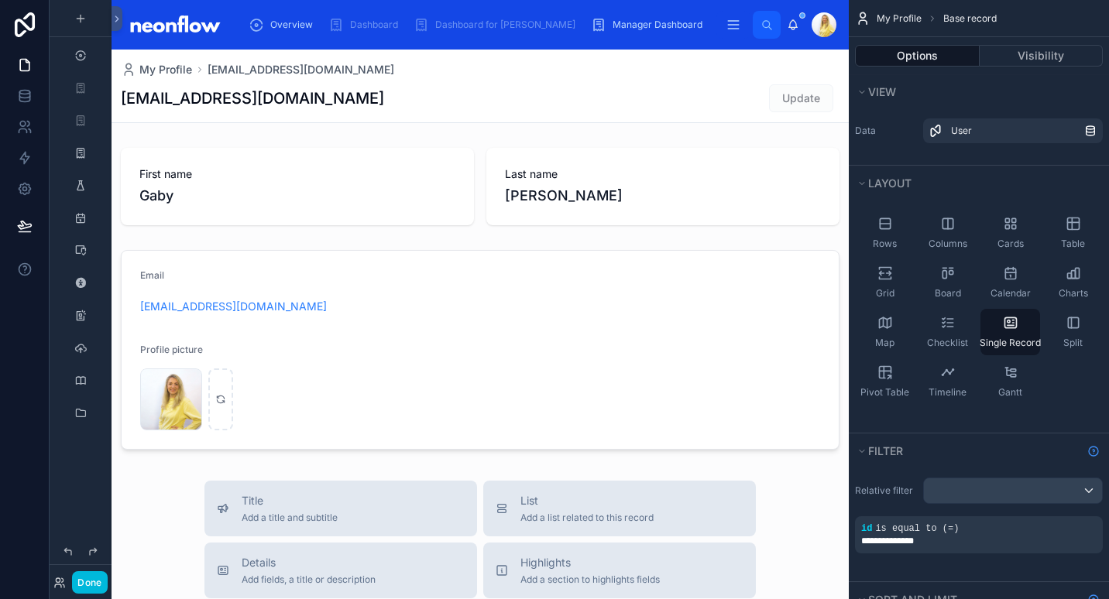
click at [569, 39] on div "Overview Dashboard Dashboard for [PERSON_NAME] Manager Dashboard Daily Glow-Up …" at bounding box center [495, 25] width 515 height 34
click at [613, 23] on span "Manager Dashboard" at bounding box center [658, 25] width 90 height 12
